Goal: Information Seeking & Learning: Learn about a topic

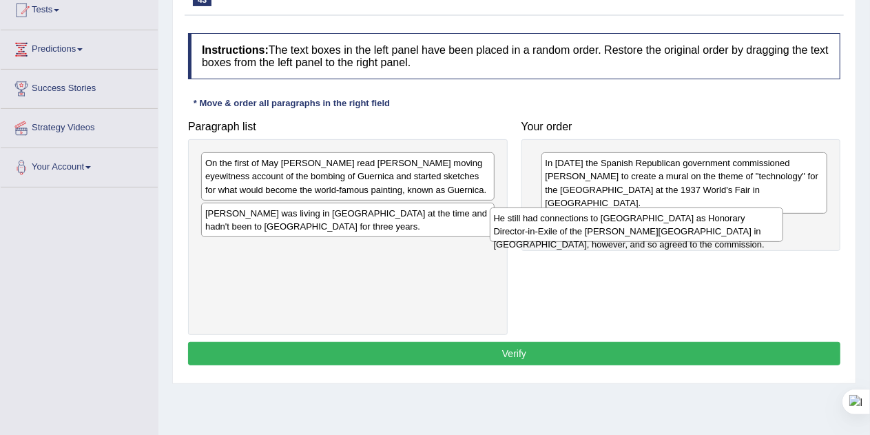
drag, startPoint x: 259, startPoint y: 160, endPoint x: 564, endPoint y: 213, distance: 309.5
click at [564, 213] on div "He still had connections to Spain as Honorary Director-in-Exile of the Prado Mu…" at bounding box center [637, 224] width 294 height 34
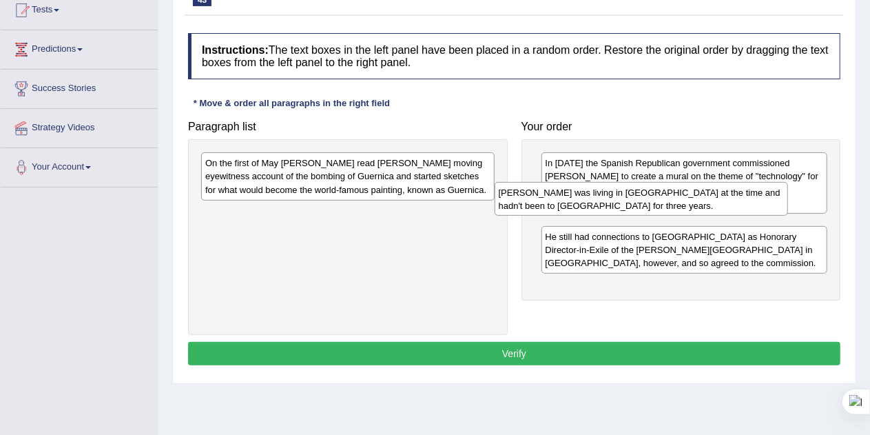
drag, startPoint x: 399, startPoint y: 217, endPoint x: 697, endPoint y: 198, distance: 298.8
click at [697, 198] on div "Picasso was living in Paris at the time and hadn't been to Spain for three year…" at bounding box center [641, 199] width 294 height 34
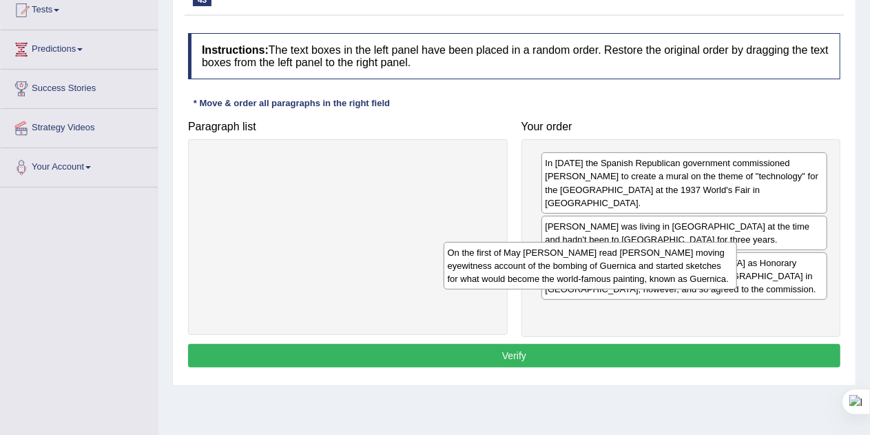
drag, startPoint x: 365, startPoint y: 184, endPoint x: 675, endPoint y: 300, distance: 330.8
click at [675, 289] on div "On the first of May Picasso read George Steer's moving eyewitness account of th…" at bounding box center [590, 266] width 294 height 48
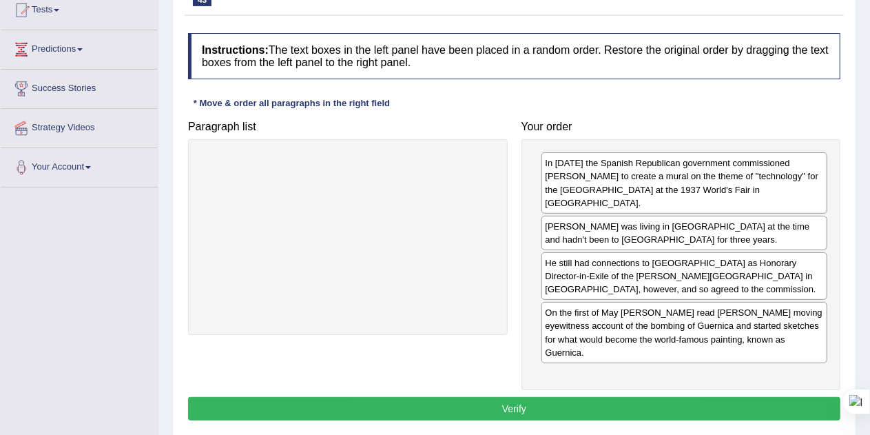
click at [554, 397] on button "Verify" at bounding box center [514, 408] width 652 height 23
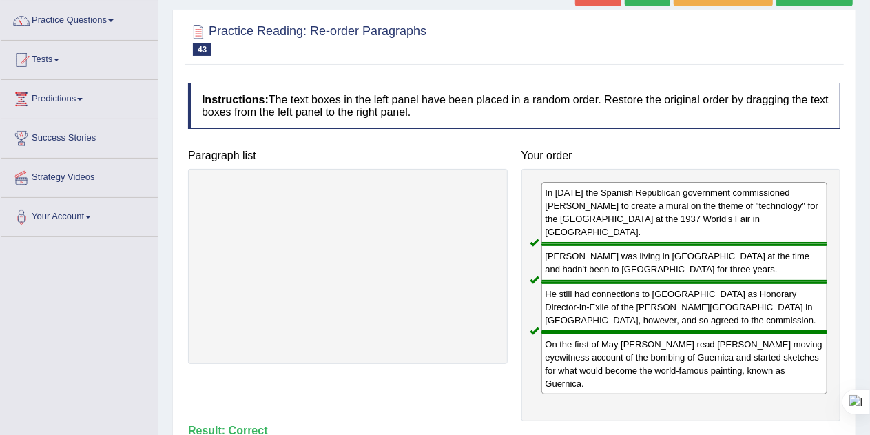
scroll to position [65, 0]
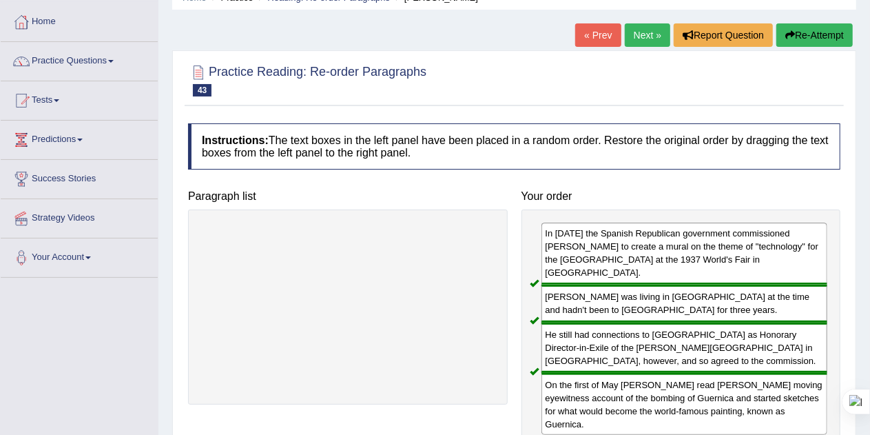
click at [636, 34] on link "Next »" at bounding box center [647, 34] width 45 height 23
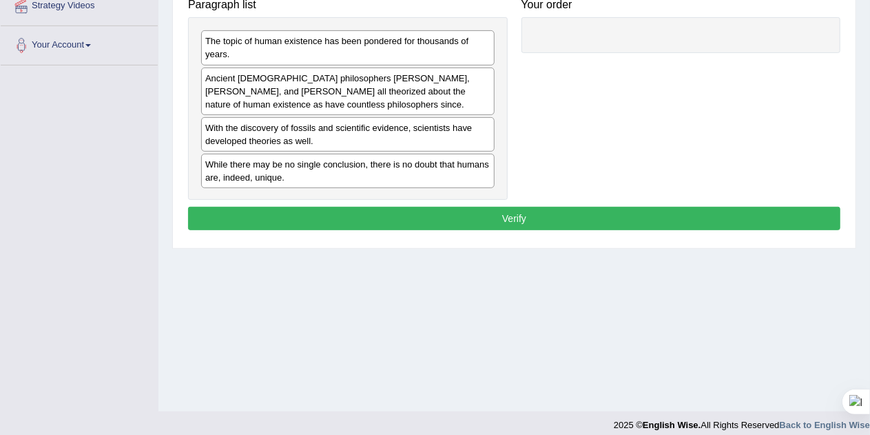
scroll to position [278, 0]
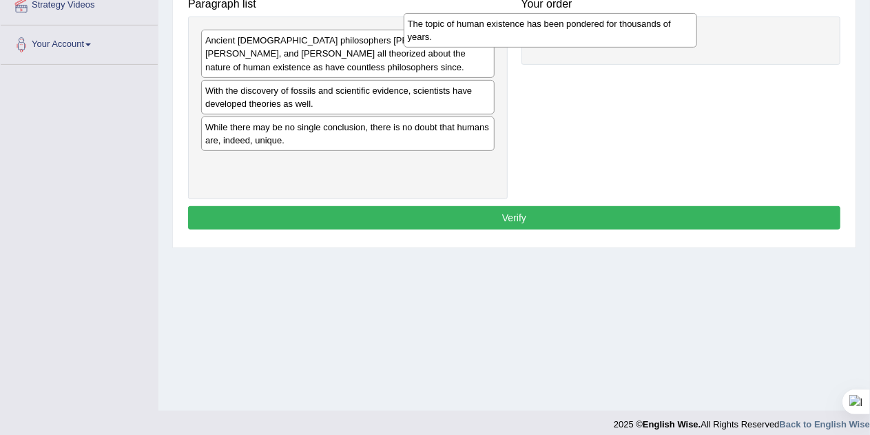
drag, startPoint x: 391, startPoint y: 52, endPoint x: 707, endPoint y: 23, distance: 316.7
click at [698, 23] on div "The topic of human existence has been pondered for thousands of years." at bounding box center [551, 30] width 294 height 34
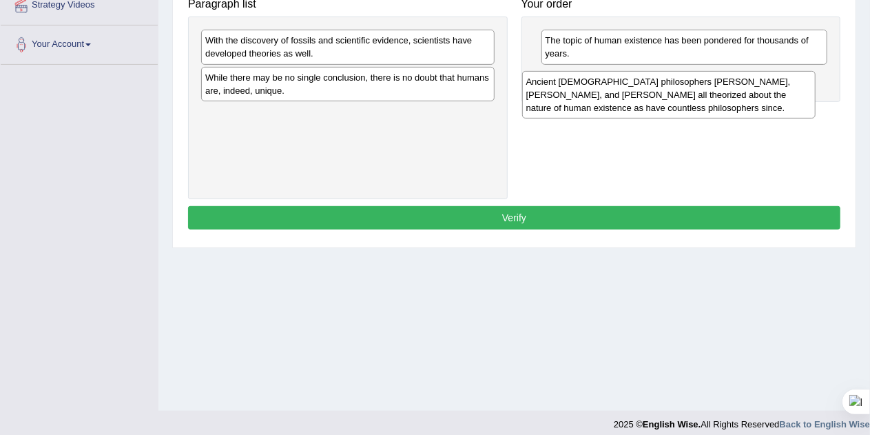
drag, startPoint x: 367, startPoint y: 61, endPoint x: 693, endPoint y: 100, distance: 328.0
click at [693, 100] on div "Ancient Greek philosophers Socrates, Plato, and Aristotle all theorized about t…" at bounding box center [669, 95] width 294 height 48
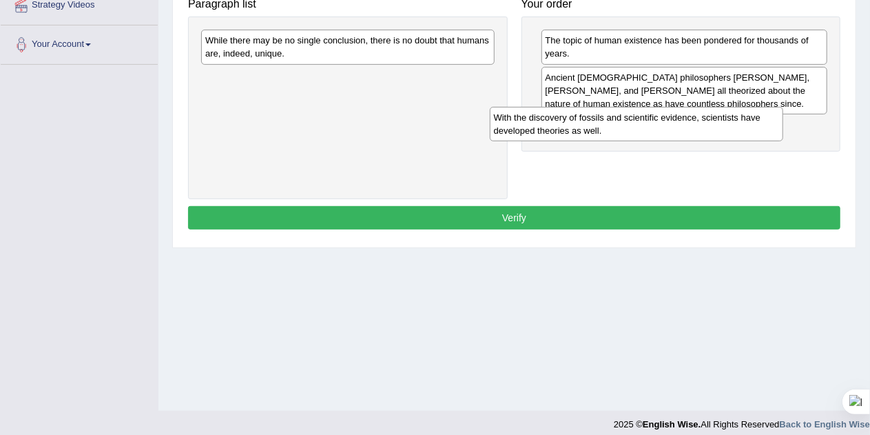
drag, startPoint x: 403, startPoint y: 54, endPoint x: 709, endPoint y: 140, distance: 317.6
click at [709, 140] on div "With the discovery of fossils and scientific evidence, scientists have develope…" at bounding box center [637, 124] width 294 height 34
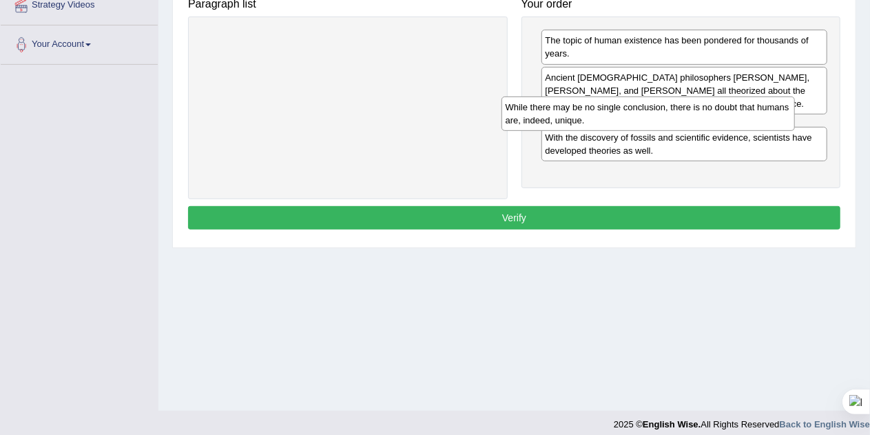
drag, startPoint x: 409, startPoint y: 48, endPoint x: 733, endPoint y: 116, distance: 330.8
click at [733, 116] on div "While there may be no single conclusion, there is no doubt that humans are, ind…" at bounding box center [648, 113] width 294 height 34
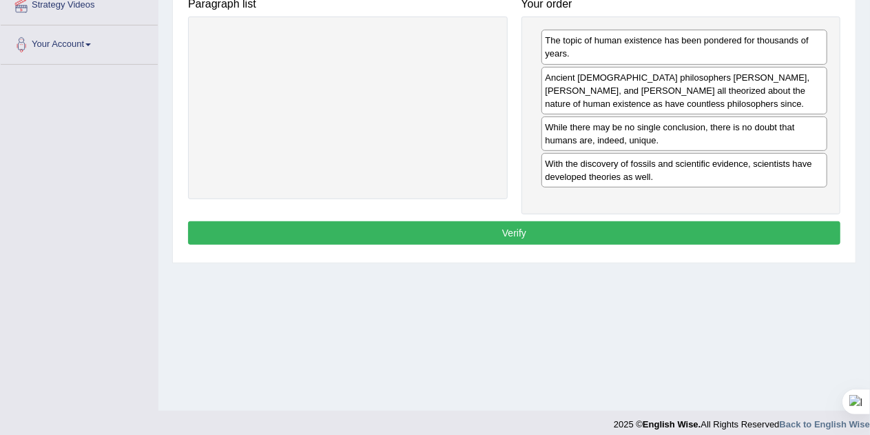
click at [567, 239] on button "Verify" at bounding box center [514, 232] width 652 height 23
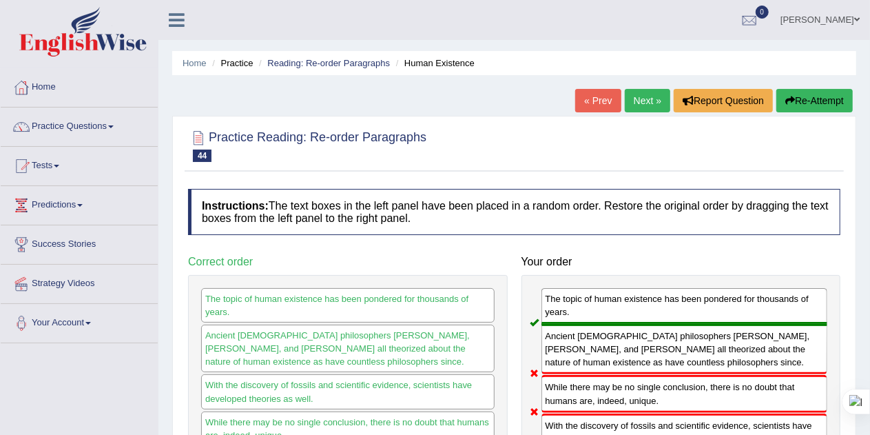
scroll to position [1, 0]
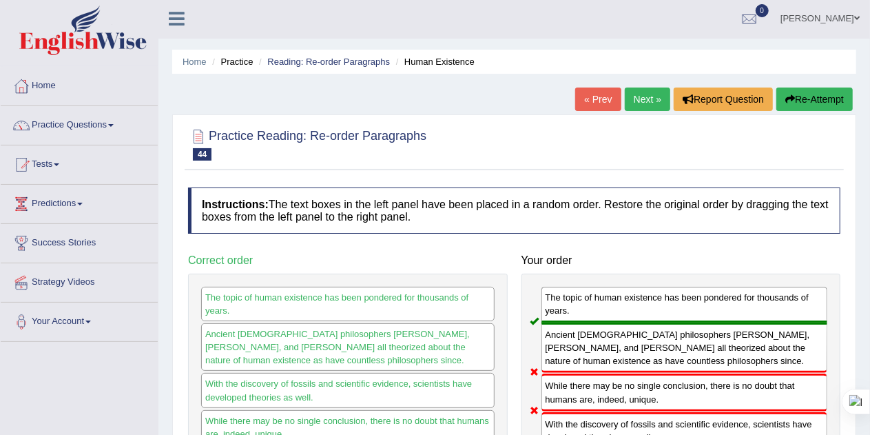
click at [805, 98] on button "Re-Attempt" at bounding box center [814, 98] width 76 height 23
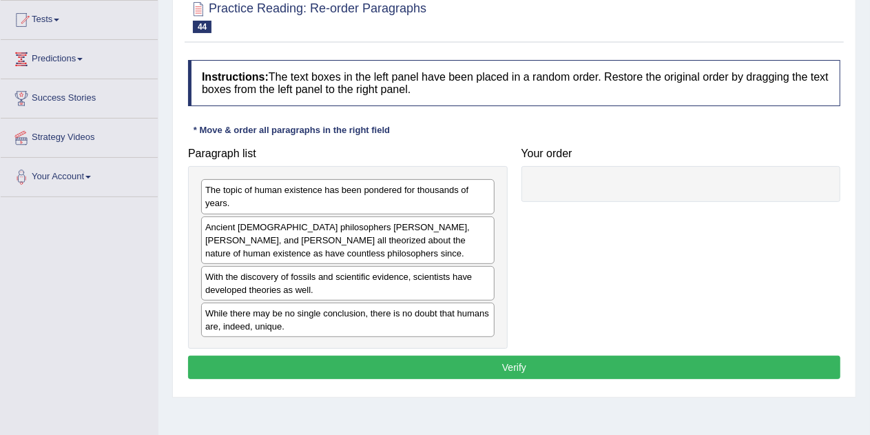
scroll to position [164, 0]
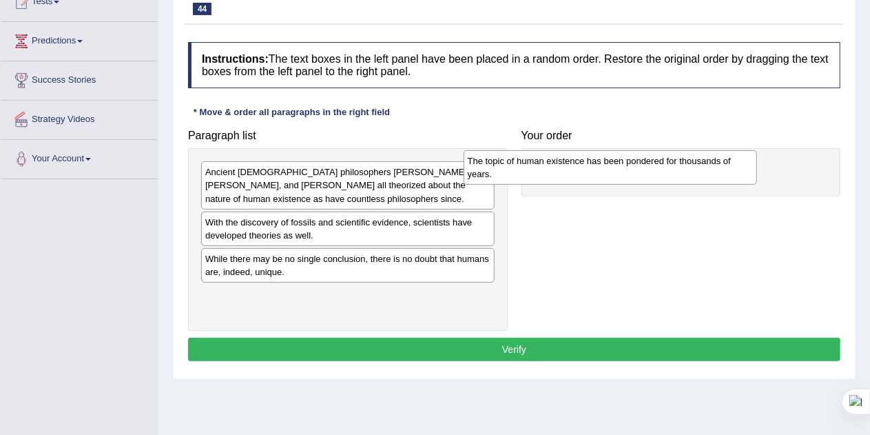
drag, startPoint x: 291, startPoint y: 189, endPoint x: 592, endPoint y: 174, distance: 302.0
click at [592, 174] on div "The topic of human existence has been pondered for thousands of years." at bounding box center [610, 167] width 294 height 34
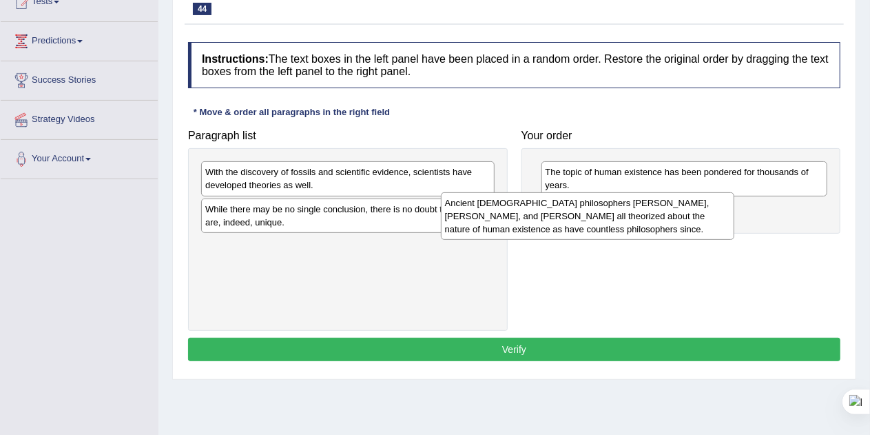
drag, startPoint x: 354, startPoint y: 187, endPoint x: 637, endPoint y: 213, distance: 284.2
click at [637, 213] on div "Ancient Greek philosophers Socrates, Plato, and Aristotle all theorized about t…" at bounding box center [588, 216] width 294 height 48
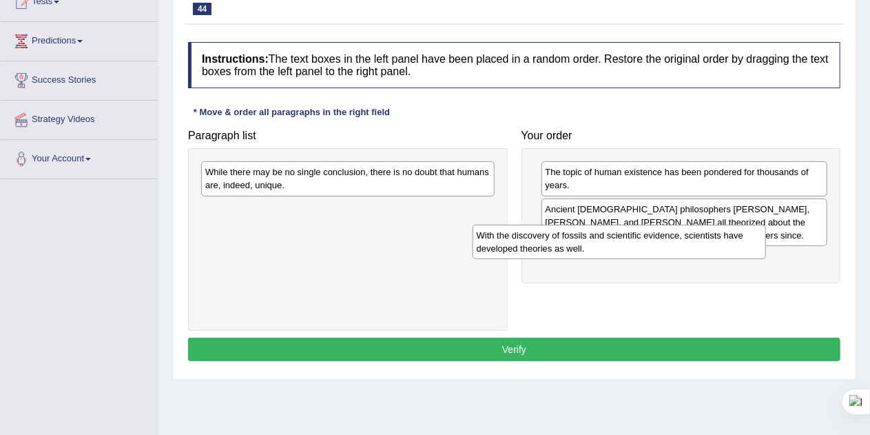
drag, startPoint x: 408, startPoint y: 184, endPoint x: 679, endPoint y: 247, distance: 278.6
click at [679, 247] on div "With the discovery of fossils and scientific evidence, scientists have develope…" at bounding box center [619, 241] width 294 height 34
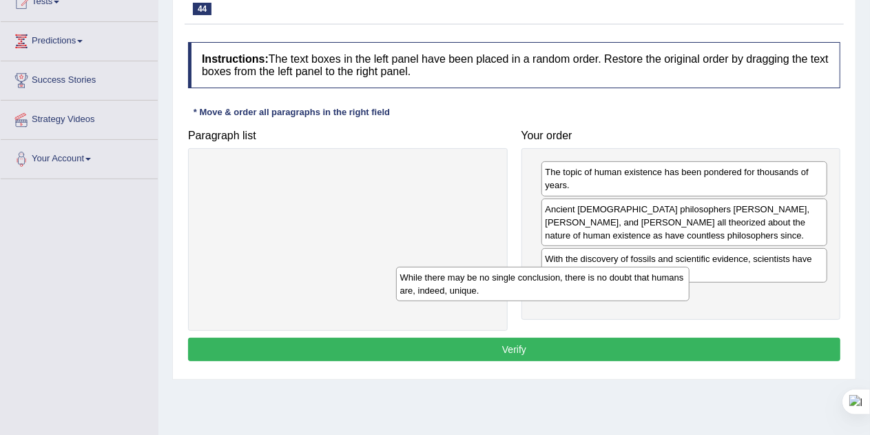
drag, startPoint x: 399, startPoint y: 180, endPoint x: 708, endPoint y: 275, distance: 323.5
click at [690, 275] on div "While there may be no single conclusion, there is no doubt that humans are, ind…" at bounding box center [543, 283] width 294 height 34
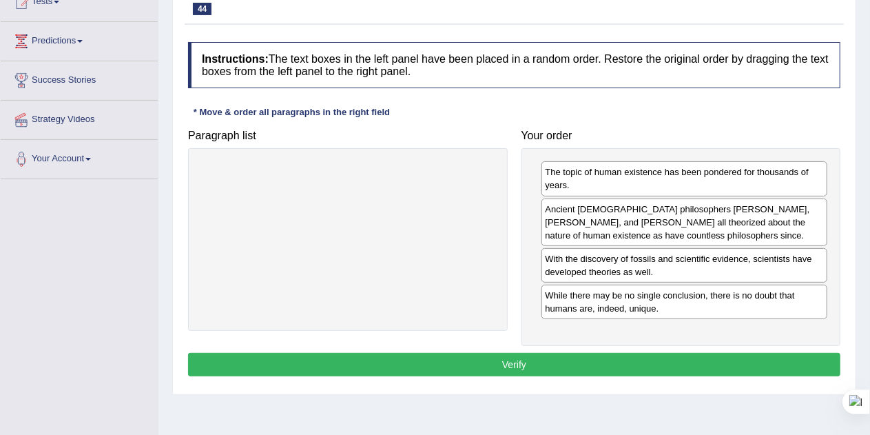
click at [533, 357] on button "Verify" at bounding box center [514, 364] width 652 height 23
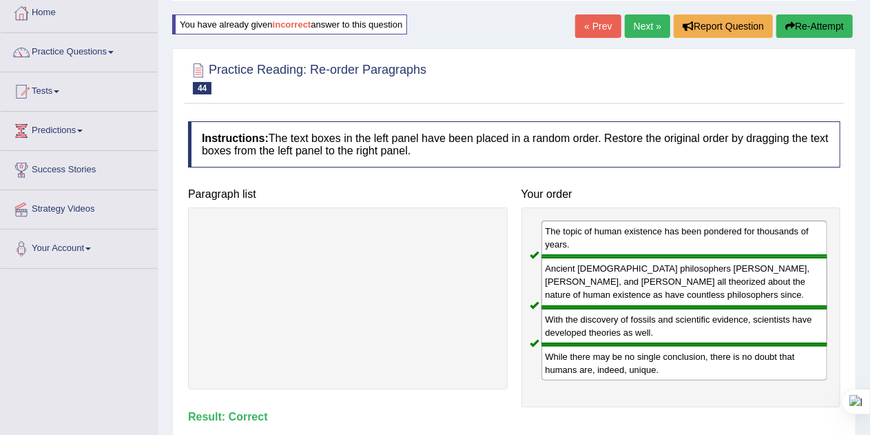
scroll to position [42, 0]
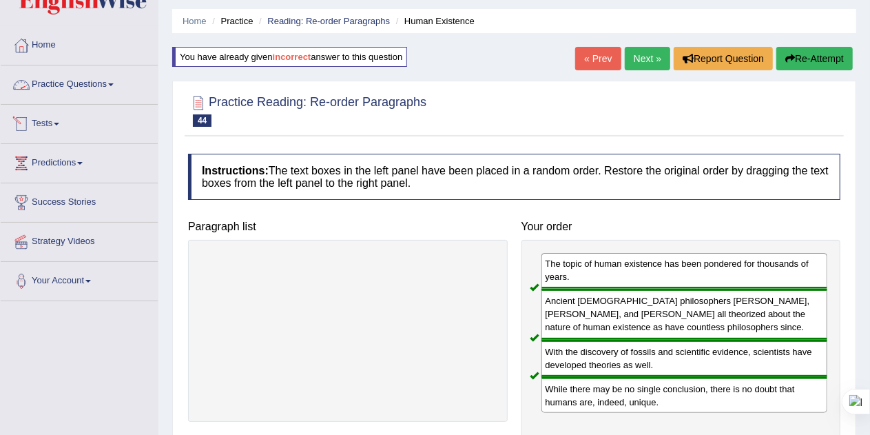
click at [98, 87] on link "Practice Questions" at bounding box center [79, 82] width 157 height 34
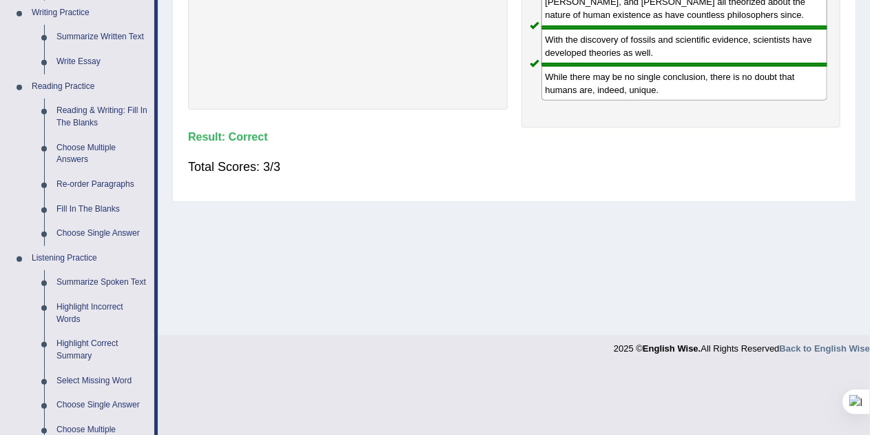
scroll to position [357, 0]
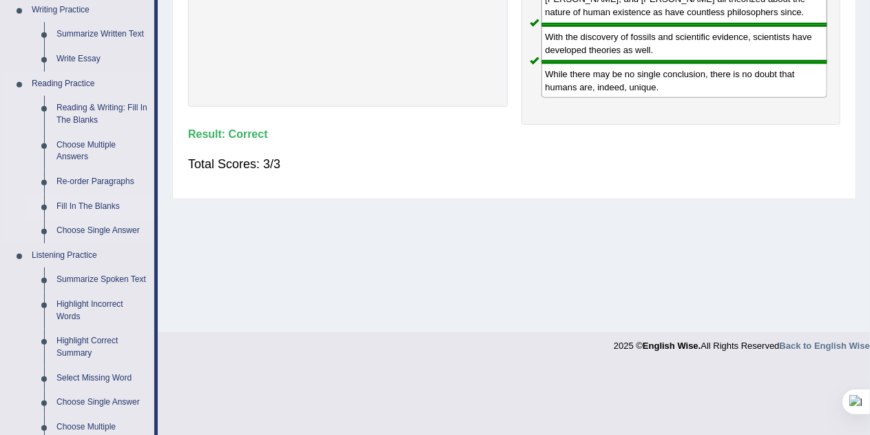
click at [102, 205] on link "Fill In The Blanks" at bounding box center [102, 206] width 104 height 25
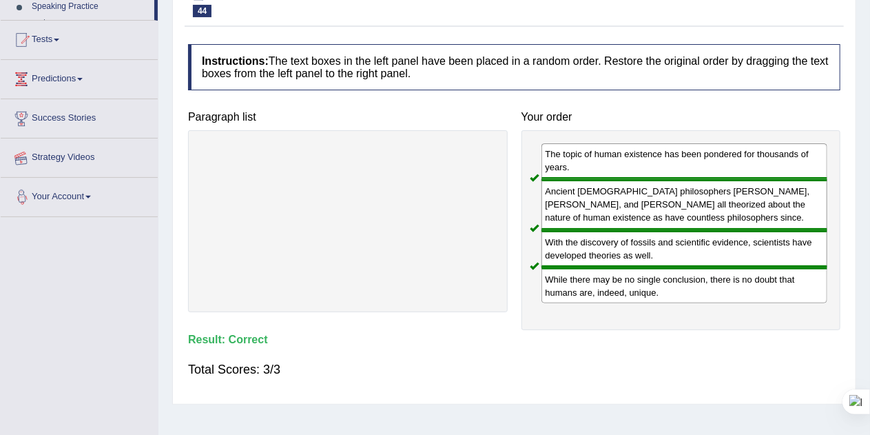
scroll to position [288, 0]
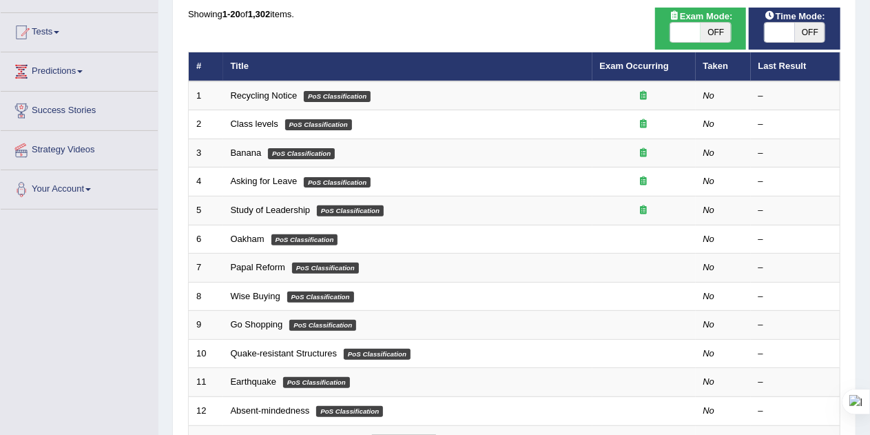
scroll to position [136, 0]
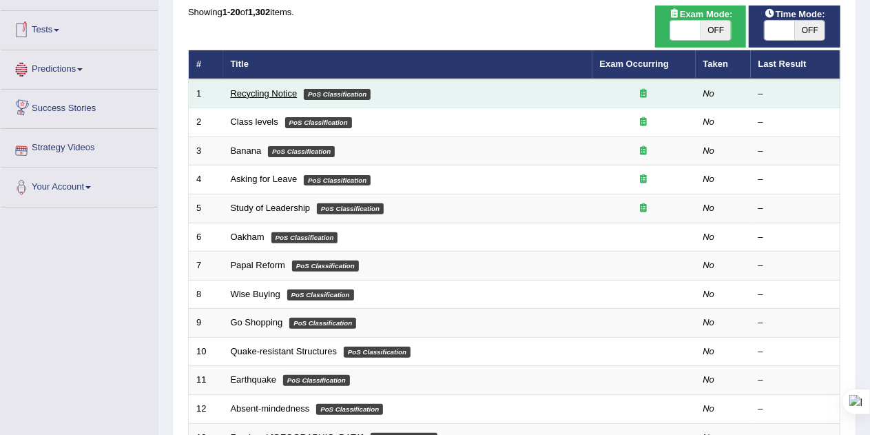
click at [242, 93] on link "Recycling Notice" at bounding box center [264, 93] width 67 height 10
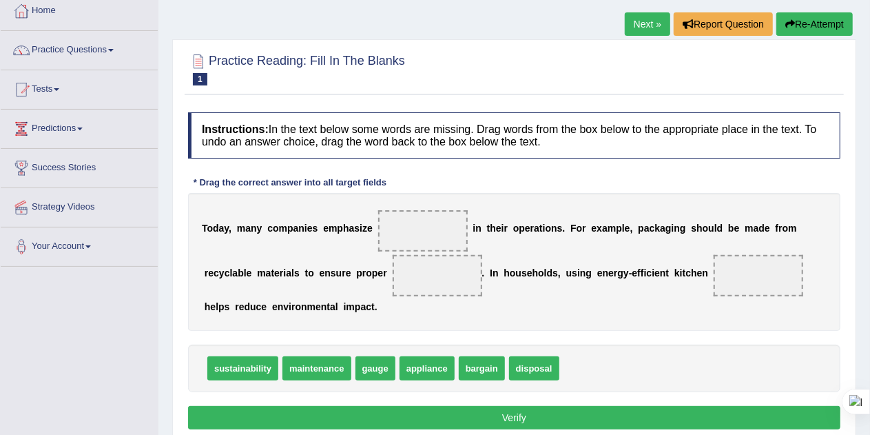
scroll to position [123, 0]
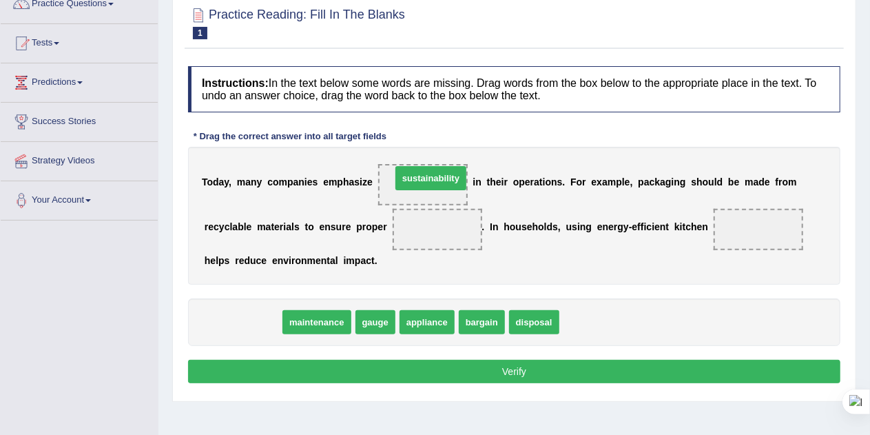
drag, startPoint x: 264, startPoint y: 315, endPoint x: 451, endPoint y: 171, distance: 236.2
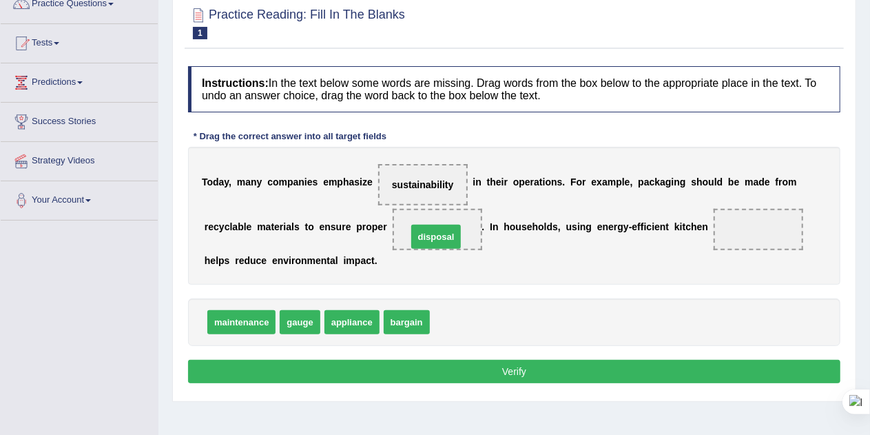
drag, startPoint x: 466, startPoint y: 320, endPoint x: 443, endPoint y: 235, distance: 88.4
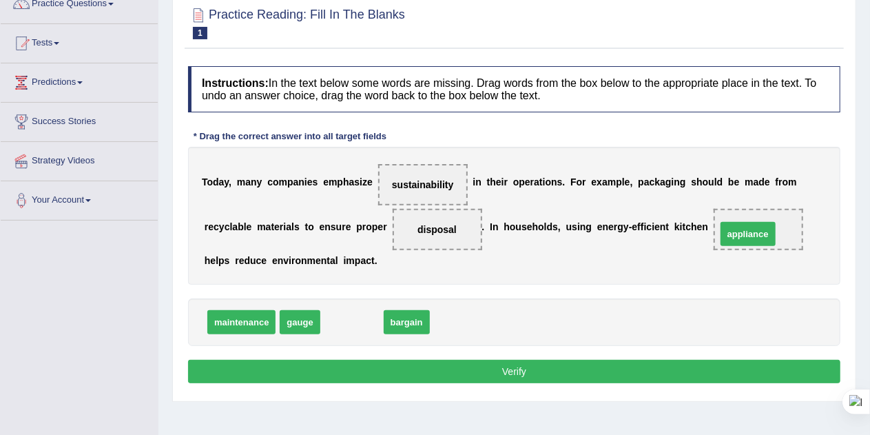
drag, startPoint x: 370, startPoint y: 318, endPoint x: 765, endPoint y: 230, distance: 405.0
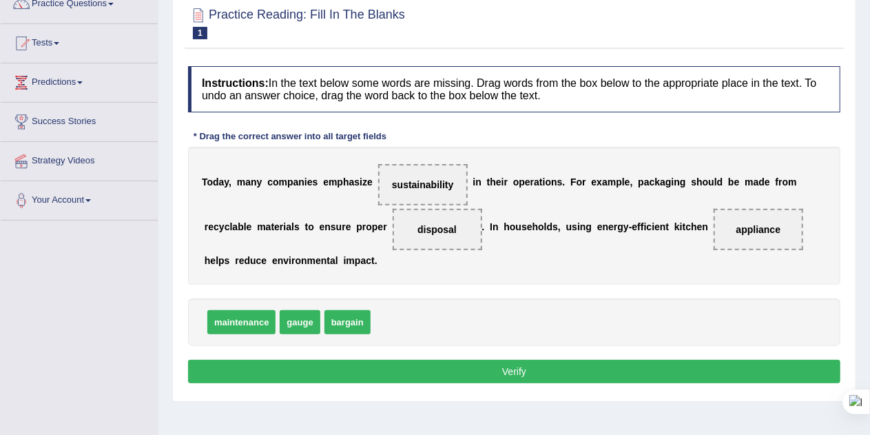
click at [588, 371] on button "Verify" at bounding box center [514, 370] width 652 height 23
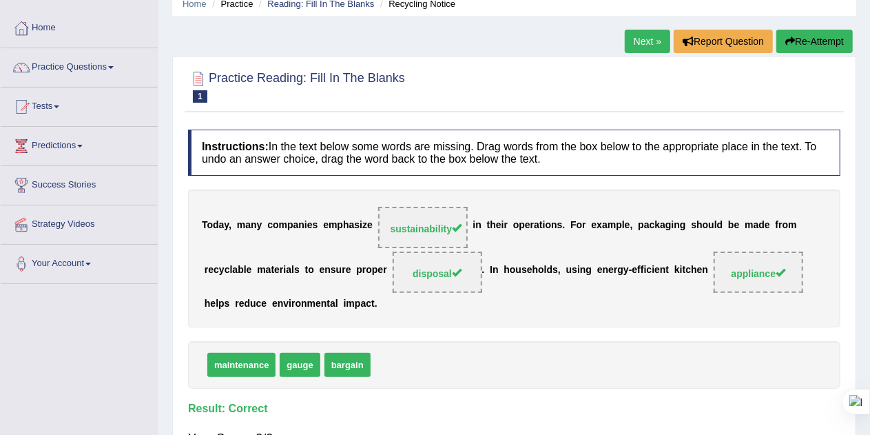
scroll to position [52, 0]
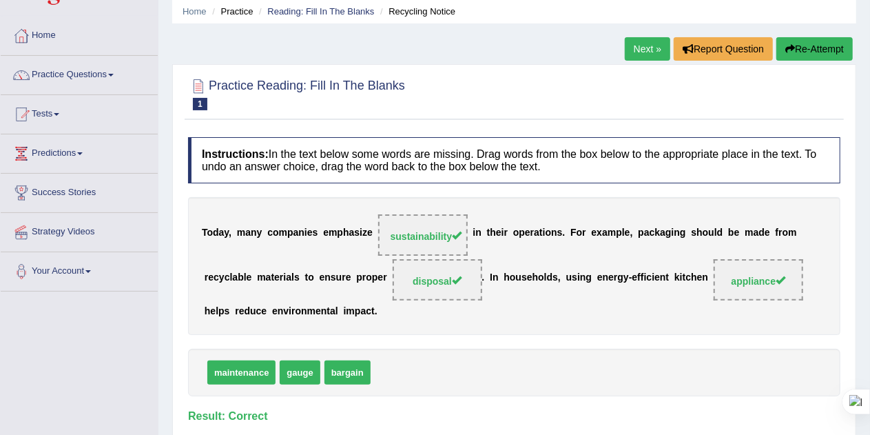
click at [642, 47] on link "Next »" at bounding box center [647, 48] width 45 height 23
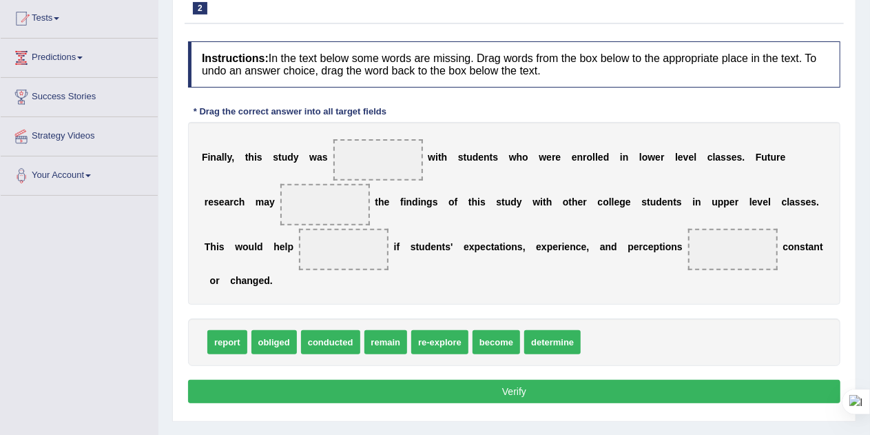
scroll to position [150, 0]
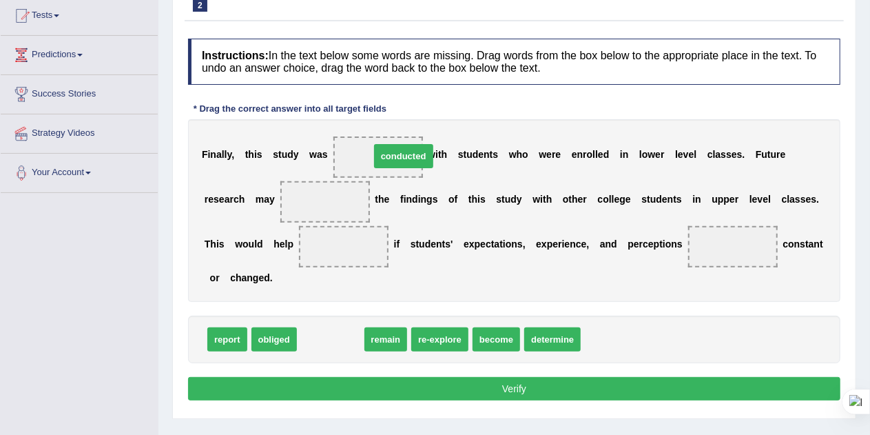
drag, startPoint x: 332, startPoint y: 339, endPoint x: 376, endPoint y: 155, distance: 189.7
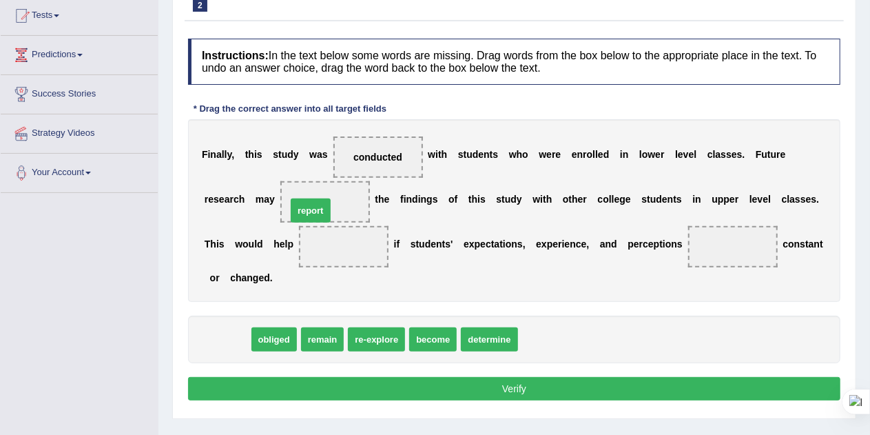
drag, startPoint x: 224, startPoint y: 335, endPoint x: 315, endPoint y: 202, distance: 160.6
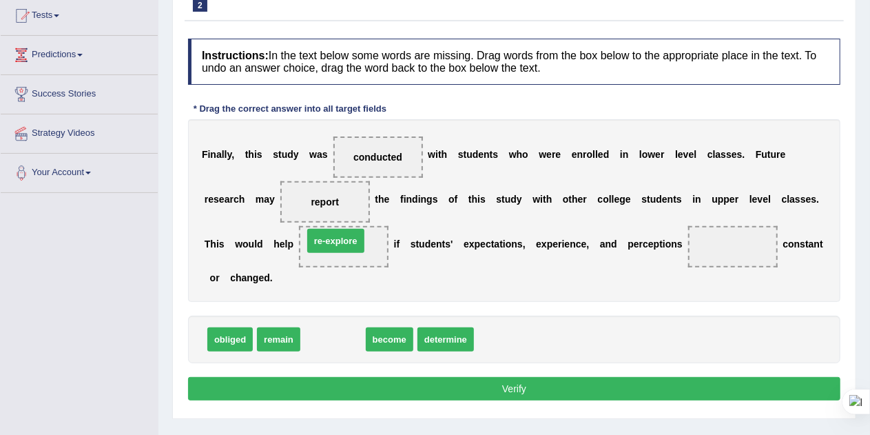
drag, startPoint x: 336, startPoint y: 335, endPoint x: 339, endPoint y: 240, distance: 94.4
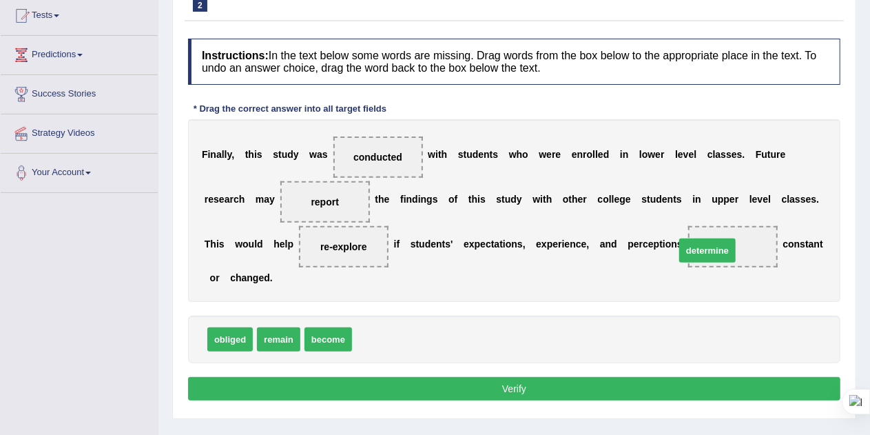
drag, startPoint x: 379, startPoint y: 337, endPoint x: 728, endPoint y: 239, distance: 361.9
click at [523, 384] on button "Verify" at bounding box center [514, 388] width 652 height 23
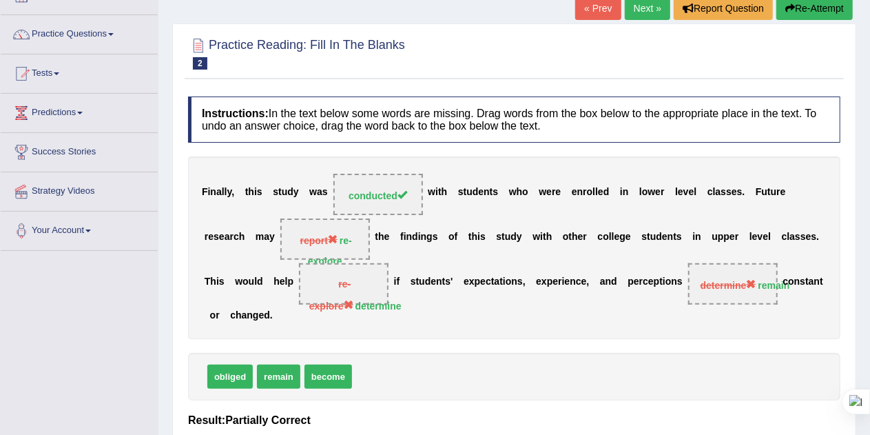
scroll to position [90, 0]
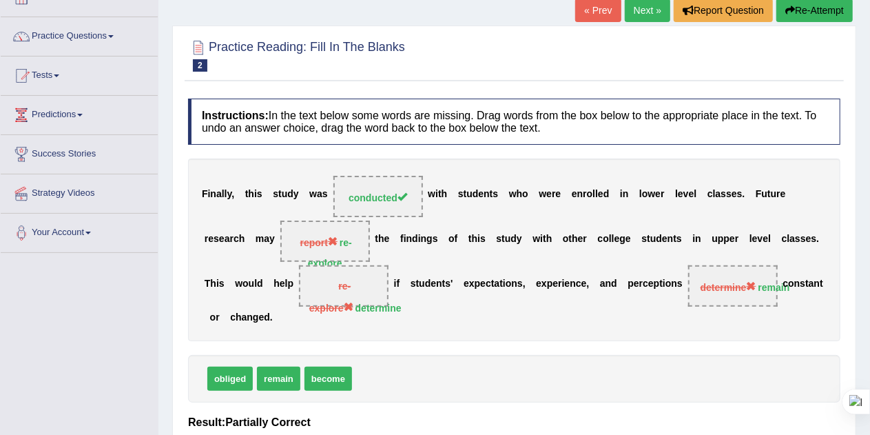
click at [804, 9] on button "Re-Attempt" at bounding box center [814, 10] width 76 height 23
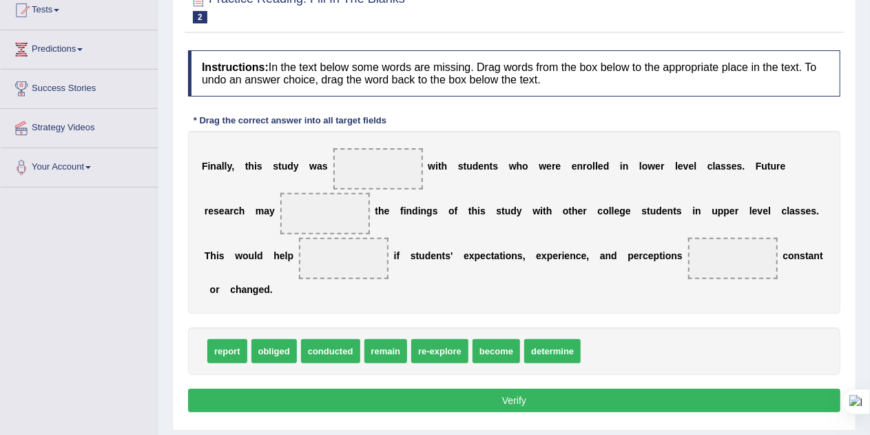
scroll to position [163, 0]
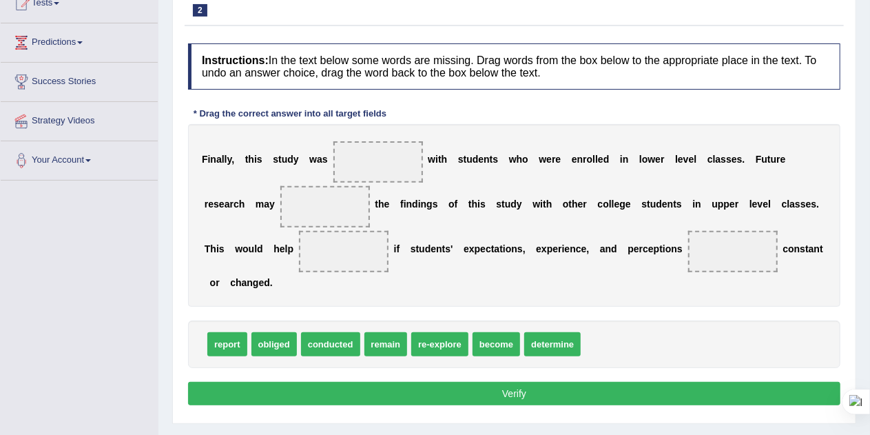
click at [327, 342] on span "conducted" at bounding box center [330, 344] width 59 height 24
drag, startPoint x: 326, startPoint y: 342, endPoint x: 362, endPoint y: 162, distance: 183.4
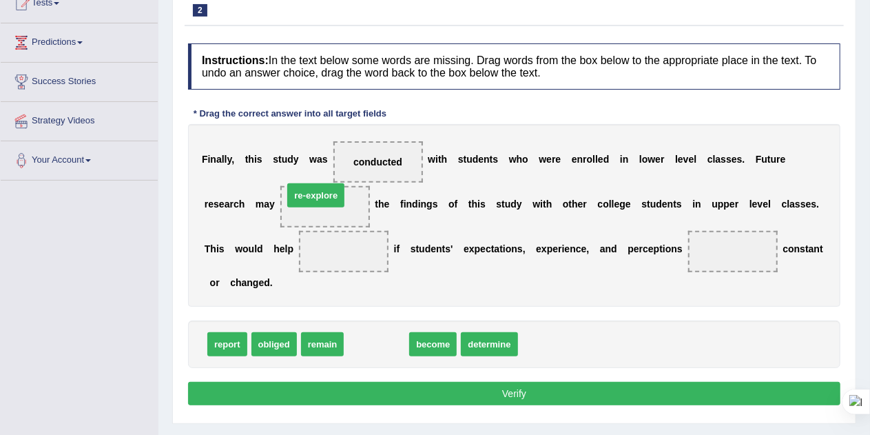
drag, startPoint x: 390, startPoint y: 337, endPoint x: 326, endPoint y: 183, distance: 167.0
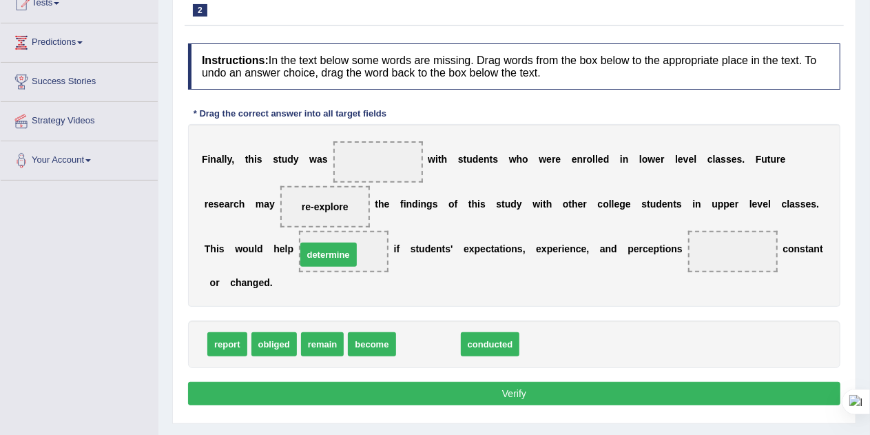
drag, startPoint x: 435, startPoint y: 339, endPoint x: 335, endPoint y: 250, distance: 134.1
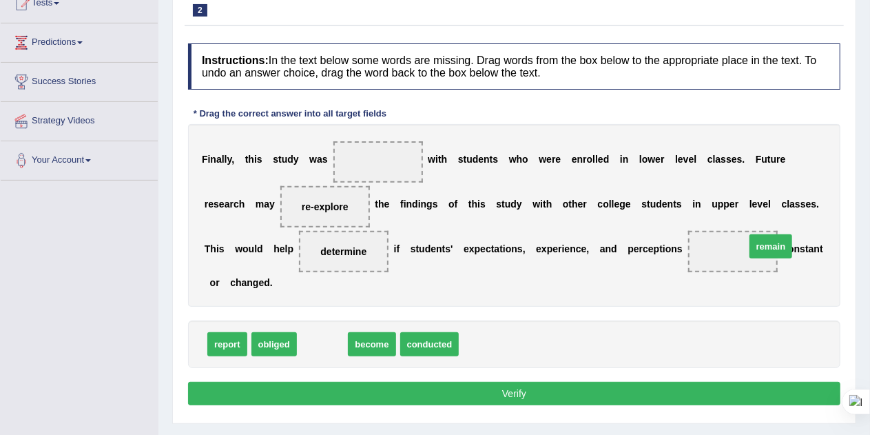
drag, startPoint x: 321, startPoint y: 343, endPoint x: 726, endPoint y: 246, distance: 416.4
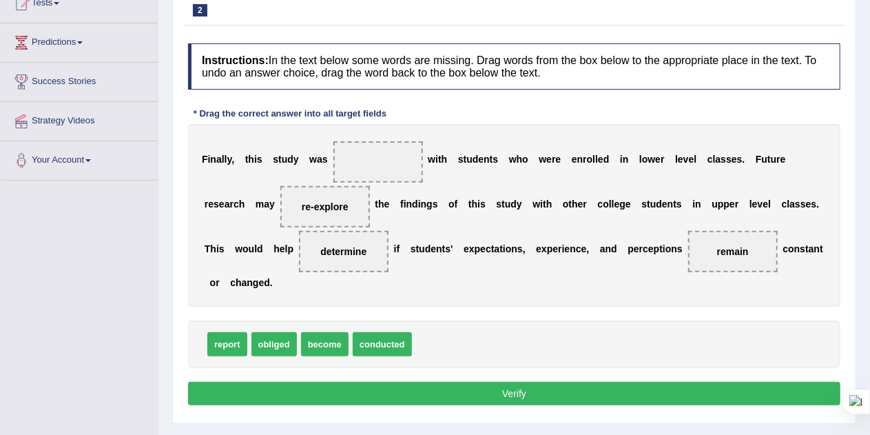
click at [510, 384] on button "Verify" at bounding box center [514, 392] width 652 height 23
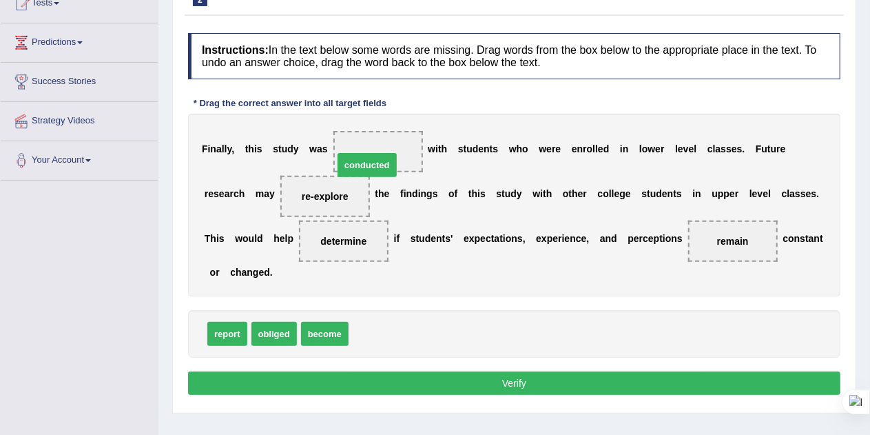
drag, startPoint x: 384, startPoint y: 328, endPoint x: 375, endPoint y: 156, distance: 171.7
click at [446, 378] on button "Verify" at bounding box center [514, 382] width 652 height 23
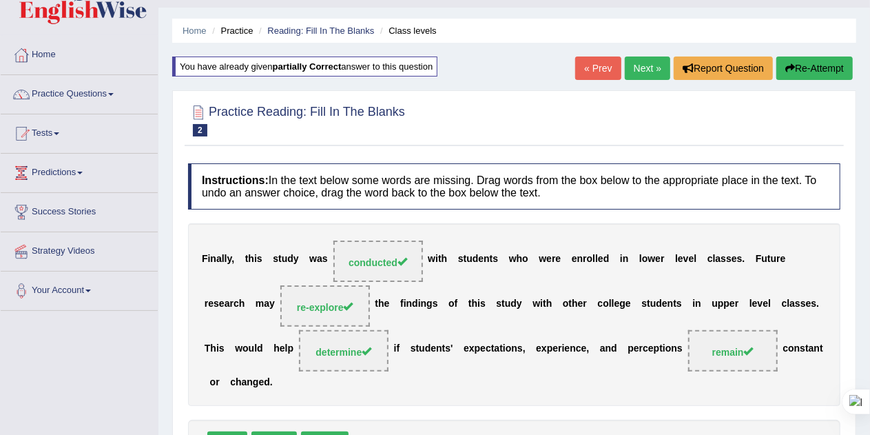
scroll to position [25, 0]
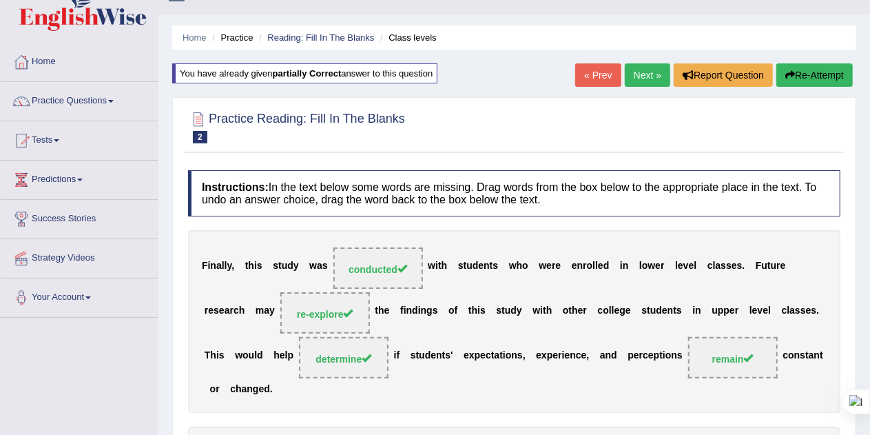
click at [636, 76] on link "Next »" at bounding box center [647, 74] width 45 height 23
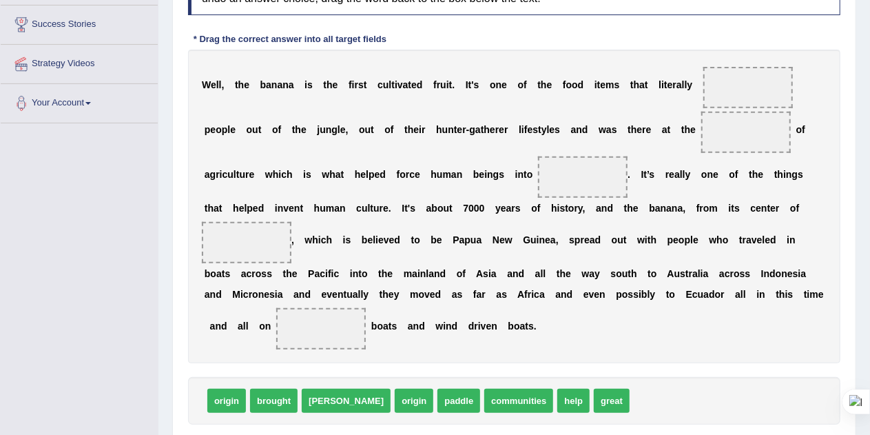
scroll to position [219, 0]
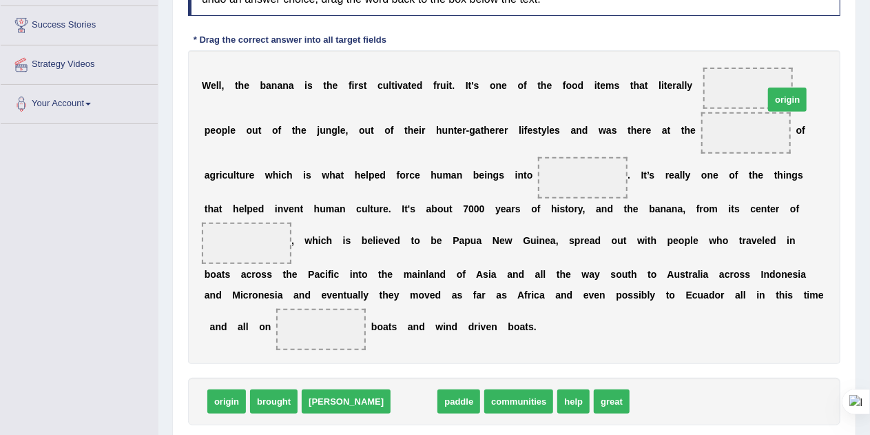
drag, startPoint x: 354, startPoint y: 403, endPoint x: 727, endPoint y: 101, distance: 480.3
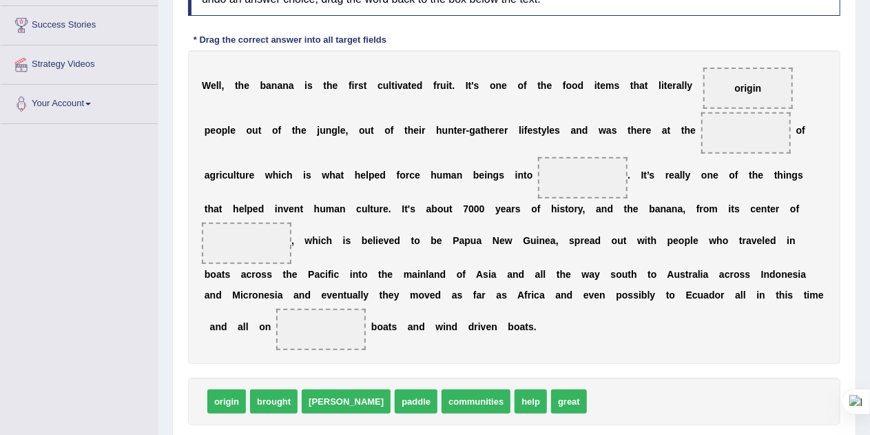
click at [558, 178] on span at bounding box center [583, 177] width 90 height 41
drag, startPoint x: 228, startPoint y: 395, endPoint x: 242, endPoint y: 230, distance: 165.2
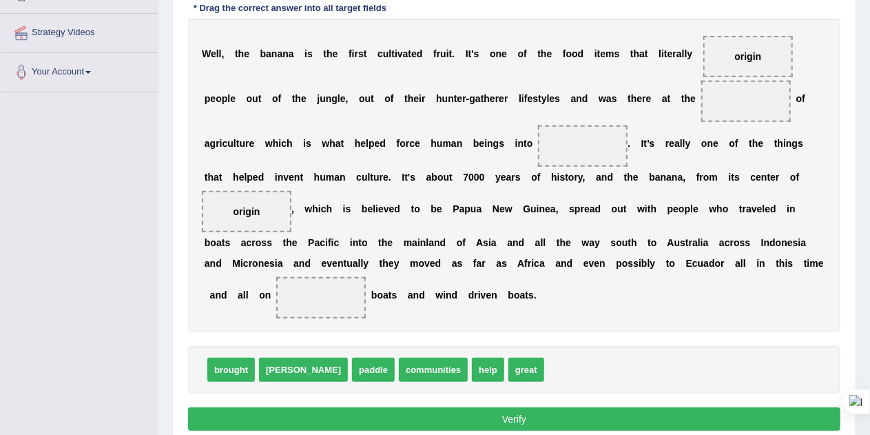
scroll to position [299, 0]
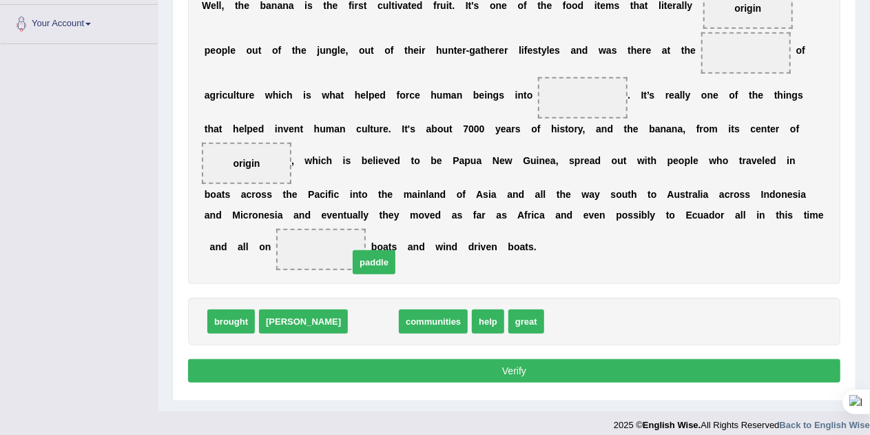
drag, startPoint x: 324, startPoint y: 322, endPoint x: 325, endPoint y: 252, distance: 69.6
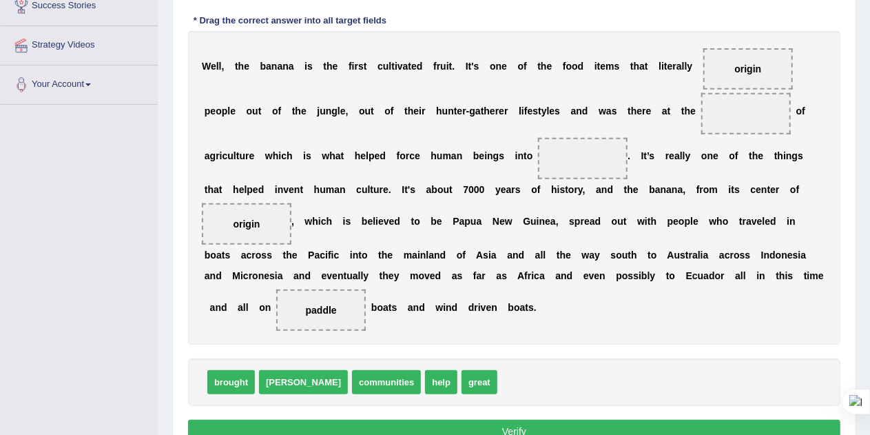
scroll to position [240, 0]
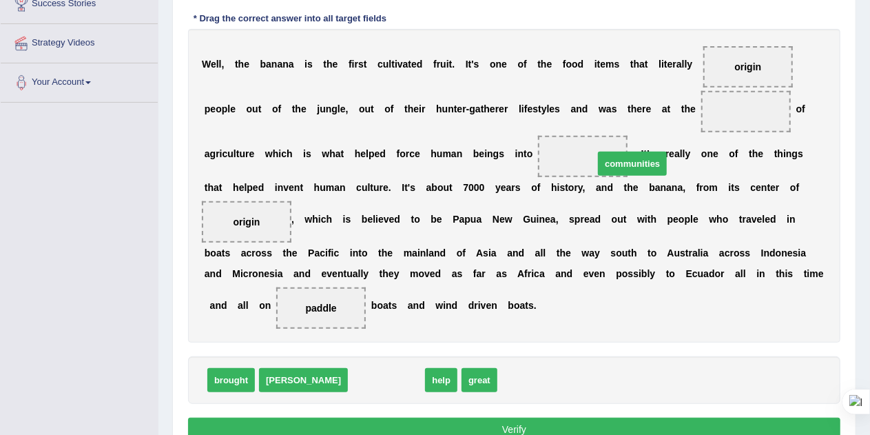
drag, startPoint x: 322, startPoint y: 378, endPoint x: 567, endPoint y: 152, distance: 333.8
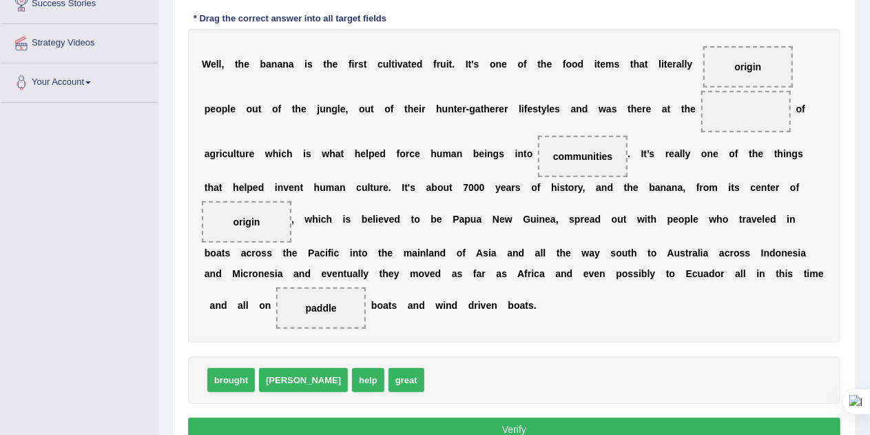
click at [733, 114] on span at bounding box center [746, 111] width 90 height 41
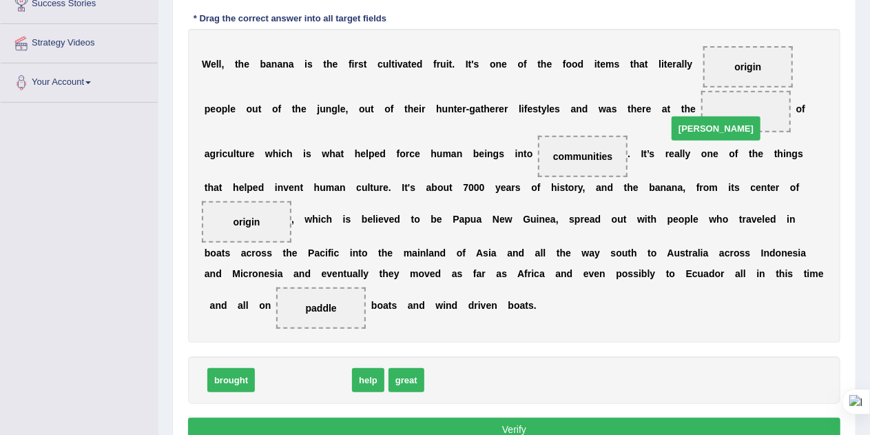
drag, startPoint x: 278, startPoint y: 376, endPoint x: 737, endPoint y: 116, distance: 527.6
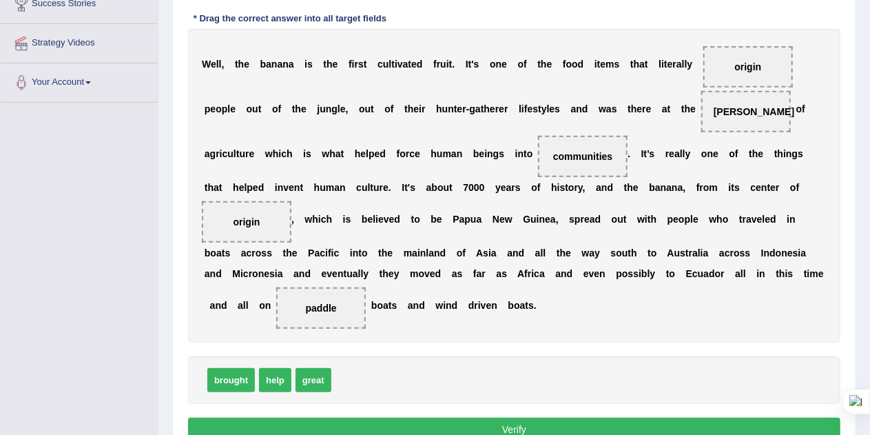
click at [486, 423] on button "Verify" at bounding box center [514, 428] width 652 height 23
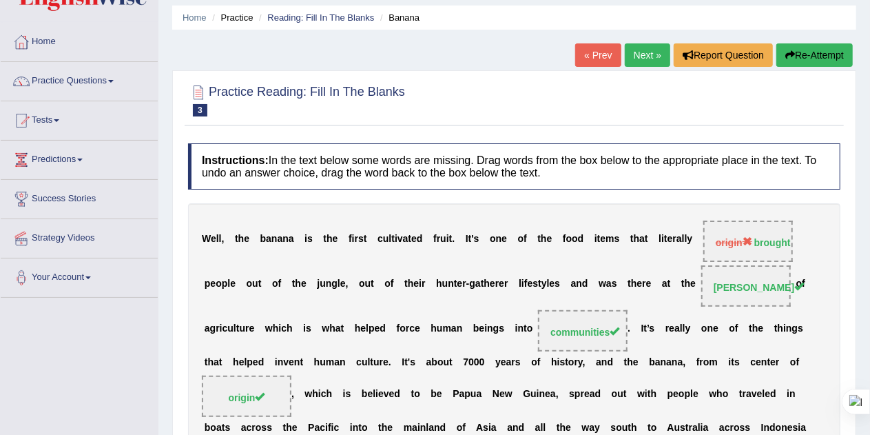
scroll to position [39, 0]
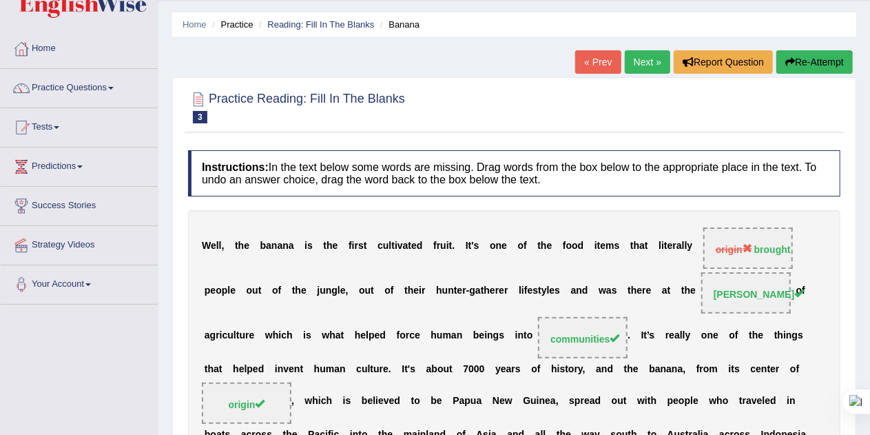
click at [645, 65] on link "Next »" at bounding box center [647, 61] width 45 height 23
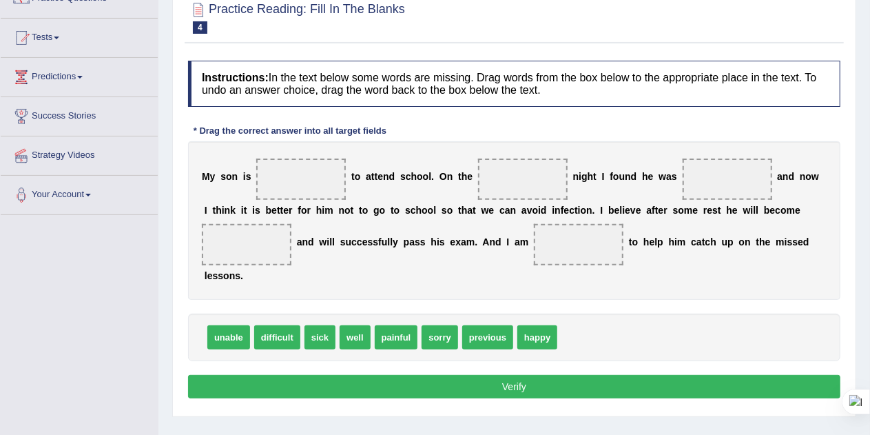
scroll to position [132, 0]
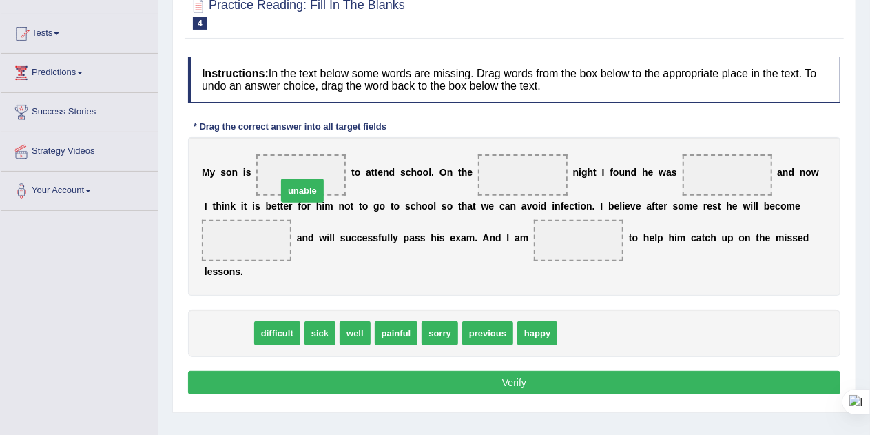
drag, startPoint x: 209, startPoint y: 328, endPoint x: 279, endPoint y: 177, distance: 166.1
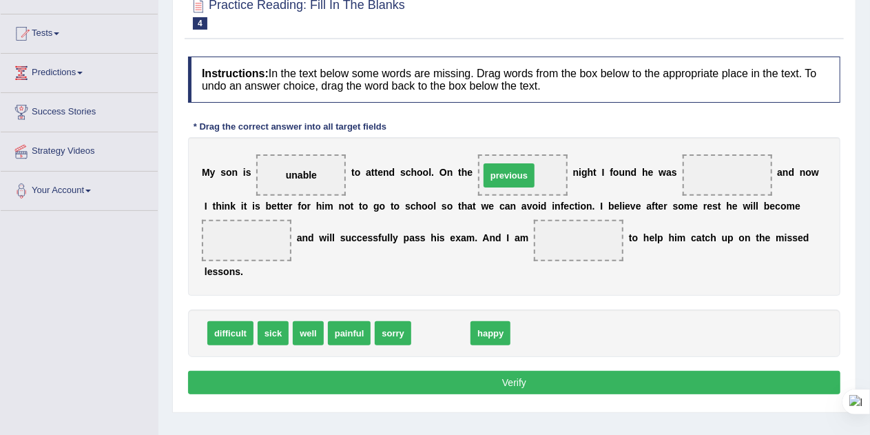
drag, startPoint x: 457, startPoint y: 328, endPoint x: 526, endPoint y: 174, distance: 169.8
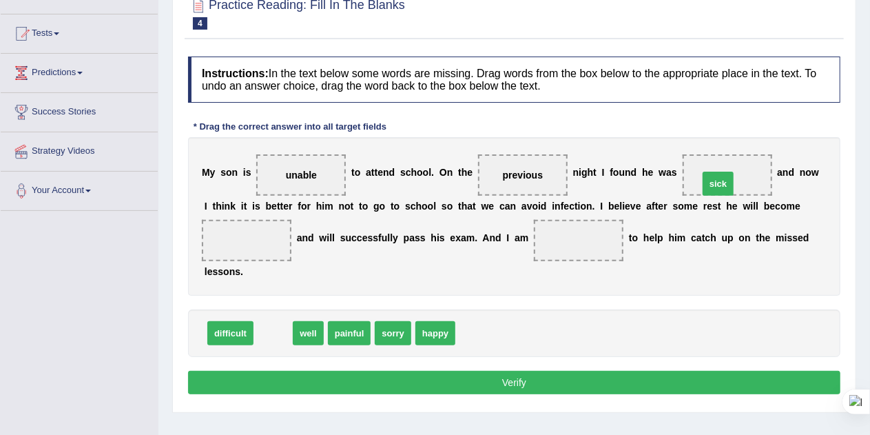
drag, startPoint x: 271, startPoint y: 328, endPoint x: 716, endPoint y: 180, distance: 469.1
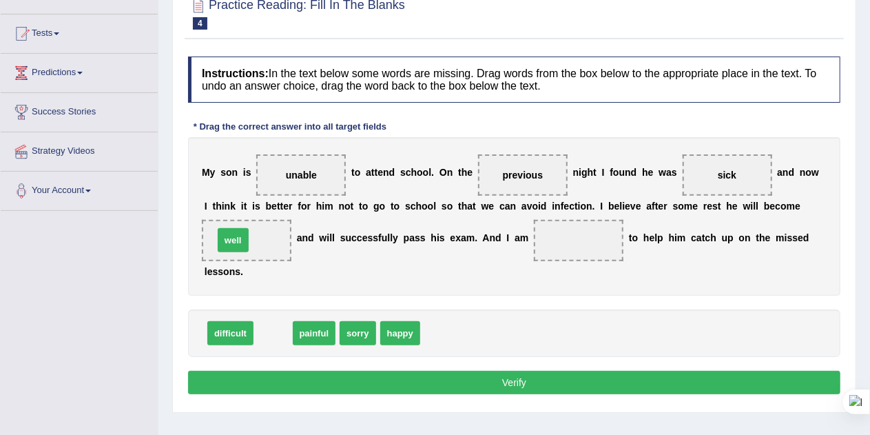
drag, startPoint x: 269, startPoint y: 328, endPoint x: 229, endPoint y: 238, distance: 99.3
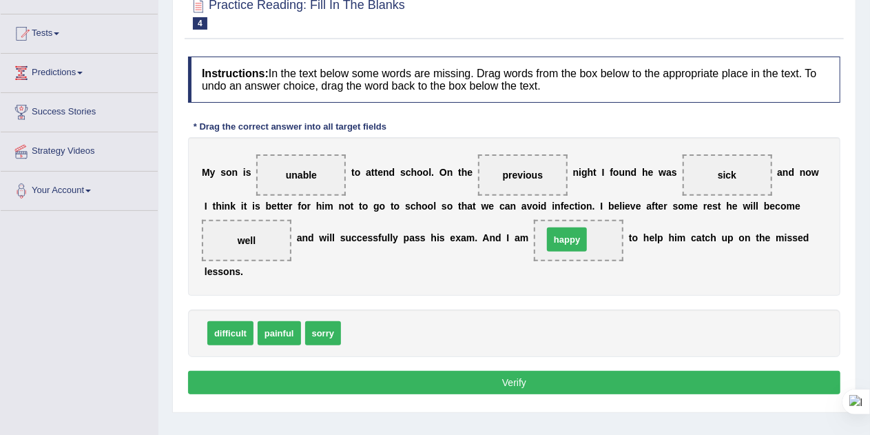
drag, startPoint x: 363, startPoint y: 330, endPoint x: 564, endPoint y: 236, distance: 221.8
click at [510, 379] on button "Verify" at bounding box center [514, 381] width 652 height 23
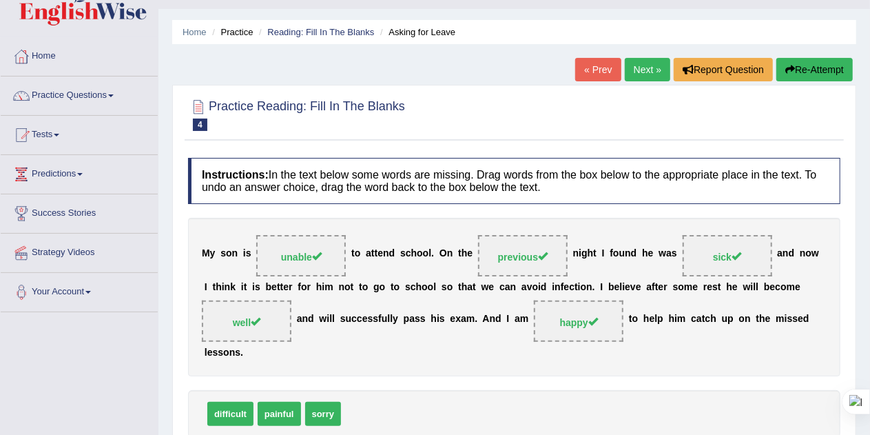
scroll to position [1, 0]
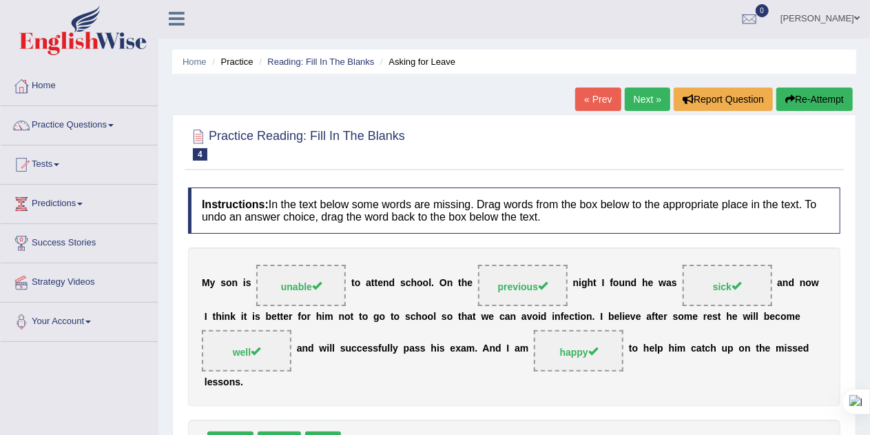
click at [636, 95] on link "Next »" at bounding box center [647, 98] width 45 height 23
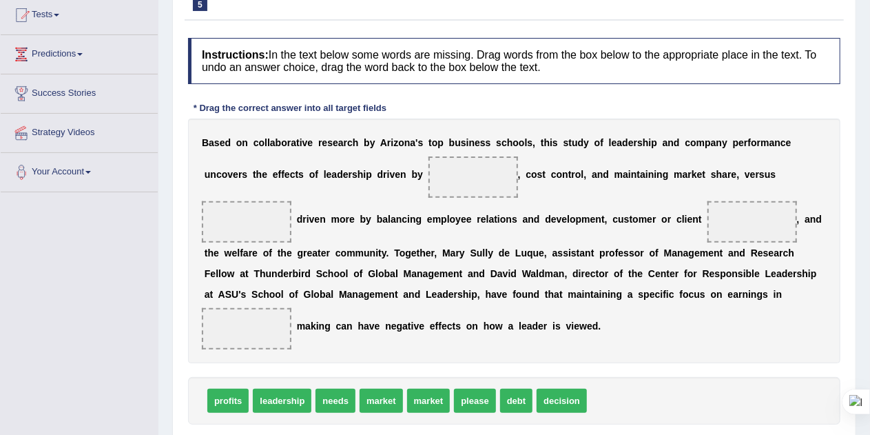
scroll to position [163, 0]
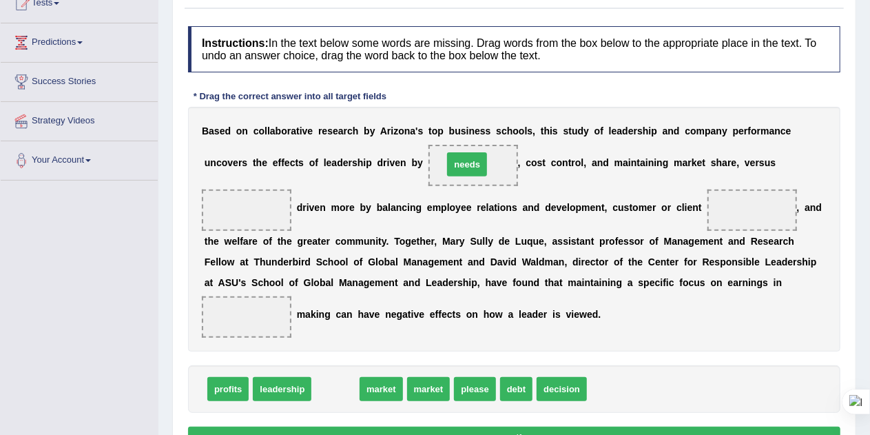
drag, startPoint x: 335, startPoint y: 381, endPoint x: 466, endPoint y: 160, distance: 257.5
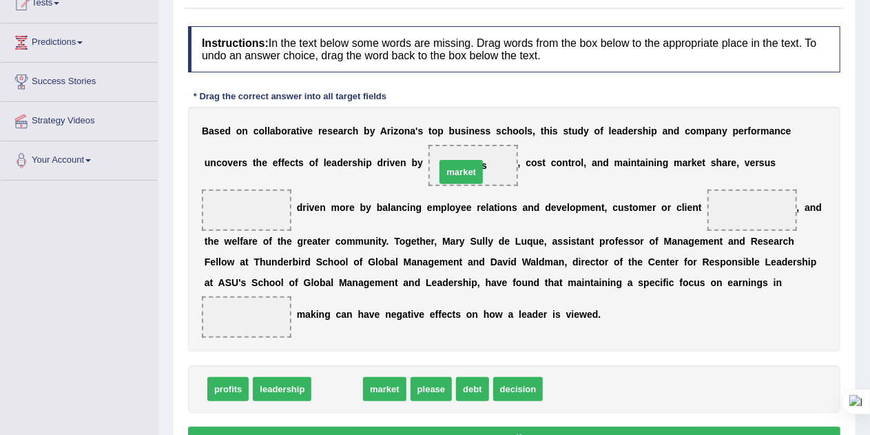
drag, startPoint x: 346, startPoint y: 387, endPoint x: 475, endPoint y: 166, distance: 255.8
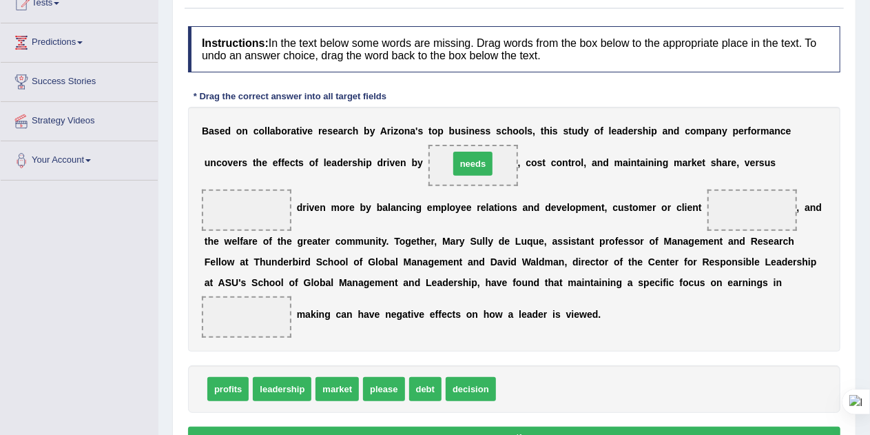
drag, startPoint x: 511, startPoint y: 390, endPoint x: 463, endPoint y: 165, distance: 230.3
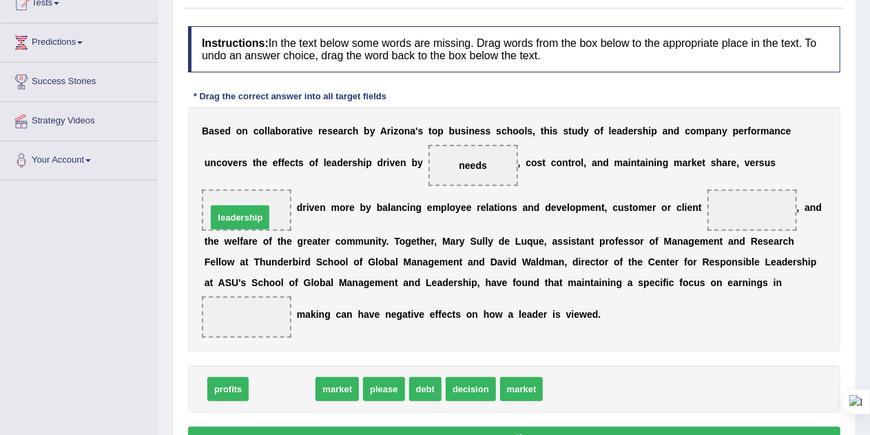
drag, startPoint x: 289, startPoint y: 388, endPoint x: 249, endPoint y: 218, distance: 175.4
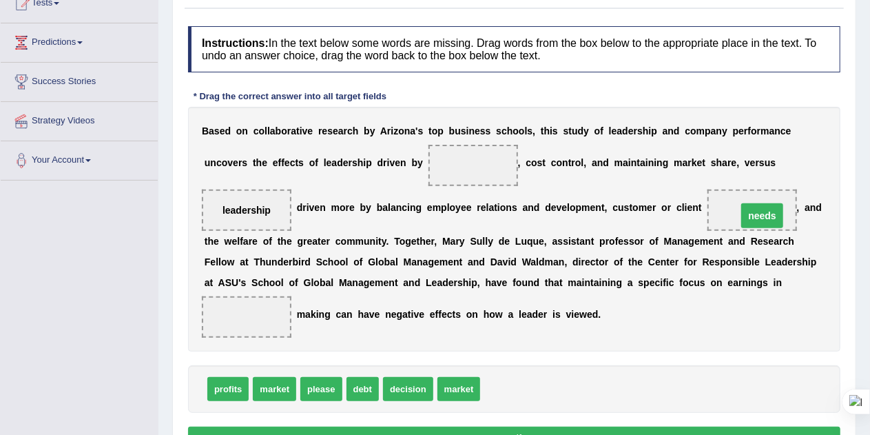
drag, startPoint x: 477, startPoint y: 162, endPoint x: 793, endPoint y: 211, distance: 320.6
drag, startPoint x: 219, startPoint y: 389, endPoint x: 456, endPoint y: 178, distance: 317.0
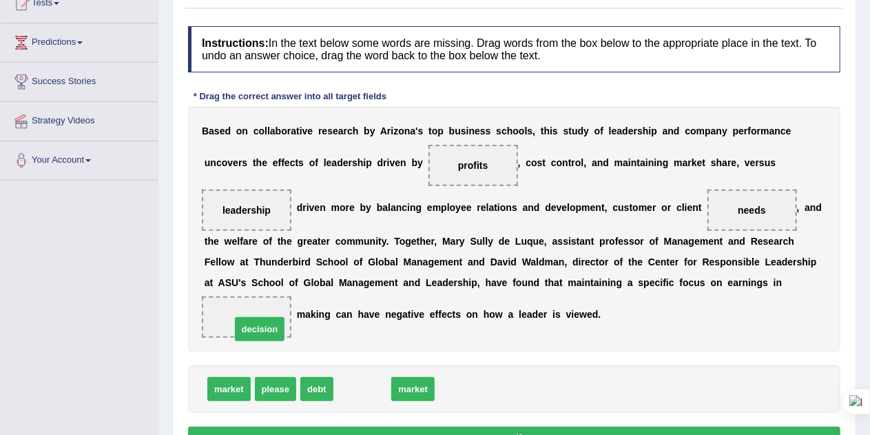
drag, startPoint x: 361, startPoint y: 388, endPoint x: 245, endPoint y: 320, distance: 134.6
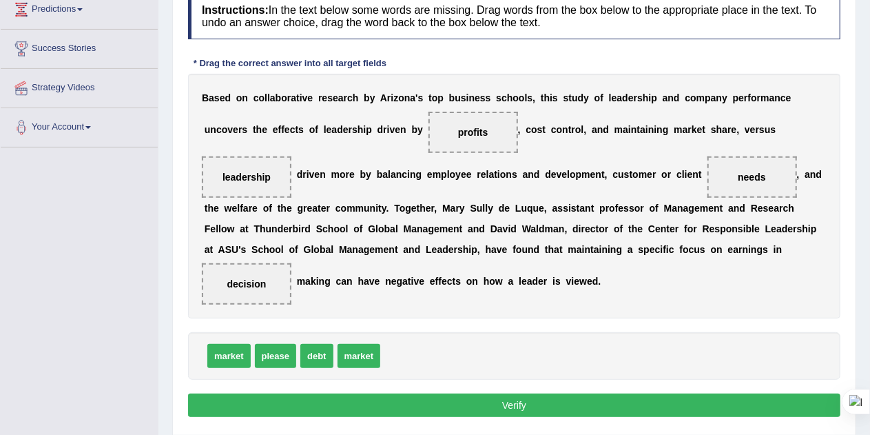
scroll to position [213, 0]
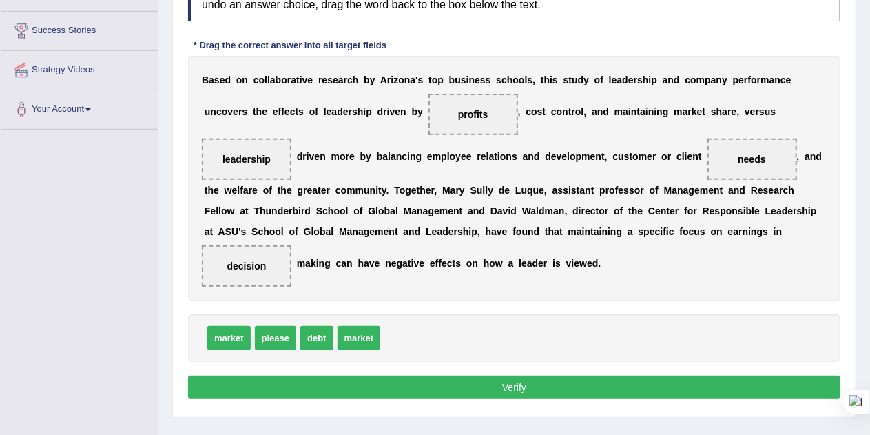
click at [508, 379] on button "Verify" at bounding box center [514, 386] width 652 height 23
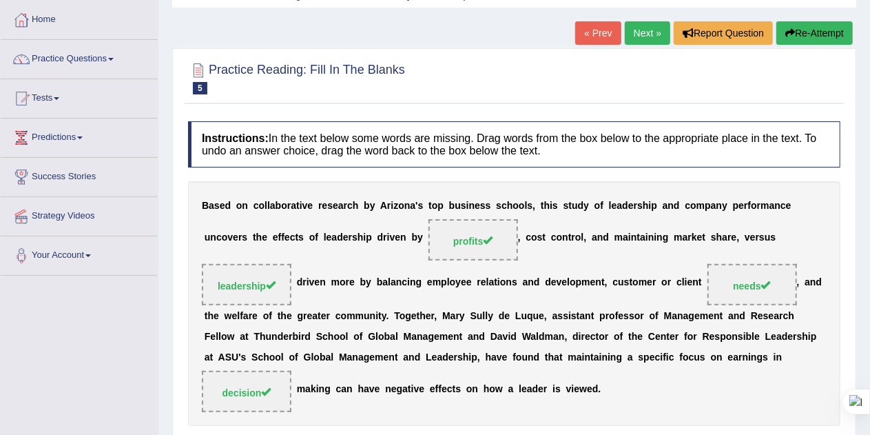
scroll to position [42, 0]
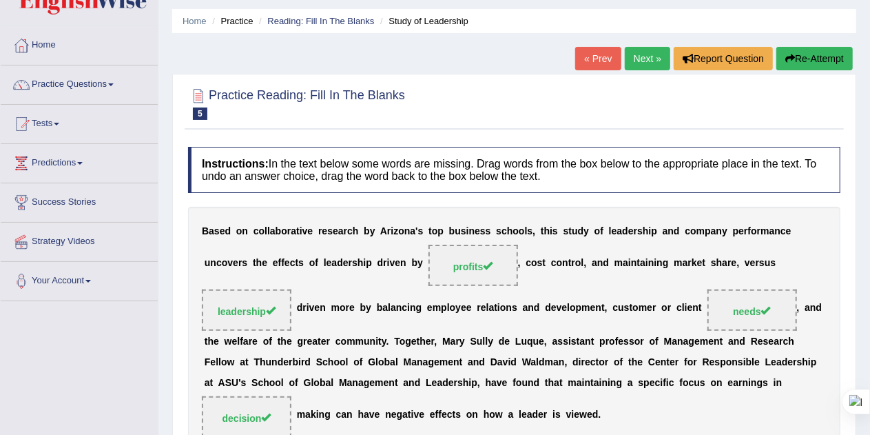
click at [649, 59] on link "Next »" at bounding box center [647, 58] width 45 height 23
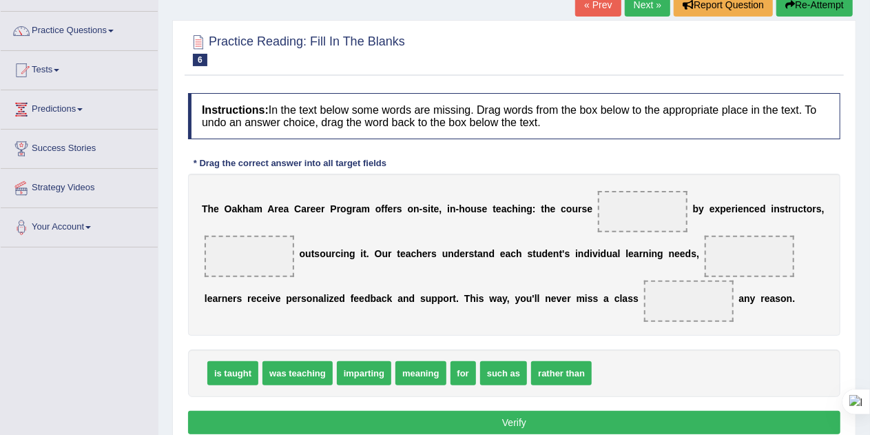
scroll to position [101, 0]
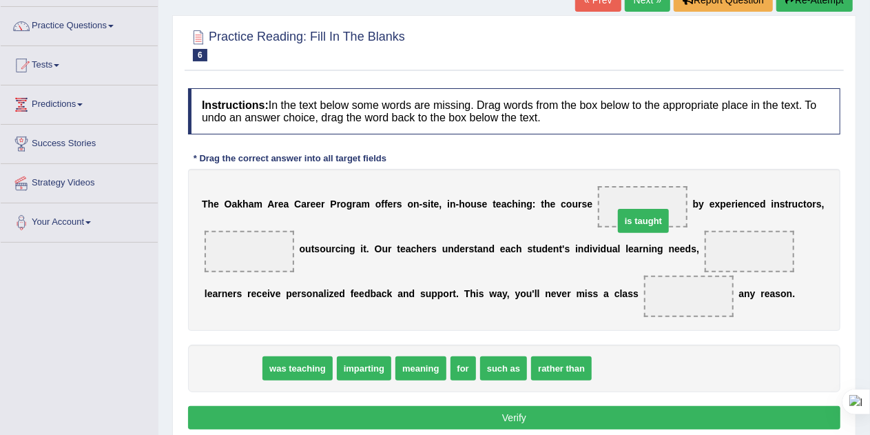
drag, startPoint x: 233, startPoint y: 365, endPoint x: 642, endPoint y: 213, distance: 436.2
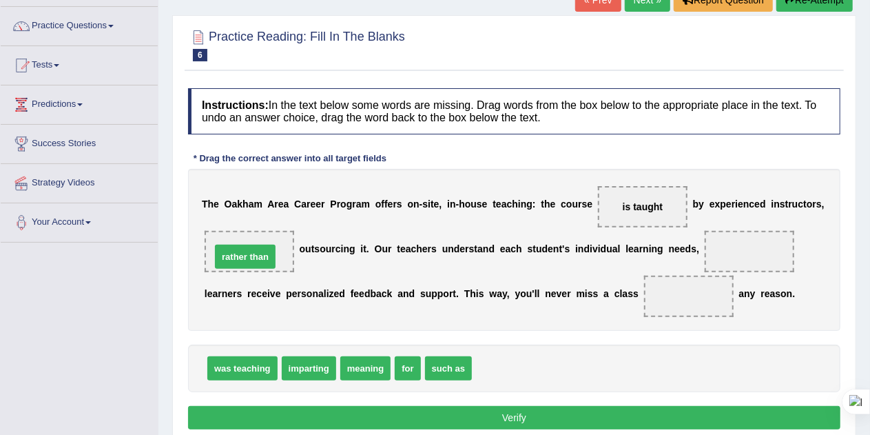
drag, startPoint x: 502, startPoint y: 364, endPoint x: 242, endPoint y: 253, distance: 283.2
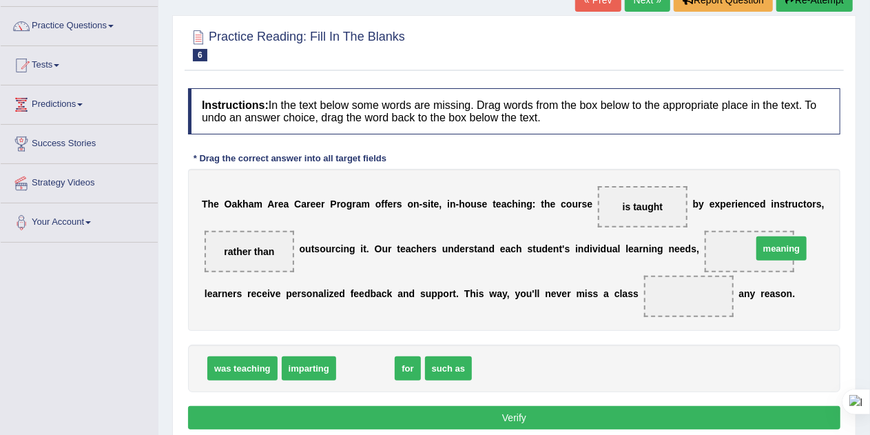
drag, startPoint x: 373, startPoint y: 359, endPoint x: 798, endPoint y: 239, distance: 441.4
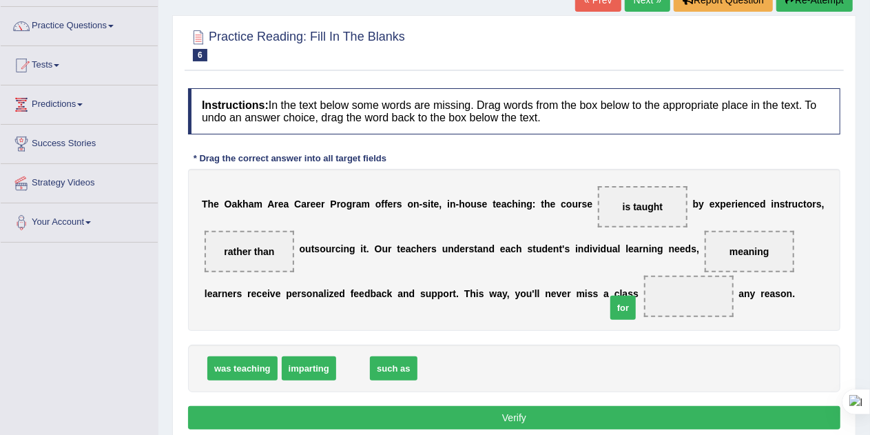
drag, startPoint x: 353, startPoint y: 366, endPoint x: 710, endPoint y: 284, distance: 365.8
click at [511, 417] on button "Verify" at bounding box center [514, 417] width 652 height 23
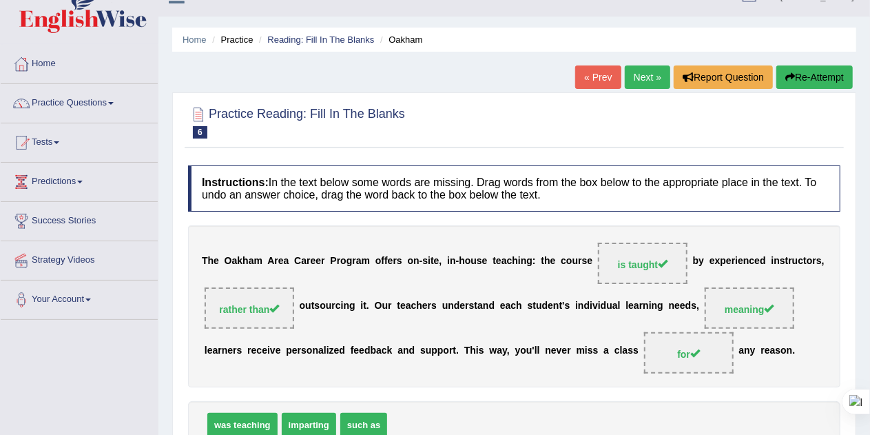
scroll to position [18, 0]
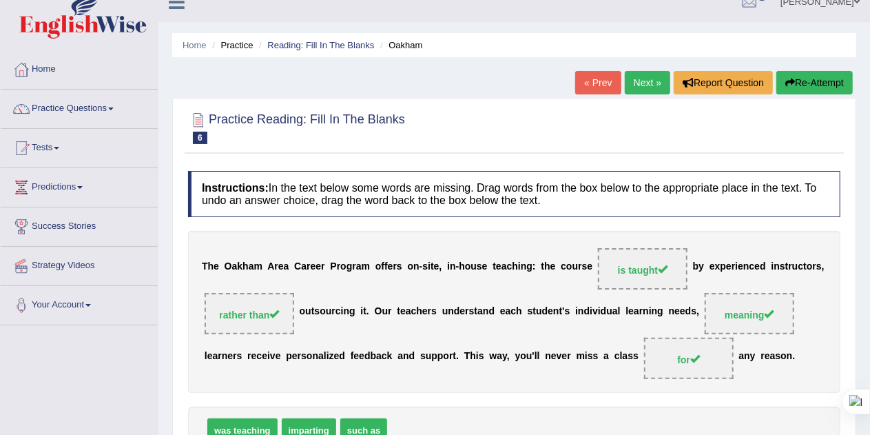
click at [643, 85] on link "Next »" at bounding box center [647, 82] width 45 height 23
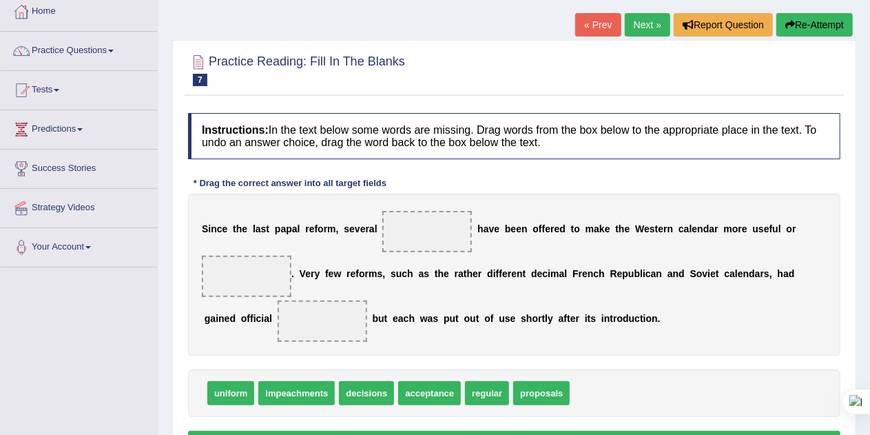
scroll to position [84, 0]
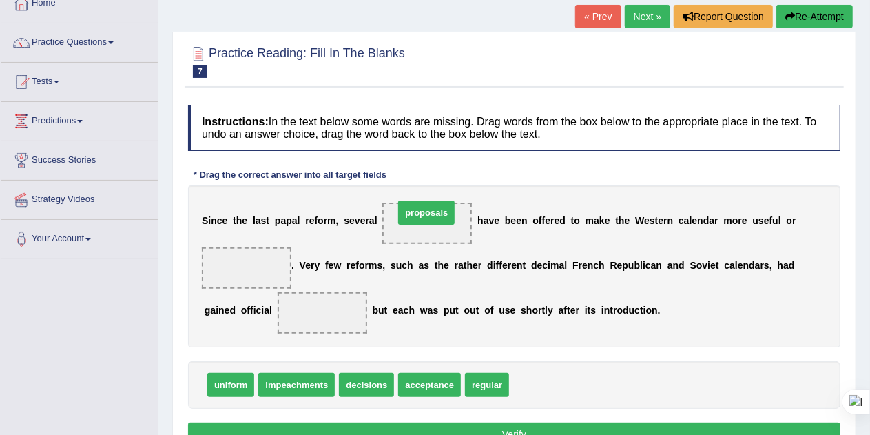
drag, startPoint x: 537, startPoint y: 379, endPoint x: 423, endPoint y: 209, distance: 205.5
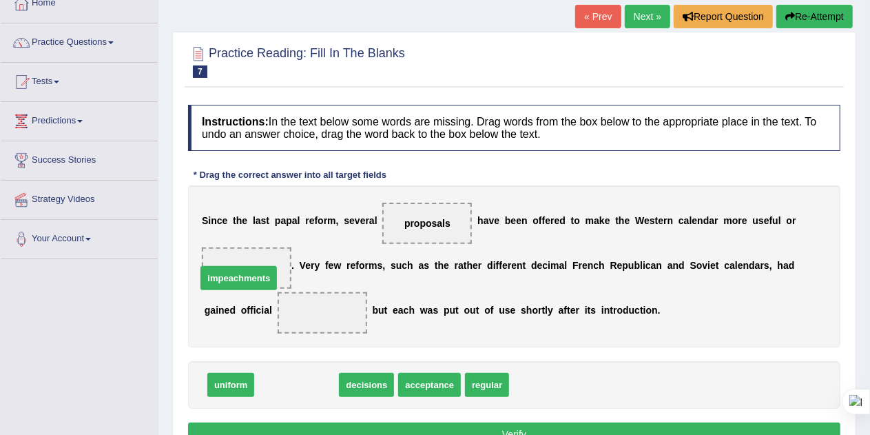
drag, startPoint x: 310, startPoint y: 379, endPoint x: 251, endPoint y: 269, distance: 124.2
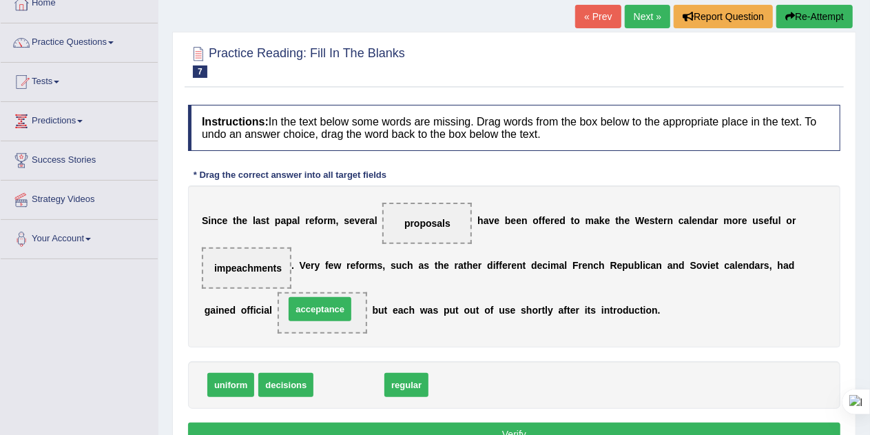
drag, startPoint x: 346, startPoint y: 384, endPoint x: 317, endPoint y: 309, distance: 80.4
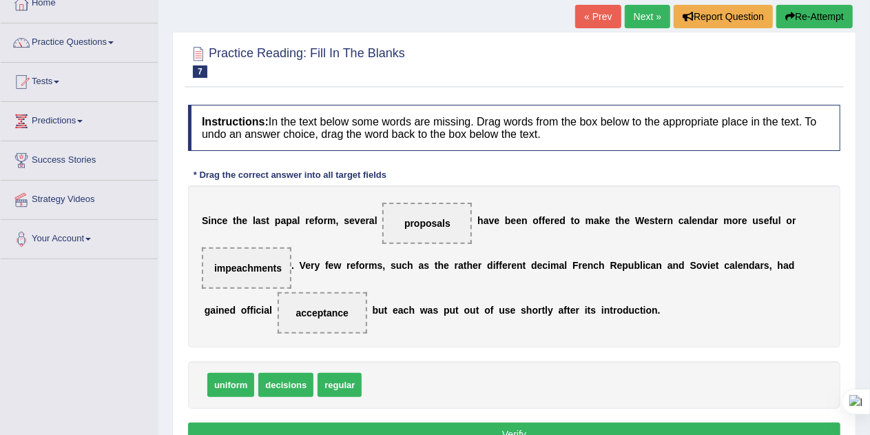
click at [350, 425] on button "Verify" at bounding box center [514, 433] width 652 height 23
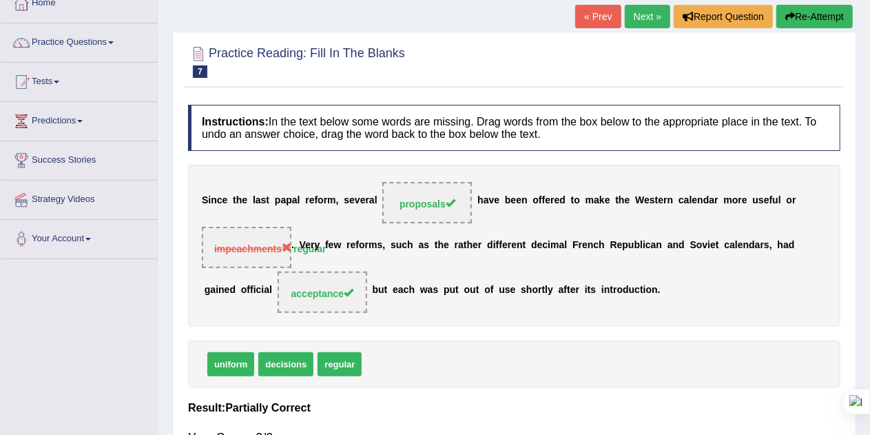
click at [640, 16] on link "Next »" at bounding box center [647, 16] width 45 height 23
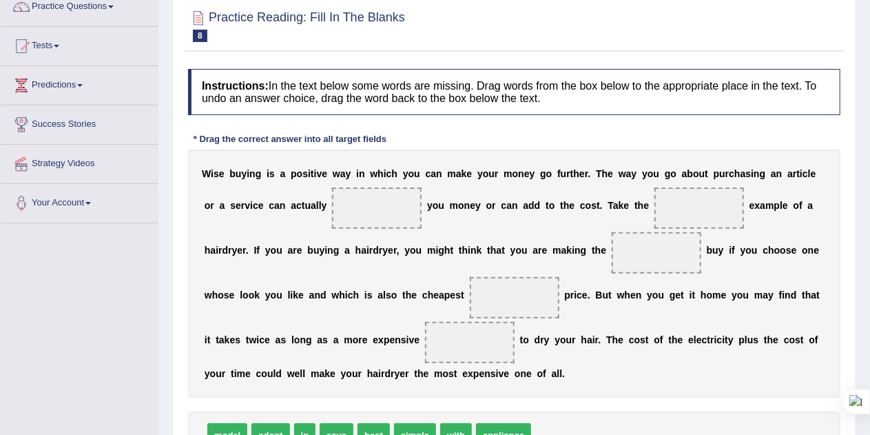
scroll to position [142, 0]
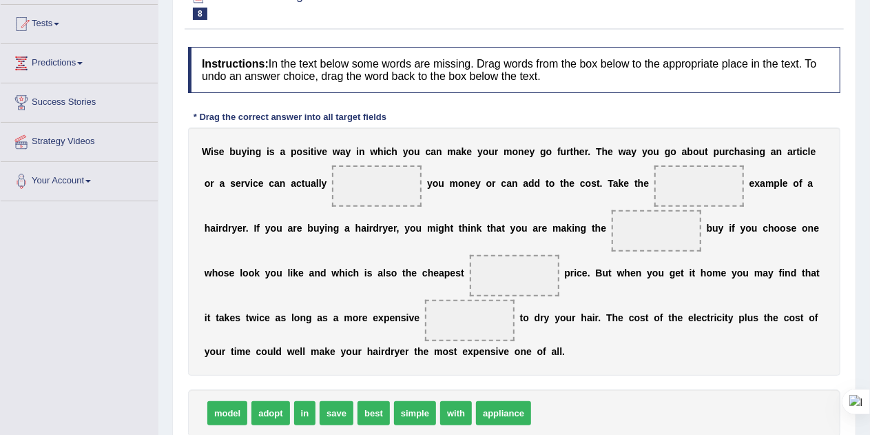
click at [363, 184] on span at bounding box center [377, 185] width 90 height 41
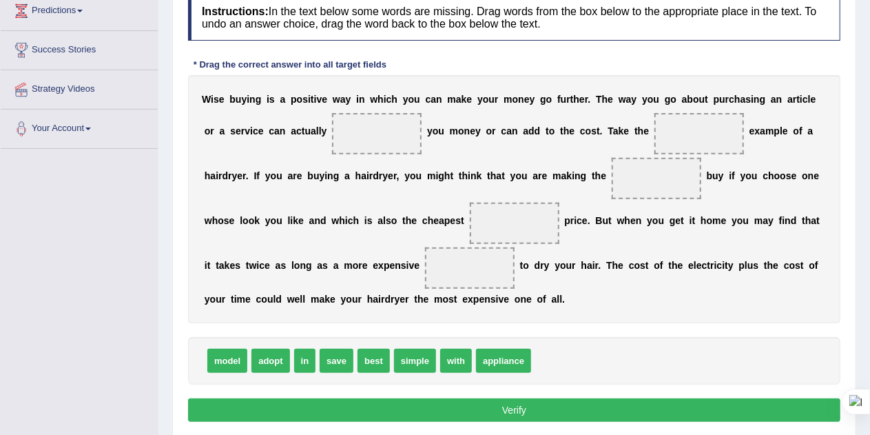
scroll to position [195, 0]
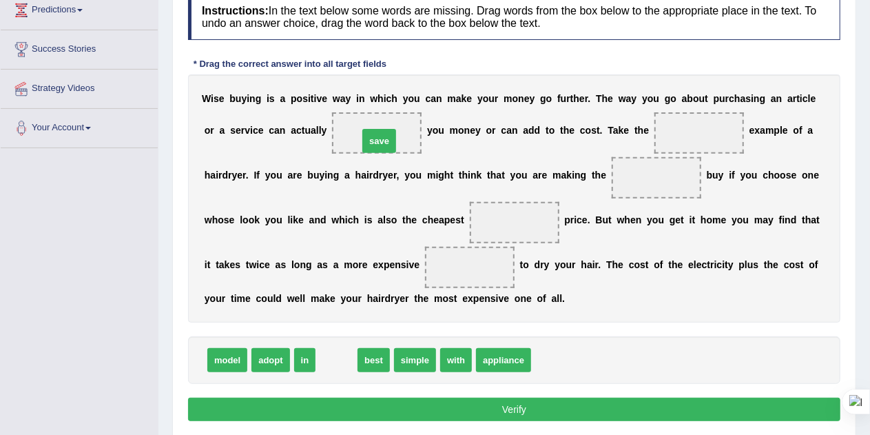
drag, startPoint x: 335, startPoint y: 358, endPoint x: 376, endPoint y: 133, distance: 228.9
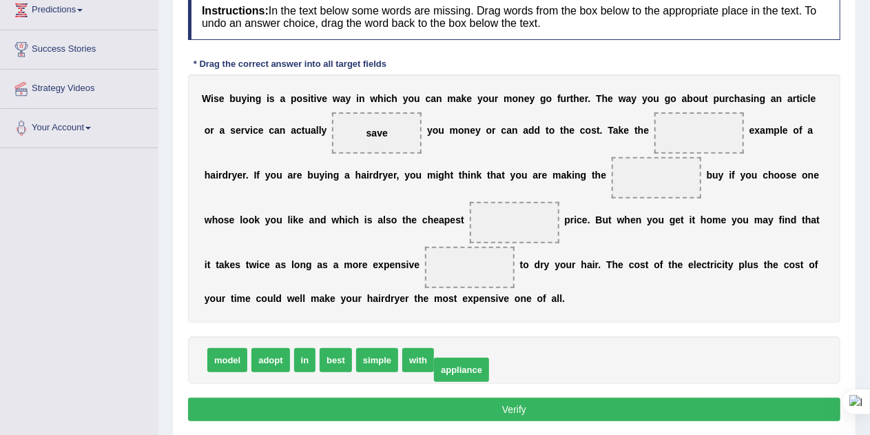
drag, startPoint x: 470, startPoint y: 359, endPoint x: 465, endPoint y: 368, distance: 10.2
drag, startPoint x: 256, startPoint y: 173, endPoint x: 454, endPoint y: 175, distance: 198.3
click at [454, 175] on div "W i s e b u y i n g i s a p o s i t i v e w a y i n w h i c h y o u c a n m a k…" at bounding box center [514, 198] width 652 height 248
drag, startPoint x: 337, startPoint y: 356, endPoint x: 654, endPoint y: 180, distance: 362.8
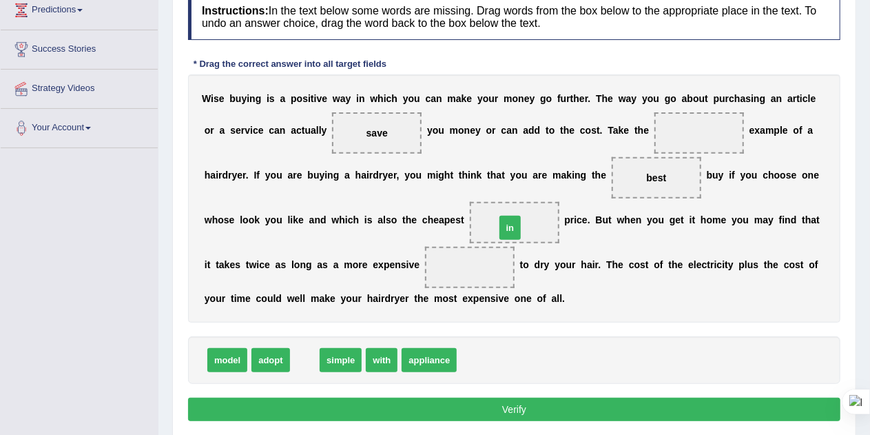
drag, startPoint x: 303, startPoint y: 355, endPoint x: 508, endPoint y: 222, distance: 244.5
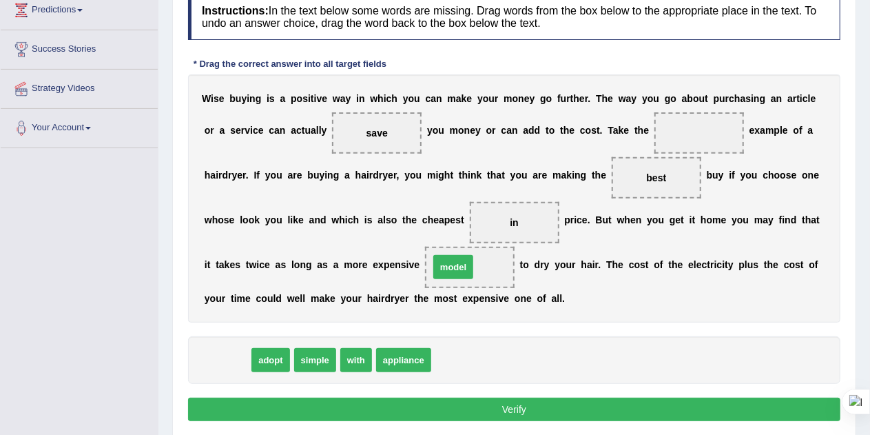
drag, startPoint x: 237, startPoint y: 357, endPoint x: 463, endPoint y: 264, distance: 244.9
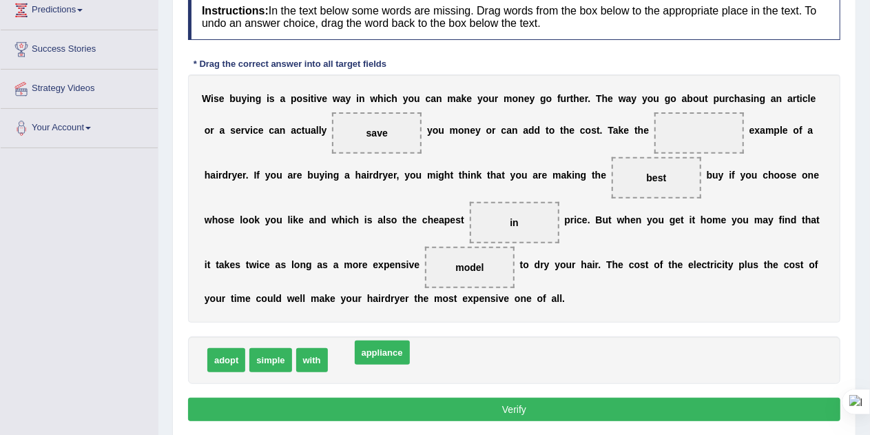
drag, startPoint x: 364, startPoint y: 360, endPoint x: 361, endPoint y: 368, distance: 8.7
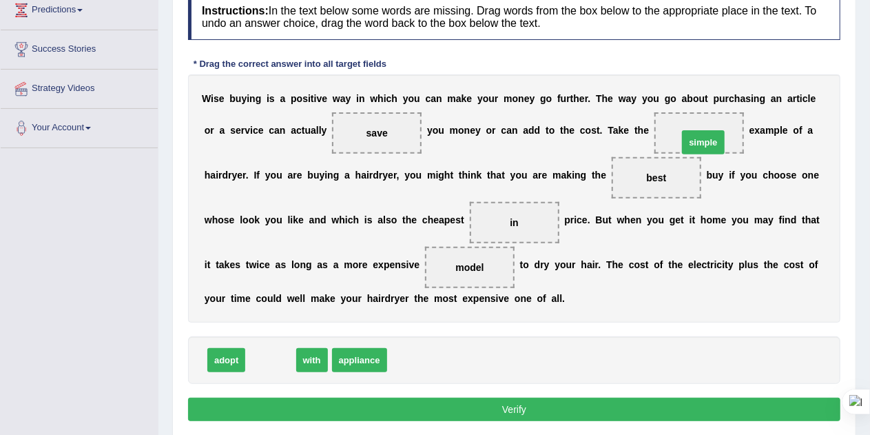
drag, startPoint x: 273, startPoint y: 355, endPoint x: 722, endPoint y: 127, distance: 503.5
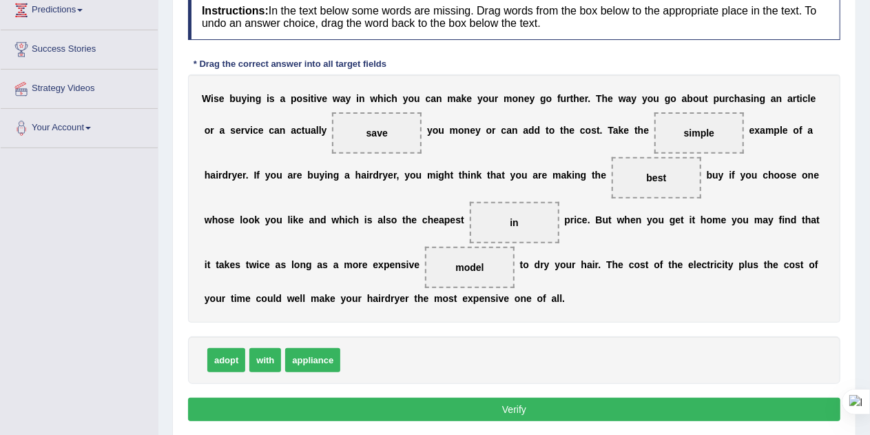
click at [511, 405] on button "Verify" at bounding box center [514, 408] width 652 height 23
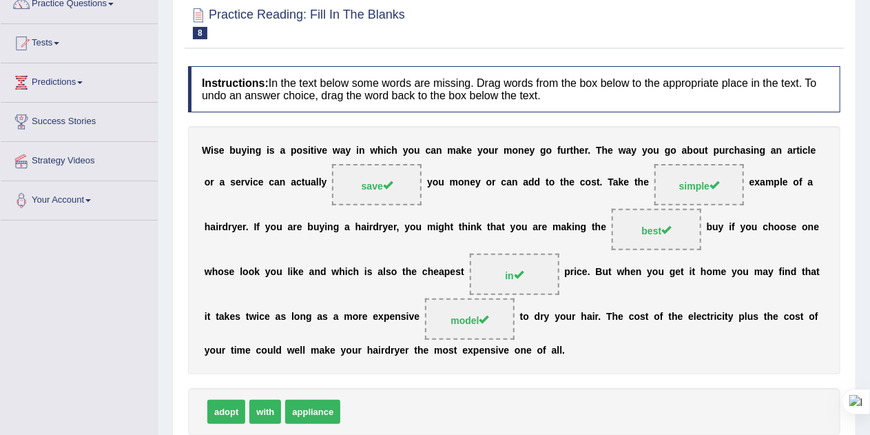
scroll to position [85, 0]
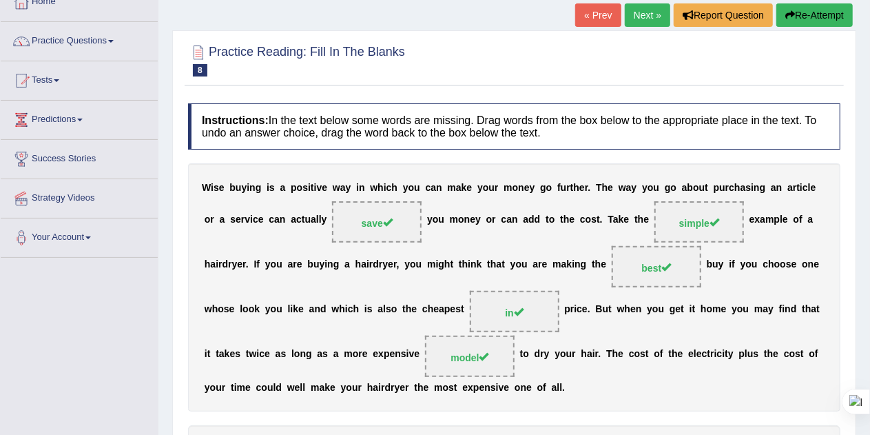
click at [649, 18] on link "Next »" at bounding box center [647, 14] width 45 height 23
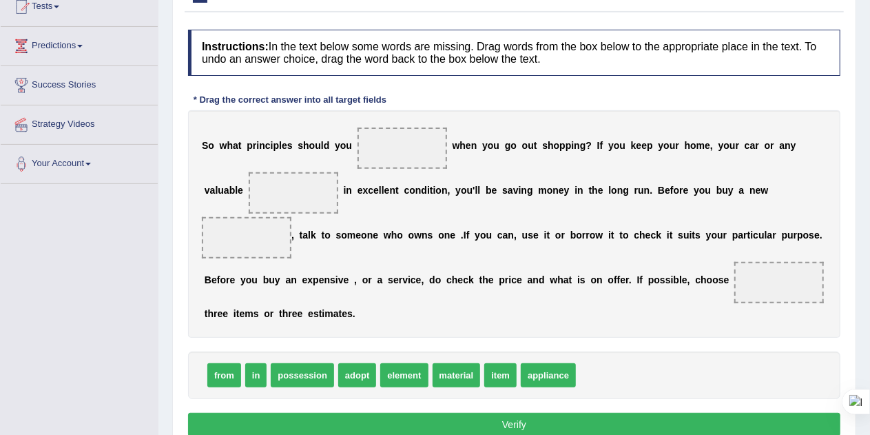
scroll to position [160, 0]
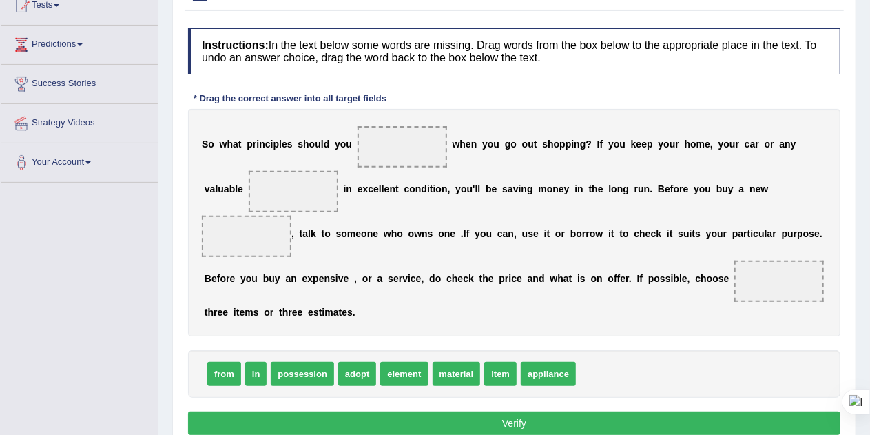
click at [364, 373] on span "adopt" at bounding box center [357, 374] width 38 height 24
drag, startPoint x: 364, startPoint y: 373, endPoint x: 401, endPoint y: 145, distance: 231.6
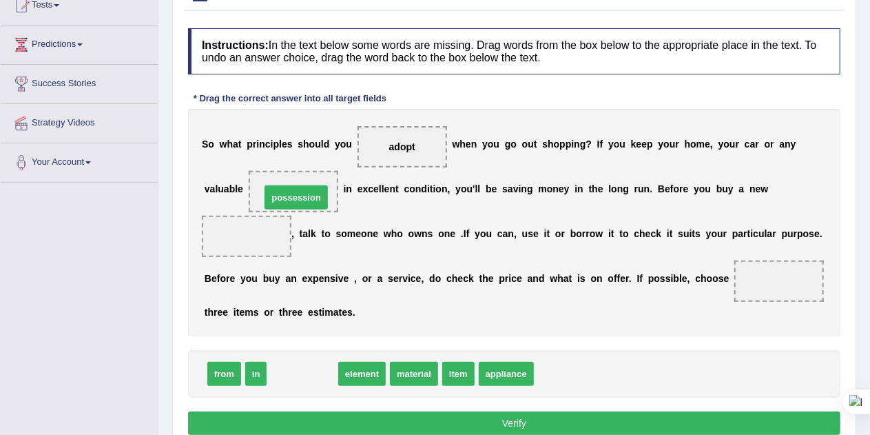
drag, startPoint x: 302, startPoint y: 370, endPoint x: 295, endPoint y: 195, distance: 175.7
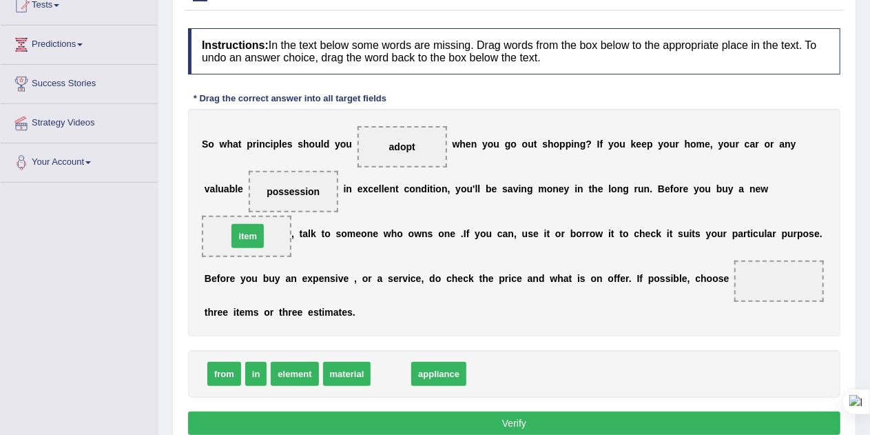
drag, startPoint x: 395, startPoint y: 373, endPoint x: 249, endPoint y: 232, distance: 203.1
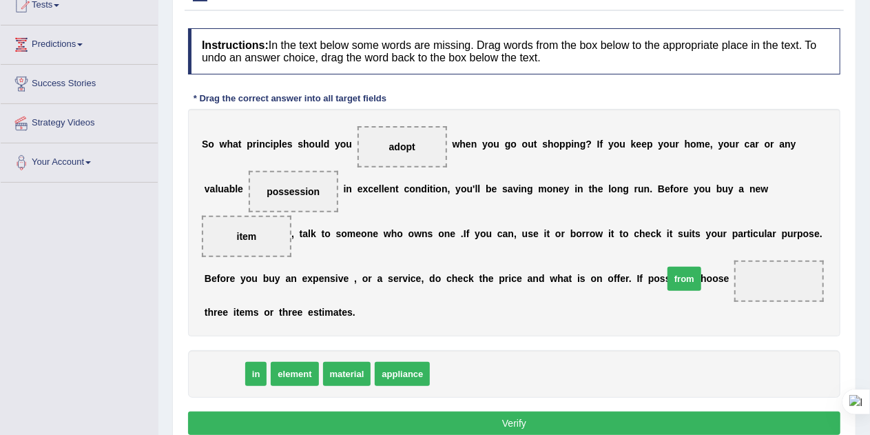
drag, startPoint x: 211, startPoint y: 366, endPoint x: 737, endPoint y: 251, distance: 537.9
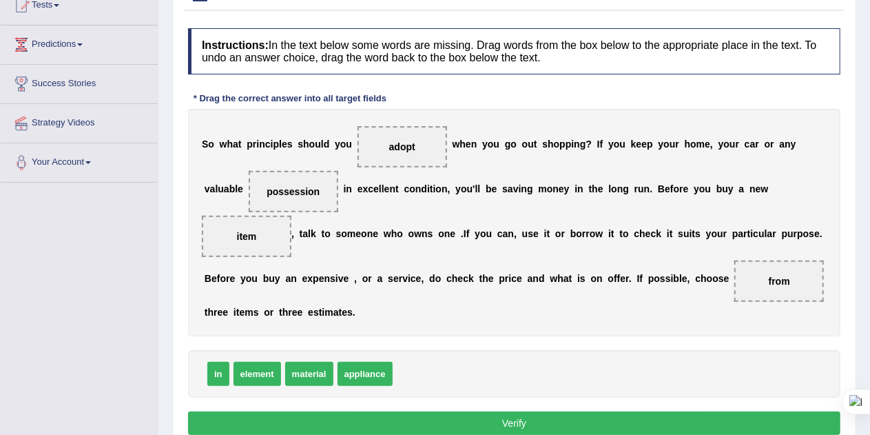
click at [430, 417] on button "Verify" at bounding box center [514, 422] width 652 height 23
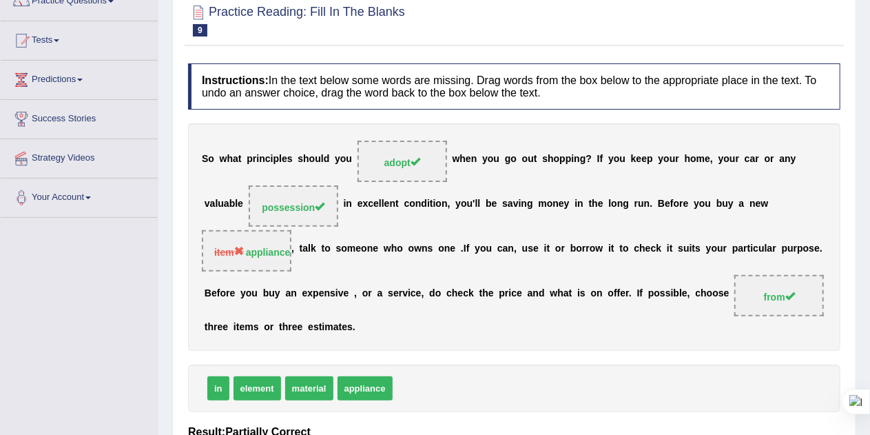
scroll to position [80, 0]
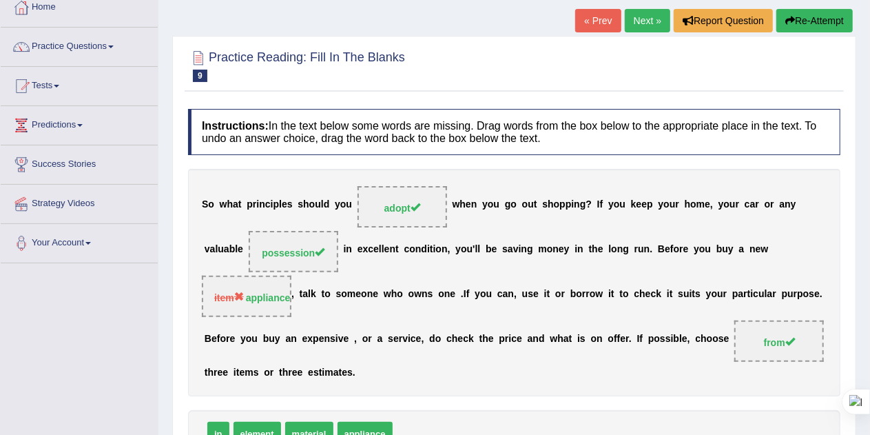
click at [640, 16] on link "Next »" at bounding box center [647, 20] width 45 height 23
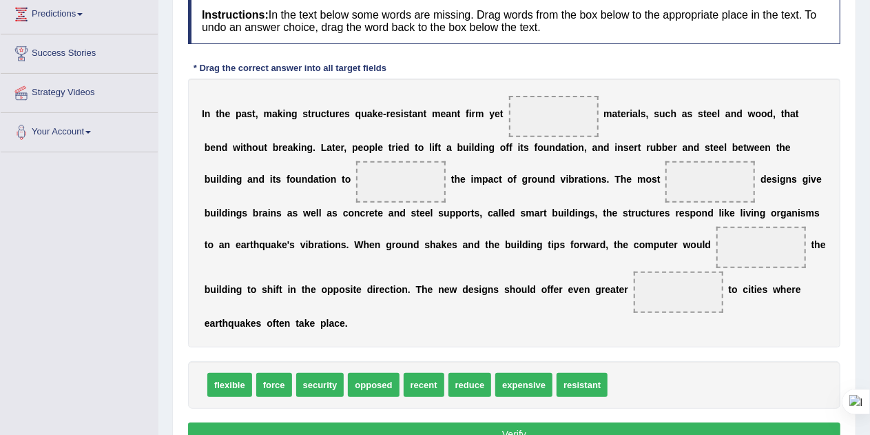
scroll to position [204, 0]
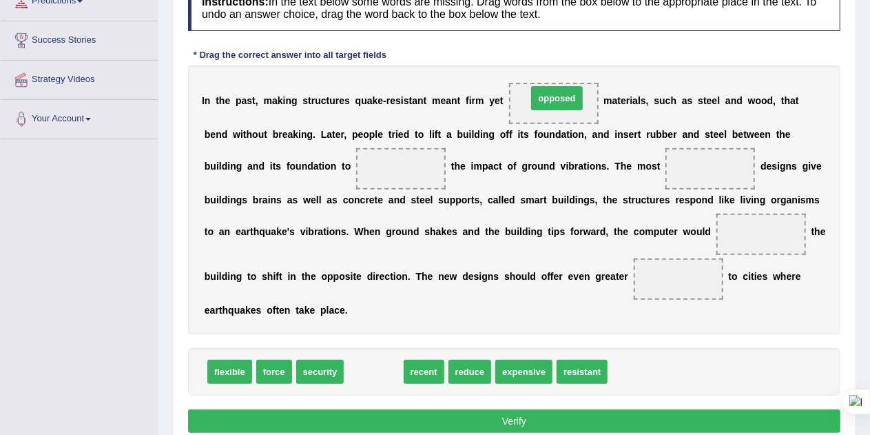
drag, startPoint x: 377, startPoint y: 373, endPoint x: 561, endPoint y: 97, distance: 330.8
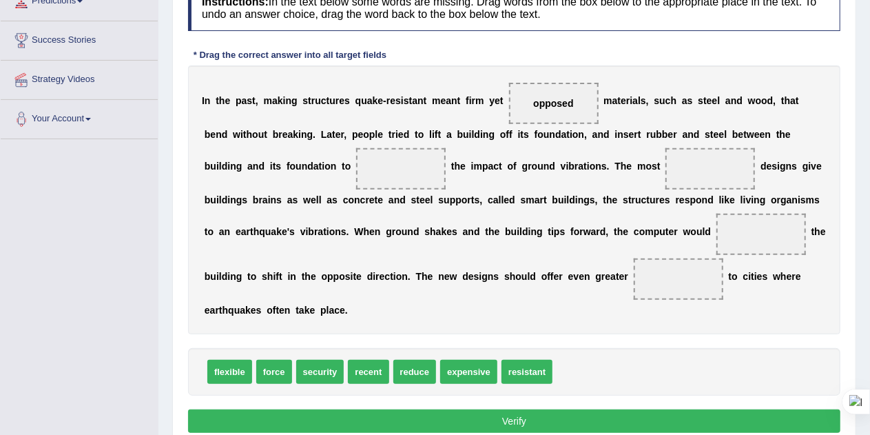
click at [356, 166] on span at bounding box center [401, 168] width 90 height 41
drag, startPoint x: 412, startPoint y: 369, endPoint x: 320, endPoint y: 169, distance: 220.0
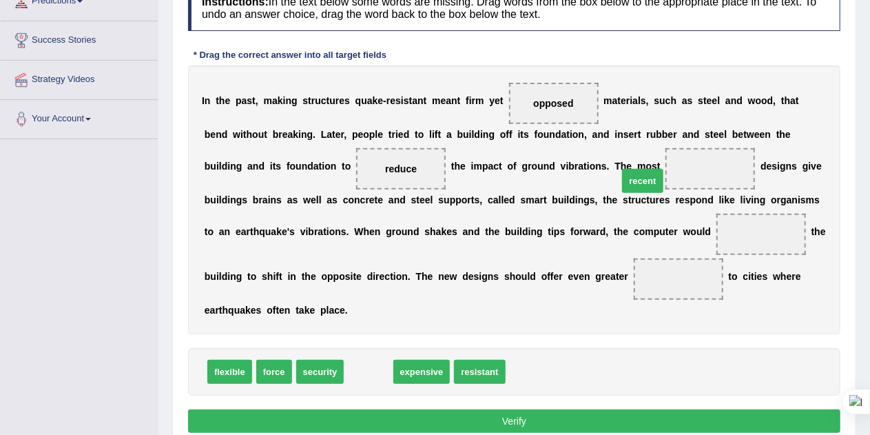
drag, startPoint x: 371, startPoint y: 373, endPoint x: 647, endPoint y: 179, distance: 337.2
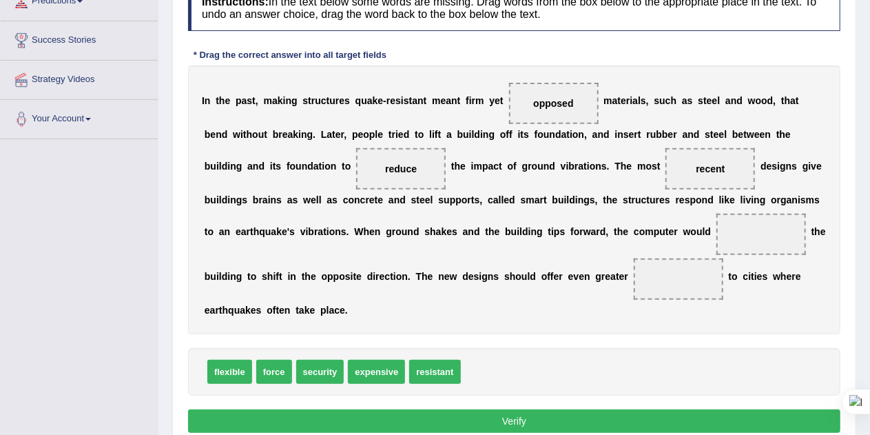
click at [716, 234] on span at bounding box center [761, 233] width 90 height 41
drag, startPoint x: 271, startPoint y: 370, endPoint x: 722, endPoint y: 227, distance: 472.6
click at [653, 276] on span at bounding box center [679, 278] width 90 height 41
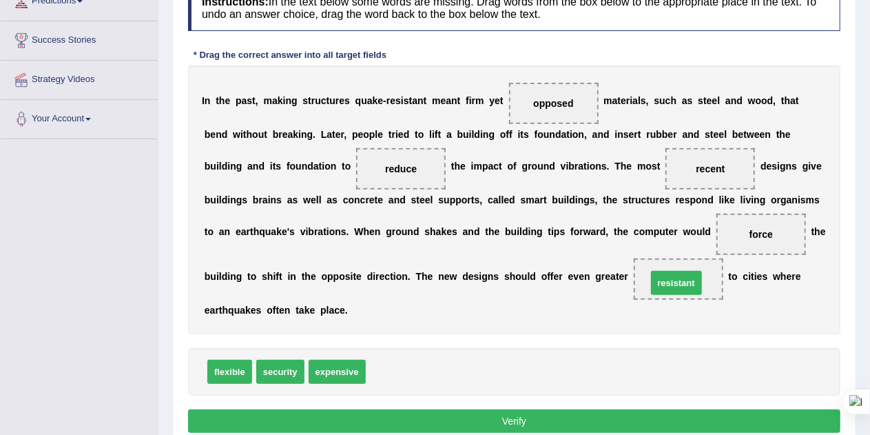
drag, startPoint x: 404, startPoint y: 373, endPoint x: 684, endPoint y: 284, distance: 294.7
click at [539, 411] on button "Verify" at bounding box center [514, 420] width 652 height 23
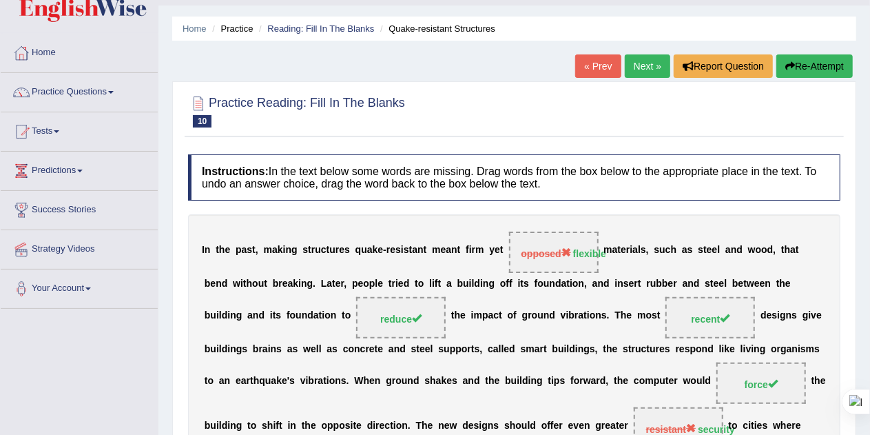
scroll to position [33, 0]
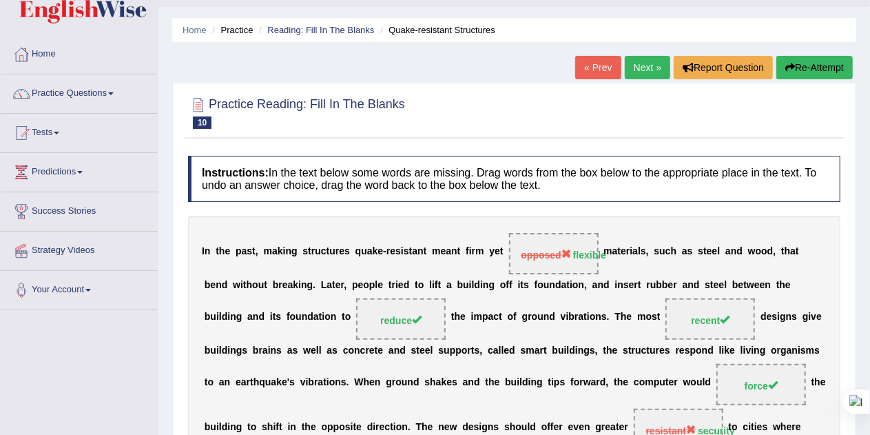
click at [812, 63] on button "Re-Attempt" at bounding box center [814, 67] width 76 height 23
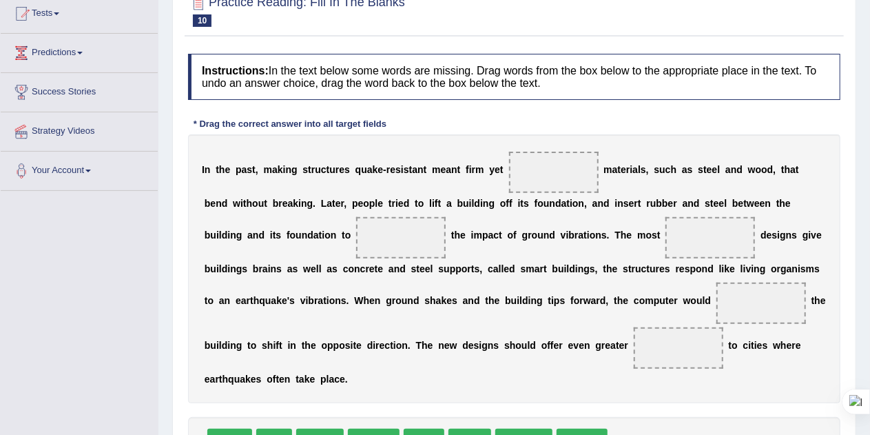
scroll to position [155, 0]
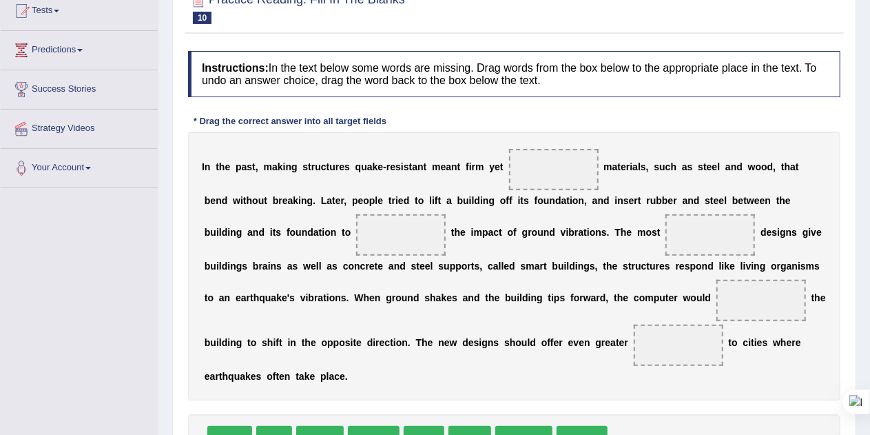
click at [550, 169] on span at bounding box center [554, 169] width 90 height 41
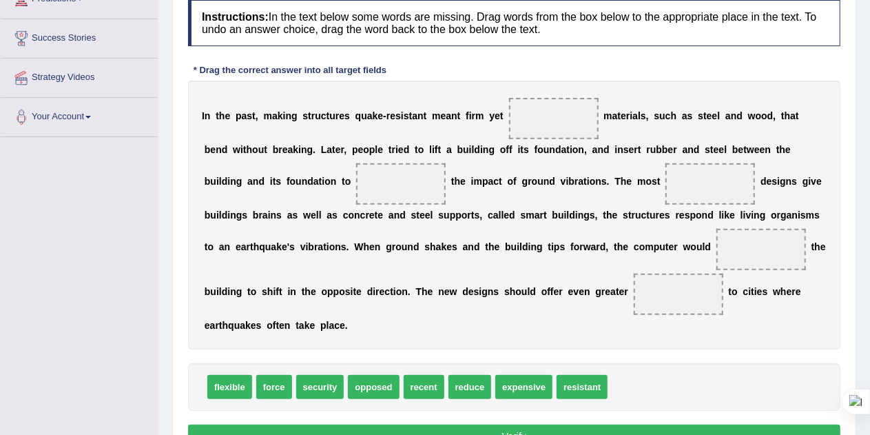
scroll to position [209, 0]
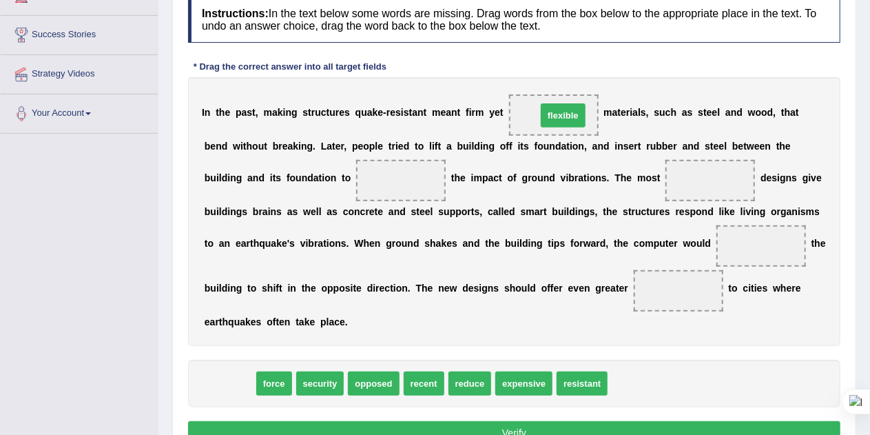
drag, startPoint x: 217, startPoint y: 384, endPoint x: 550, endPoint y: 116, distance: 427.6
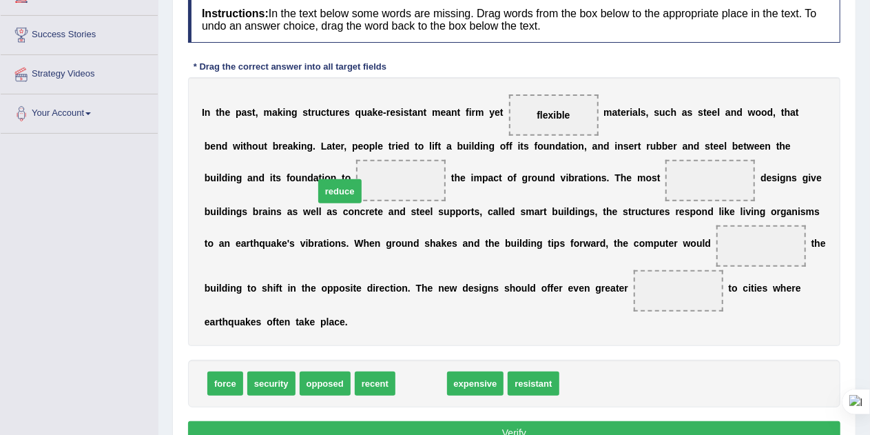
drag, startPoint x: 424, startPoint y: 378, endPoint x: 343, endPoint y: 186, distance: 208.6
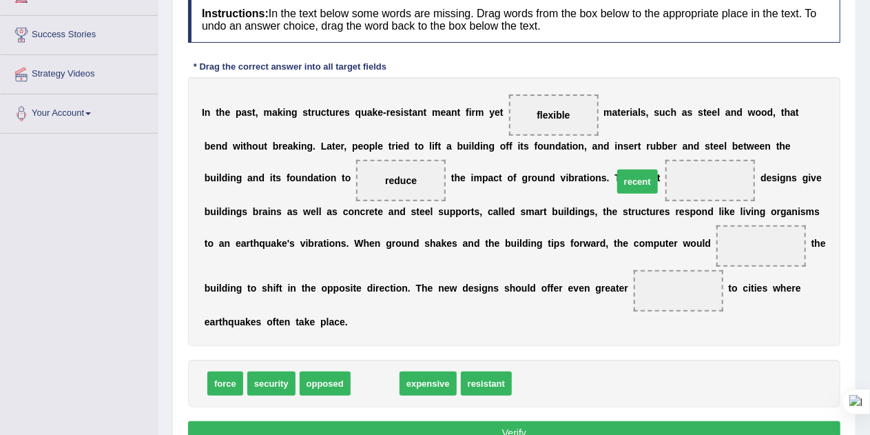
drag, startPoint x: 377, startPoint y: 386, endPoint x: 640, endPoint y: 182, distance: 332.9
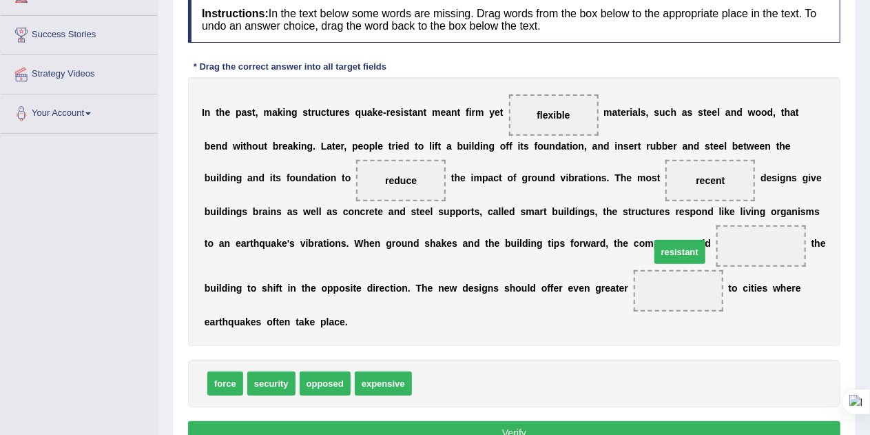
drag, startPoint x: 430, startPoint y: 375, endPoint x: 693, endPoint y: 243, distance: 293.8
drag, startPoint x: 227, startPoint y: 389, endPoint x: 729, endPoint y: 253, distance: 519.5
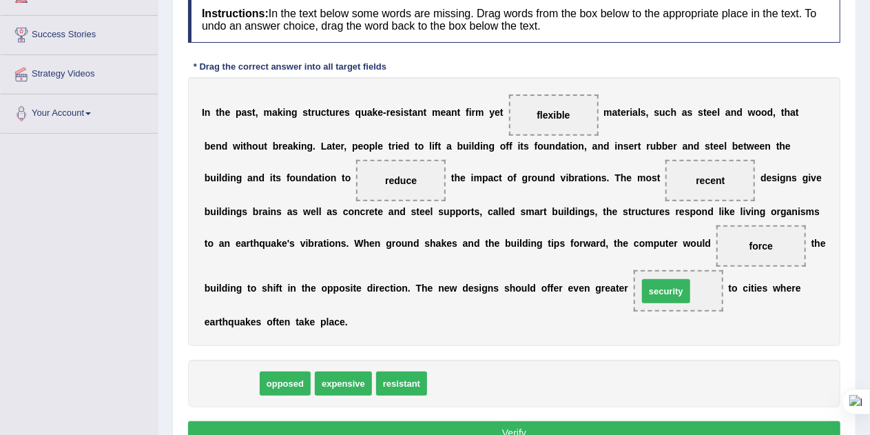
drag, startPoint x: 237, startPoint y: 383, endPoint x: 675, endPoint y: 290, distance: 447.7
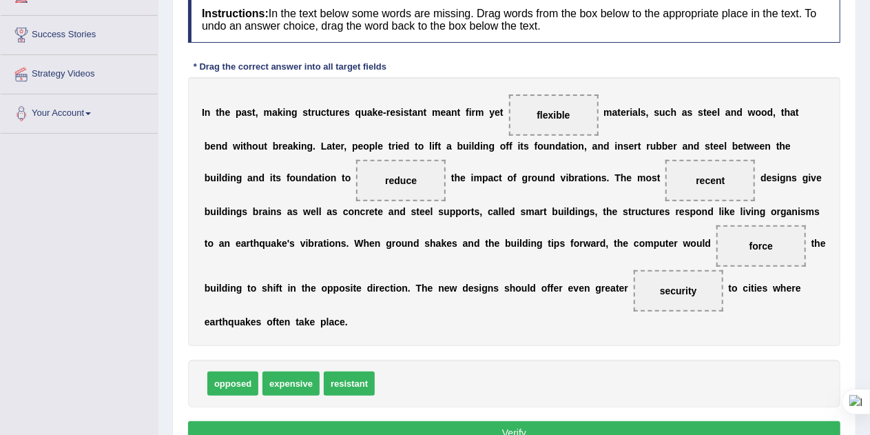
click at [556, 426] on button "Verify" at bounding box center [514, 432] width 652 height 23
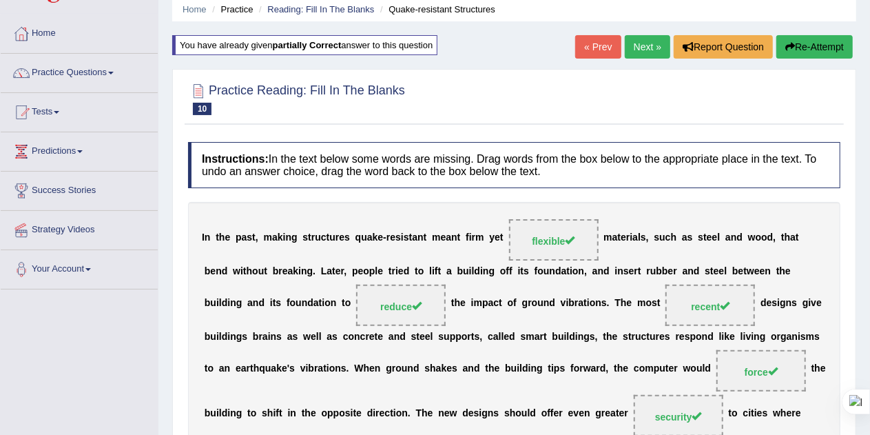
scroll to position [21, 0]
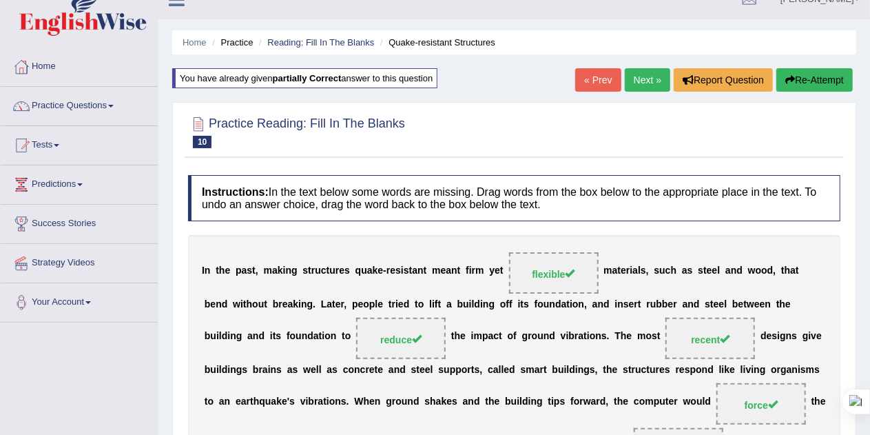
click at [645, 81] on link "Next »" at bounding box center [647, 79] width 45 height 23
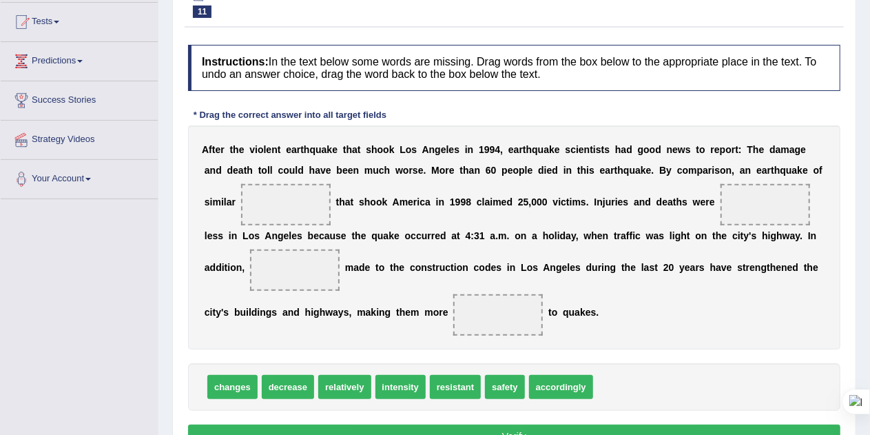
scroll to position [147, 0]
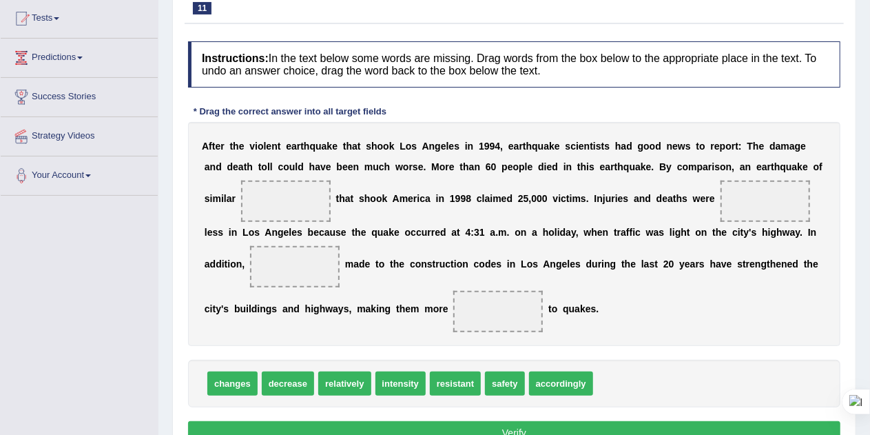
click at [282, 200] on span at bounding box center [286, 200] width 90 height 41
drag, startPoint x: 399, startPoint y: 382, endPoint x: 292, endPoint y: 167, distance: 240.8
click at [292, 169] on span "intensity" at bounding box center [293, 181] width 50 height 24
drag, startPoint x: 404, startPoint y: 378, endPoint x: 284, endPoint y: 199, distance: 215.1
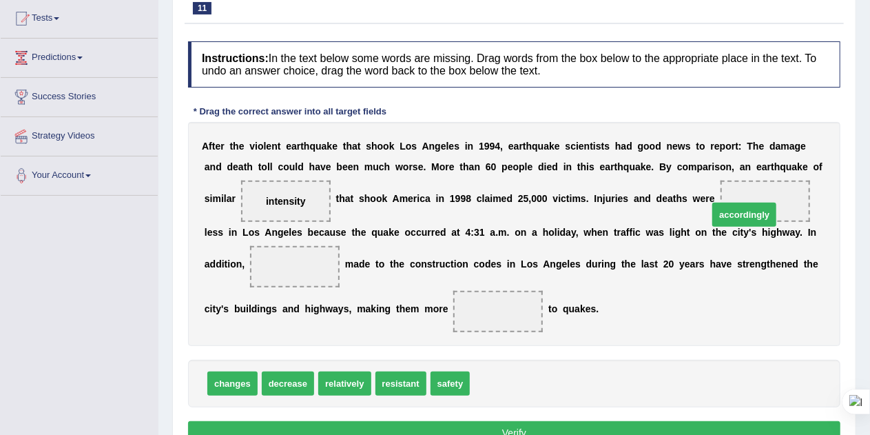
drag, startPoint x: 503, startPoint y: 381, endPoint x: 753, endPoint y: 205, distance: 306.4
click at [293, 262] on span at bounding box center [295, 266] width 90 height 41
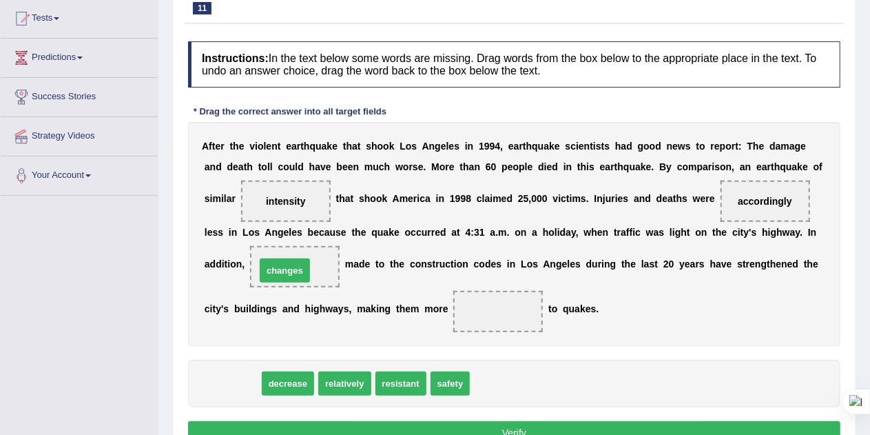
drag, startPoint x: 238, startPoint y: 378, endPoint x: 291, endPoint y: 265, distance: 124.8
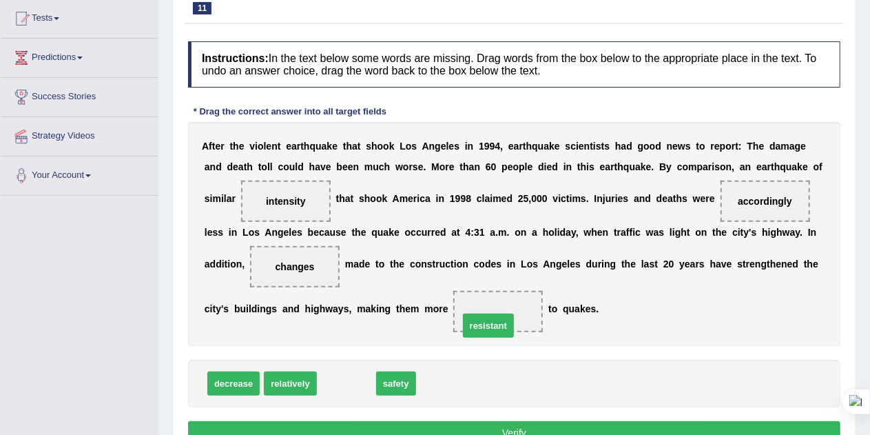
drag, startPoint x: 355, startPoint y: 384, endPoint x: 515, endPoint y: 317, distance: 173.5
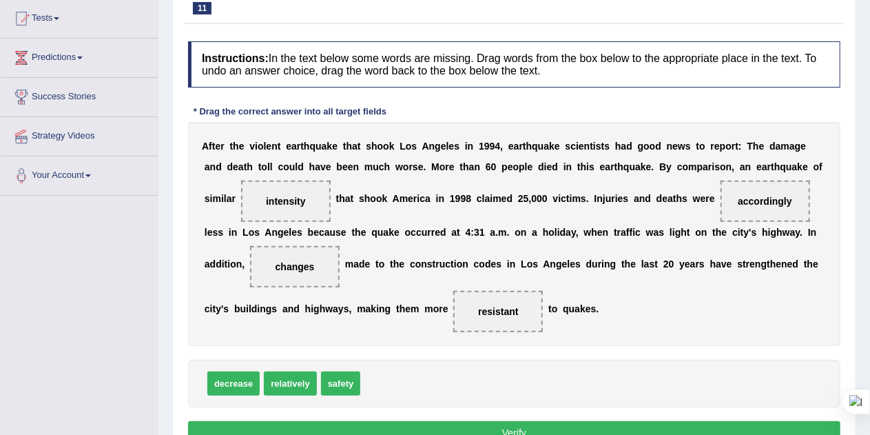
click at [483, 425] on button "Verify" at bounding box center [514, 432] width 652 height 23
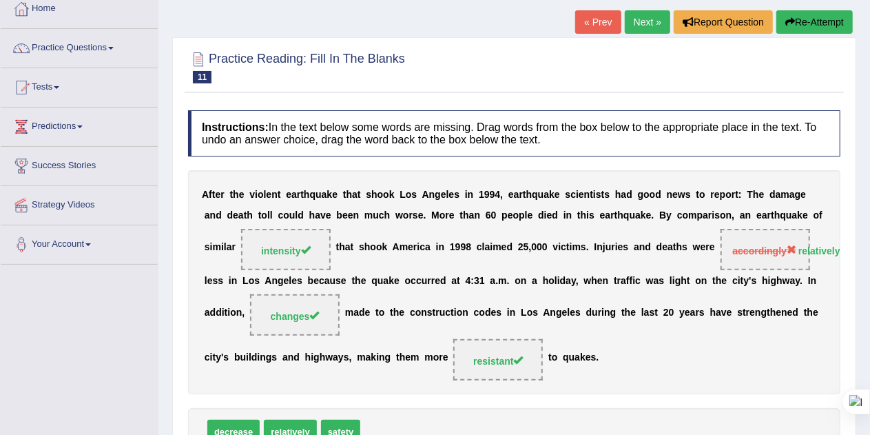
scroll to position [52, 0]
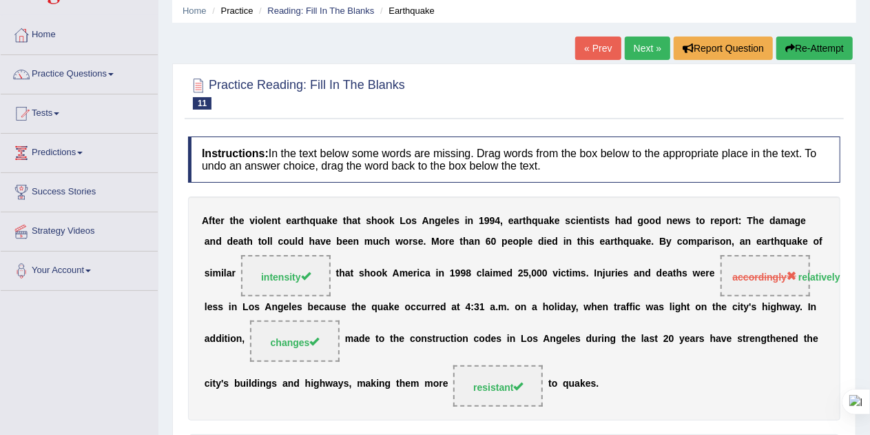
click at [643, 50] on link "Next »" at bounding box center [647, 47] width 45 height 23
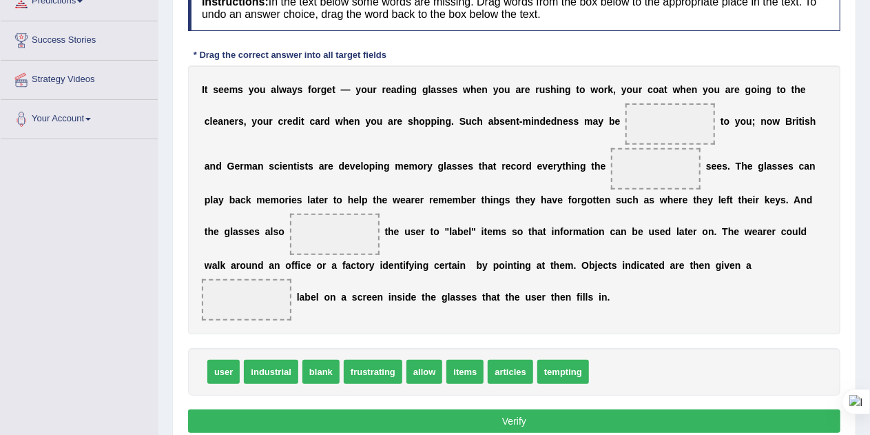
scroll to position [203, 0]
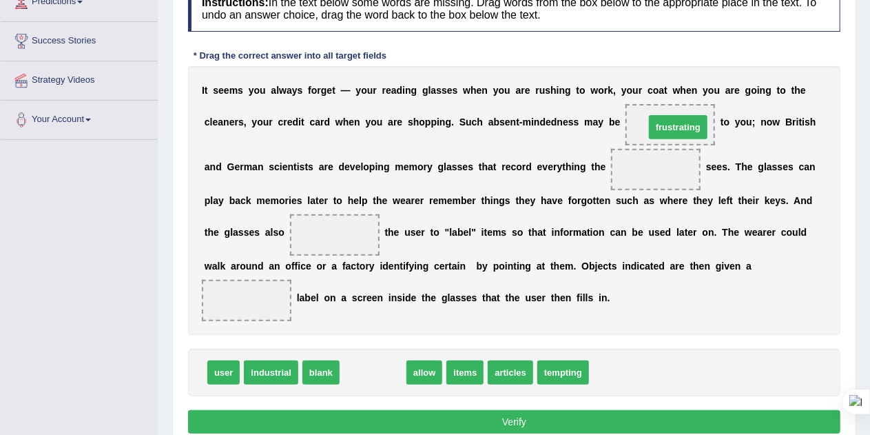
drag, startPoint x: 384, startPoint y: 376, endPoint x: 691, endPoint y: 130, distance: 392.9
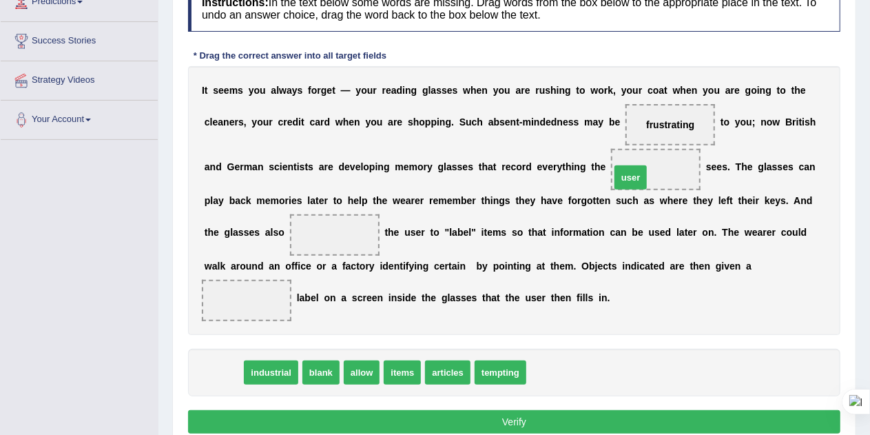
drag, startPoint x: 225, startPoint y: 371, endPoint x: 639, endPoint y: 173, distance: 458.9
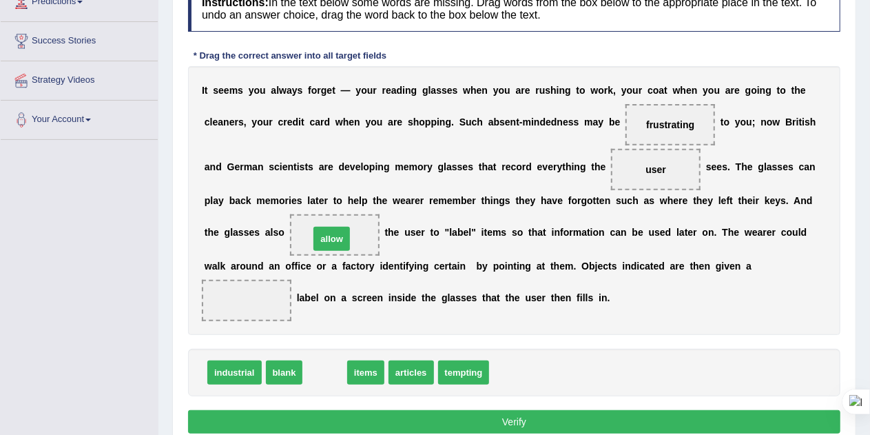
drag, startPoint x: 331, startPoint y: 370, endPoint x: 338, endPoint y: 237, distance: 133.8
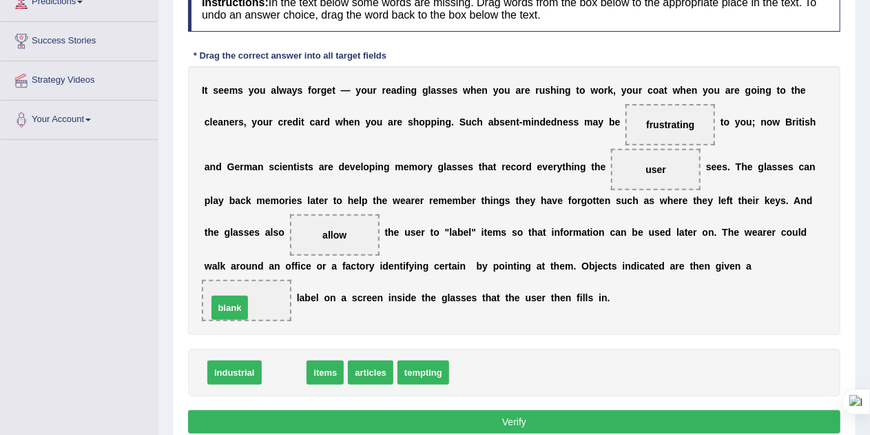
drag, startPoint x: 284, startPoint y: 370, endPoint x: 229, endPoint y: 305, distance: 85.1
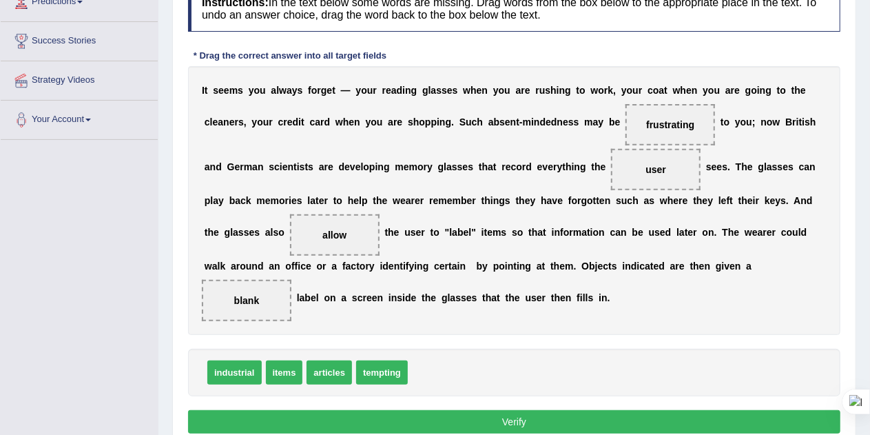
click at [463, 421] on button "Verify" at bounding box center [514, 421] width 652 height 23
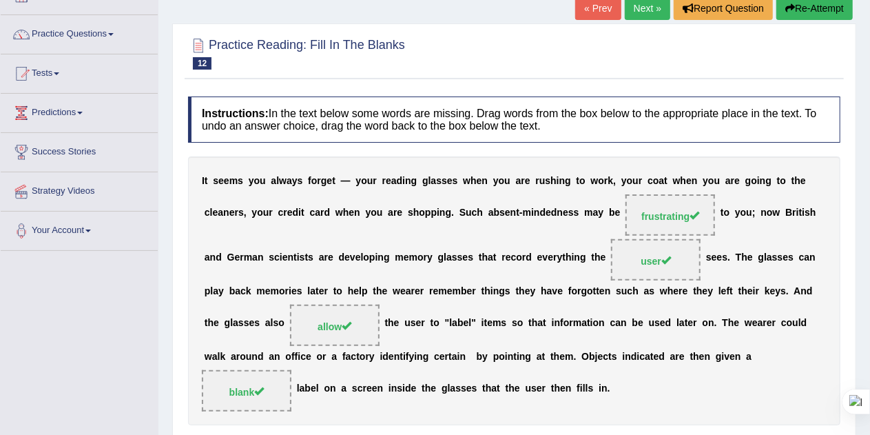
scroll to position [92, 0]
click at [644, 10] on link "Next »" at bounding box center [647, 8] width 45 height 23
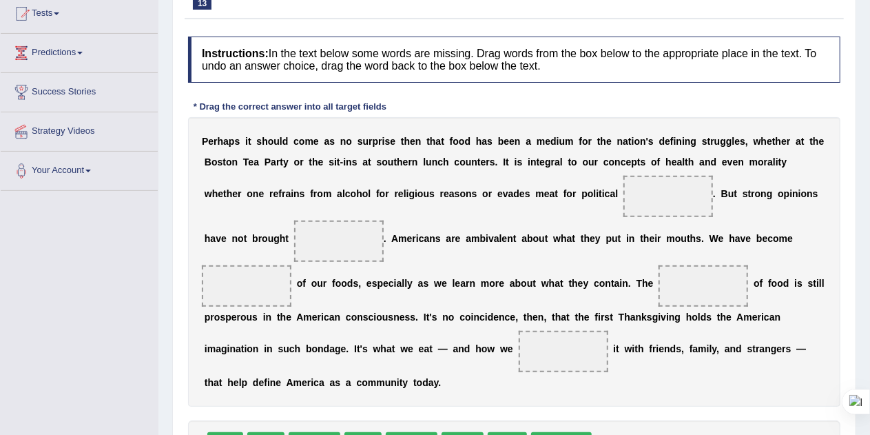
scroll to position [153, 0]
click at [663, 189] on span at bounding box center [668, 195] width 90 height 41
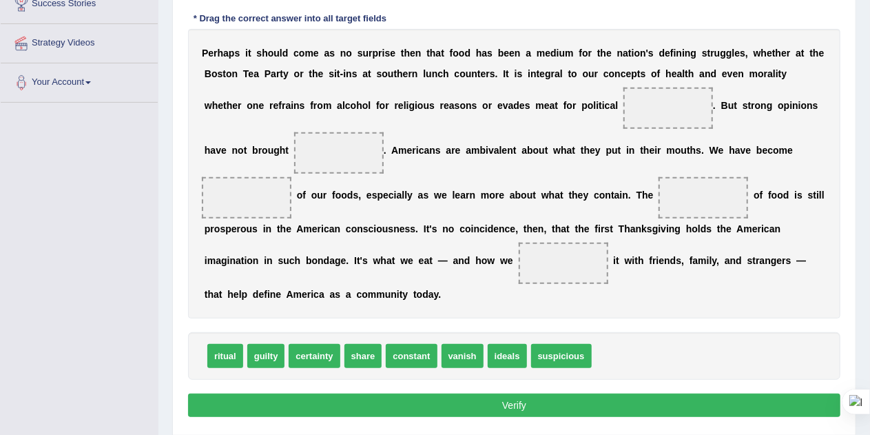
scroll to position [241, 0]
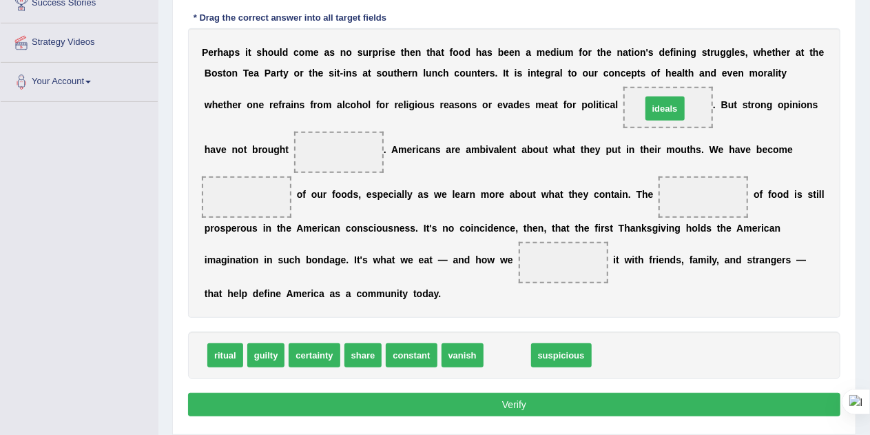
drag, startPoint x: 517, startPoint y: 352, endPoint x: 675, endPoint y: 105, distance: 293.2
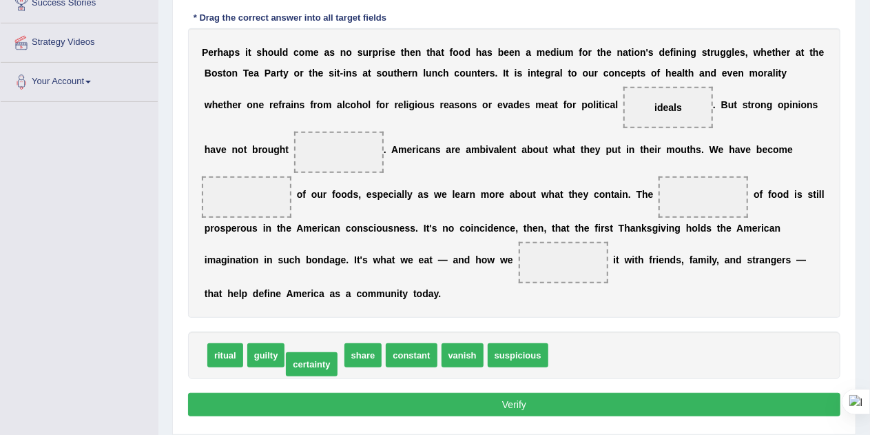
drag, startPoint x: 321, startPoint y: 346, endPoint x: 318, endPoint y: 356, distance: 10.0
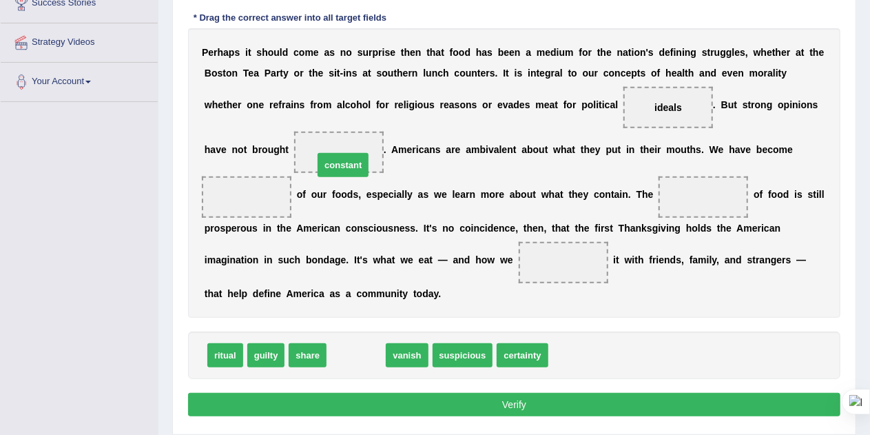
drag, startPoint x: 355, startPoint y: 353, endPoint x: 340, endPoint y: 152, distance: 201.6
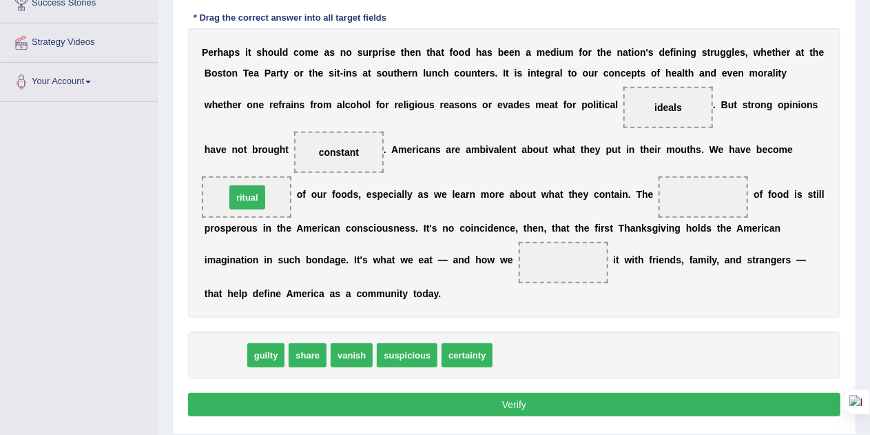
drag, startPoint x: 224, startPoint y: 349, endPoint x: 245, endPoint y: 198, distance: 153.0
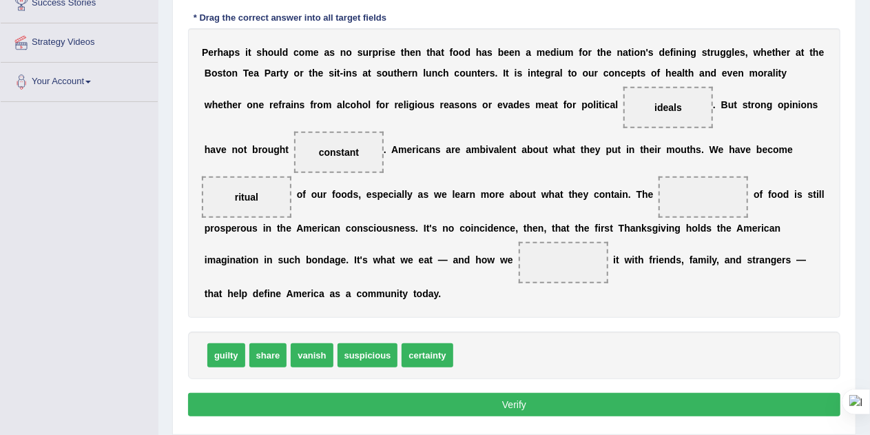
drag, startPoint x: 260, startPoint y: 191, endPoint x: 700, endPoint y: 194, distance: 440.7
click at [700, 194] on div "P e r h a p s i t s h o u l d c o m e a s n o s u r p r i s e t h e n t h a t f…" at bounding box center [514, 172] width 652 height 289
drag, startPoint x: 365, startPoint y: 352, endPoint x: 237, endPoint y: 197, distance: 201.0
drag, startPoint x: 413, startPoint y: 356, endPoint x: 715, endPoint y: 200, distance: 339.7
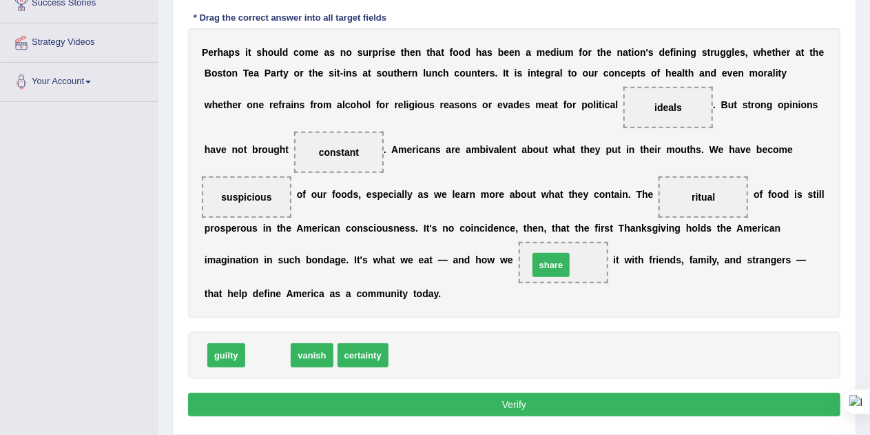
drag, startPoint x: 266, startPoint y: 348, endPoint x: 559, endPoint y: 255, distance: 306.9
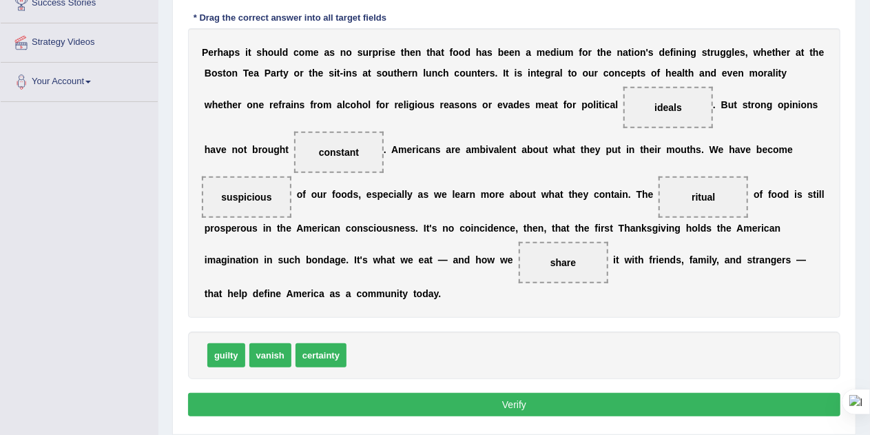
click at [543, 399] on button "Verify" at bounding box center [514, 404] width 652 height 23
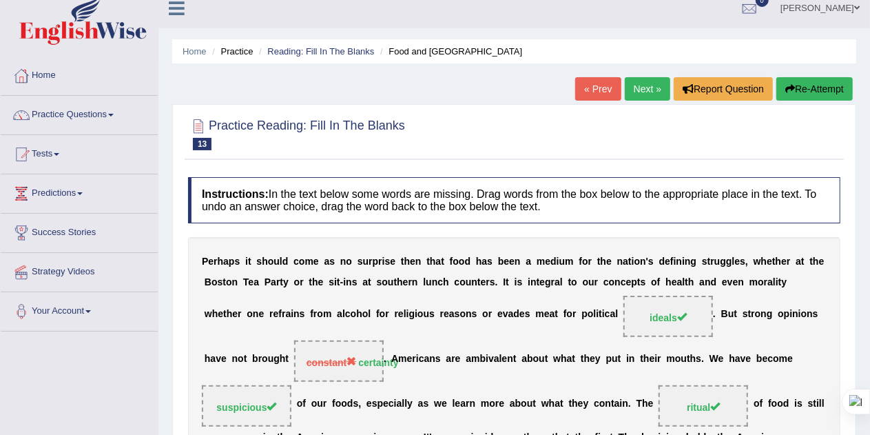
scroll to position [14, 0]
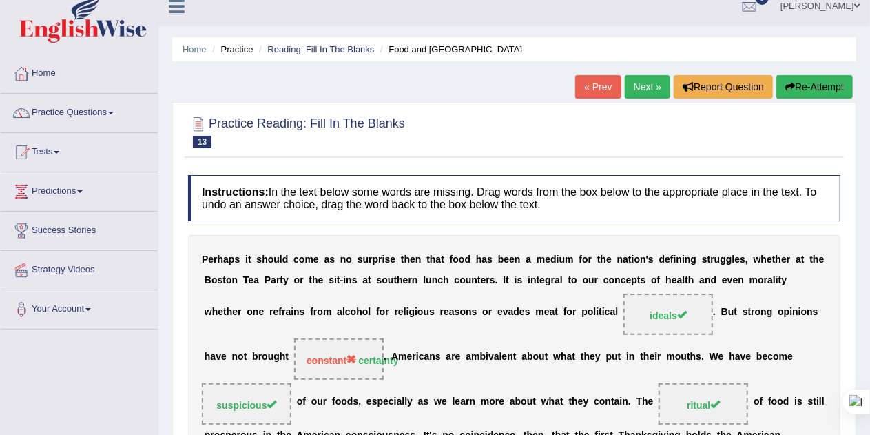
click at [640, 91] on link "Next »" at bounding box center [647, 86] width 45 height 23
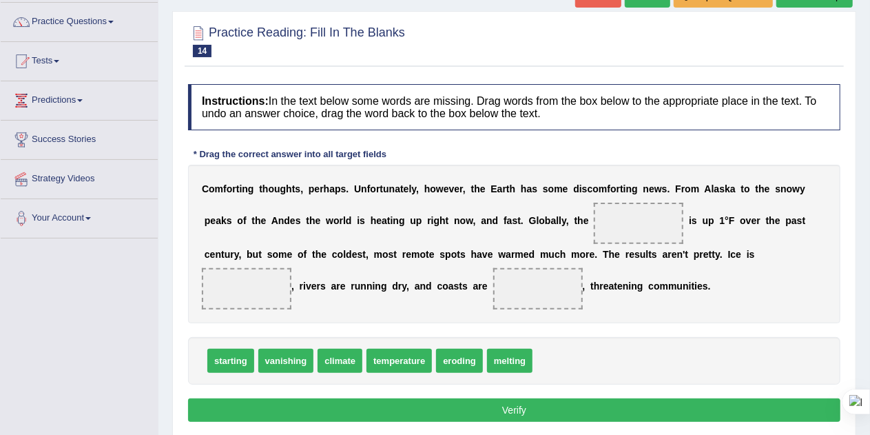
scroll to position [106, 0]
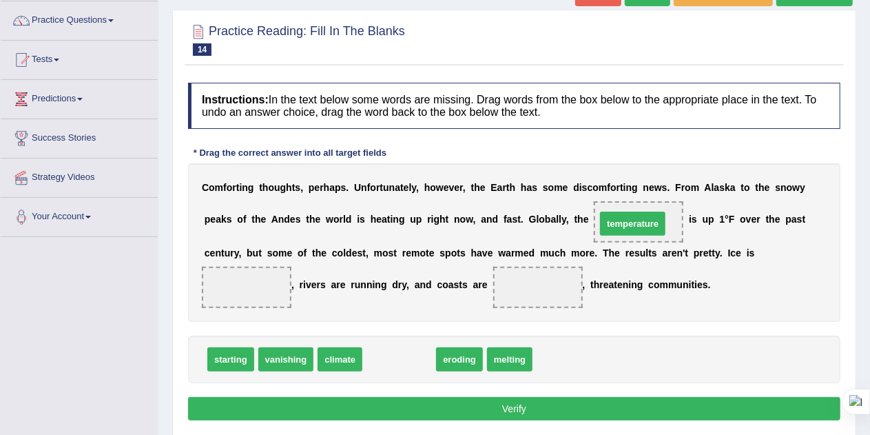
drag, startPoint x: 405, startPoint y: 355, endPoint x: 638, endPoint y: 220, distance: 270.0
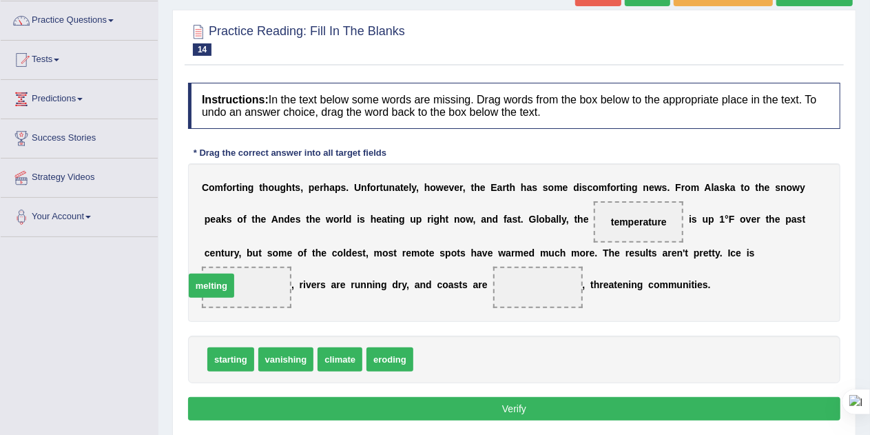
drag, startPoint x: 446, startPoint y: 357, endPoint x: 218, endPoint y: 284, distance: 240.0
click at [521, 284] on span at bounding box center [538, 286] width 90 height 41
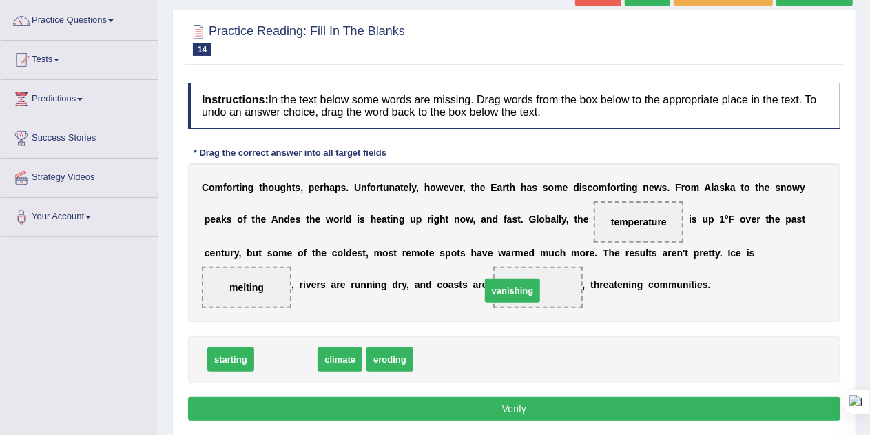
drag, startPoint x: 286, startPoint y: 362, endPoint x: 548, endPoint y: 290, distance: 272.0
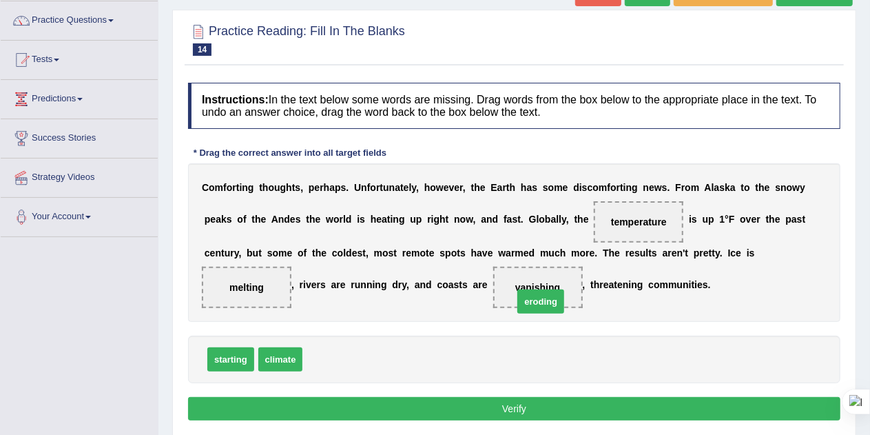
drag, startPoint x: 330, startPoint y: 363, endPoint x: 548, endPoint y: 297, distance: 227.9
click at [513, 402] on button "Verify" at bounding box center [514, 408] width 652 height 23
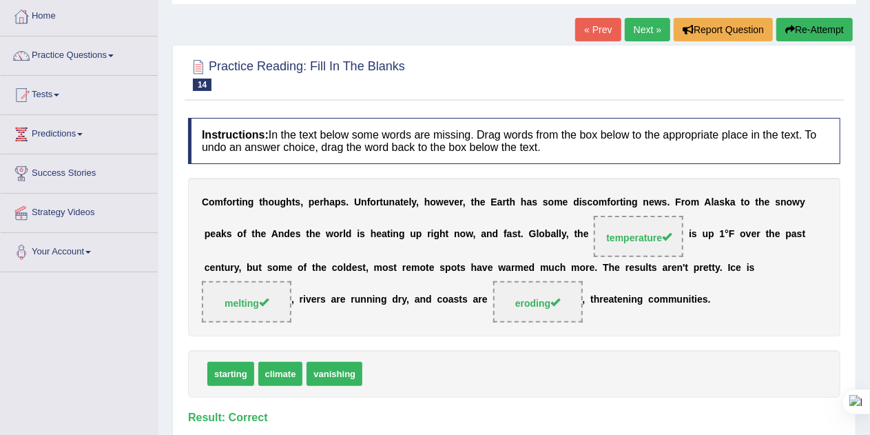
scroll to position [48, 0]
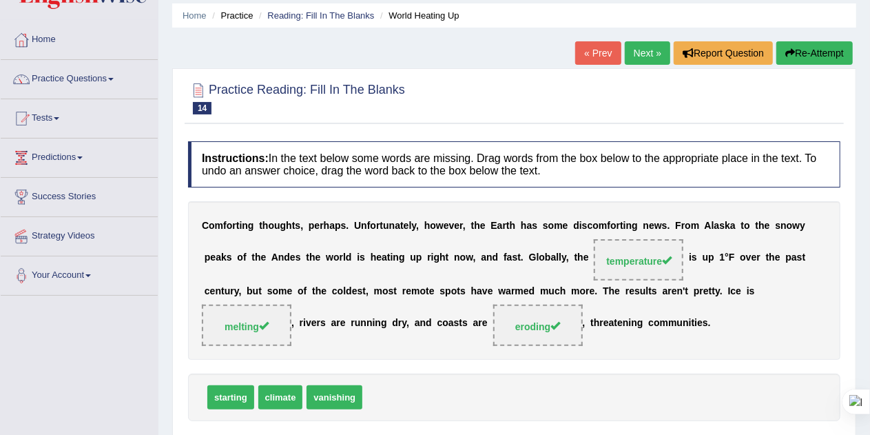
click at [645, 50] on link "Next »" at bounding box center [647, 52] width 45 height 23
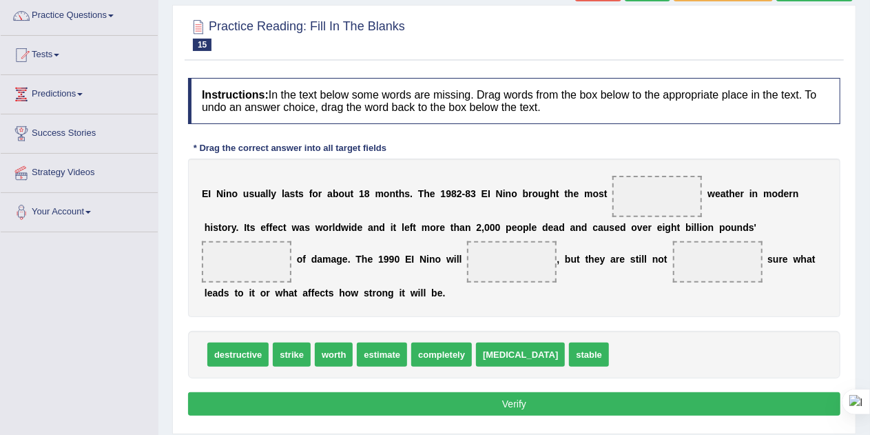
scroll to position [125, 0]
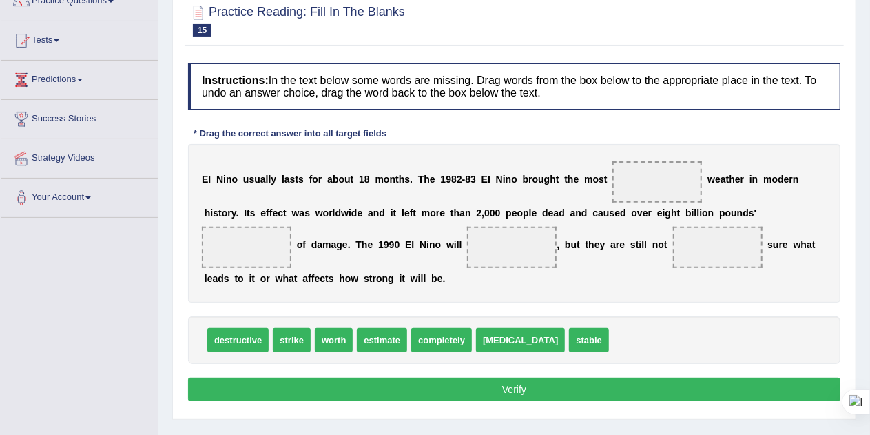
click at [630, 180] on span at bounding box center [657, 181] width 90 height 41
drag, startPoint x: 227, startPoint y: 334, endPoint x: 658, endPoint y: 182, distance: 456.9
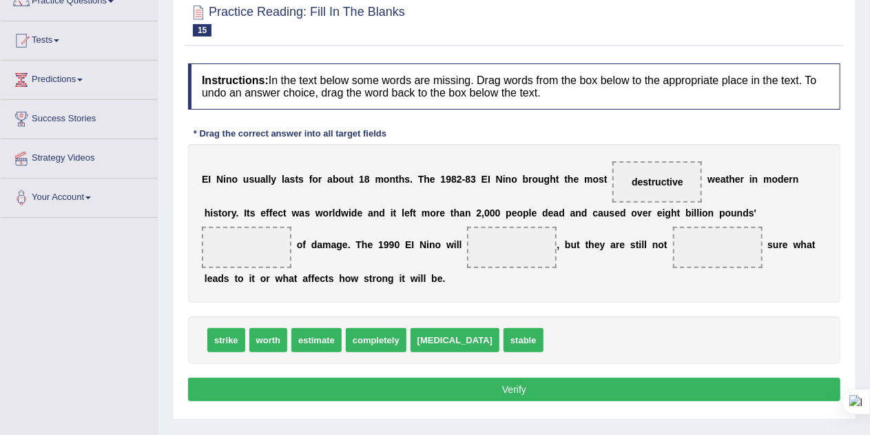
drag, startPoint x: 631, startPoint y: 211, endPoint x: 701, endPoint y: 209, distance: 70.3
click at [701, 209] on div "E I N i n o u s u a l l y l a s t s f o r a b o u t 1 8 m o n t h s . T h e 1 9…" at bounding box center [514, 223] width 652 height 158
drag, startPoint x: 320, startPoint y: 341, endPoint x: 245, endPoint y: 249, distance: 118.5
click at [494, 239] on span at bounding box center [512, 247] width 90 height 41
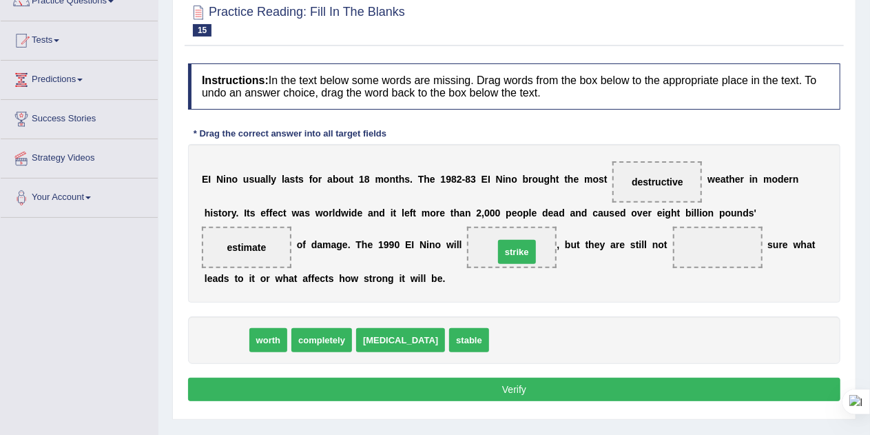
drag, startPoint x: 233, startPoint y: 330, endPoint x: 523, endPoint y: 240, distance: 304.1
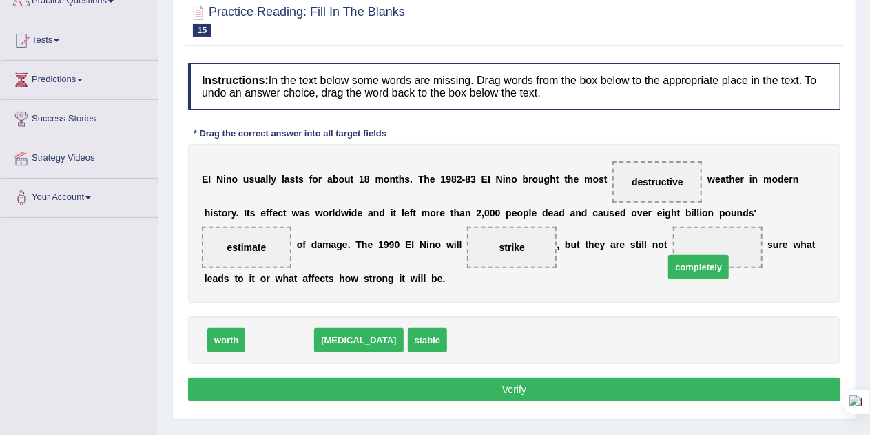
drag, startPoint x: 273, startPoint y: 337, endPoint x: 706, endPoint y: 251, distance: 441.7
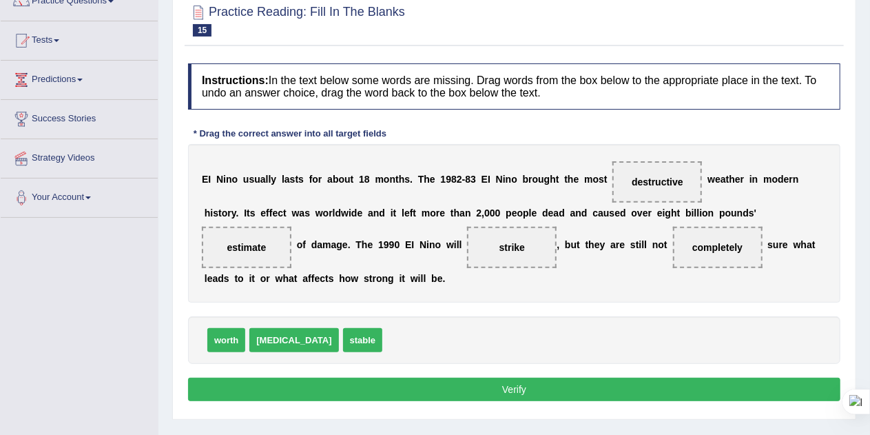
click at [492, 389] on button "Verify" at bounding box center [514, 388] width 652 height 23
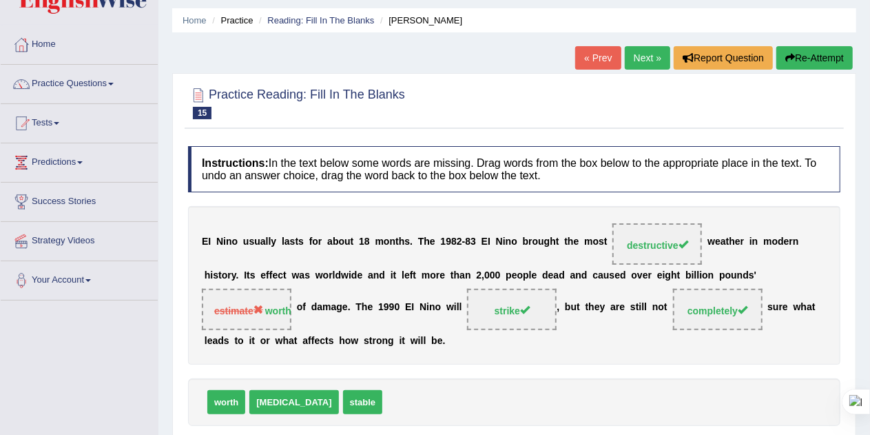
scroll to position [37, 0]
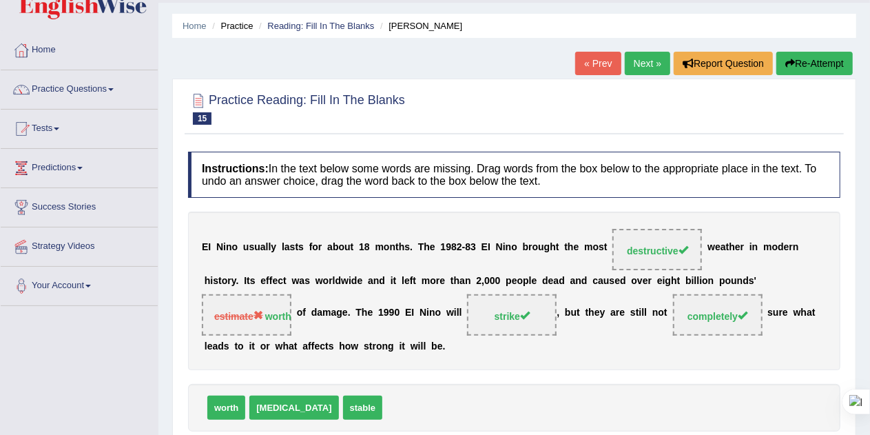
click at [642, 63] on link "Next »" at bounding box center [647, 63] width 45 height 23
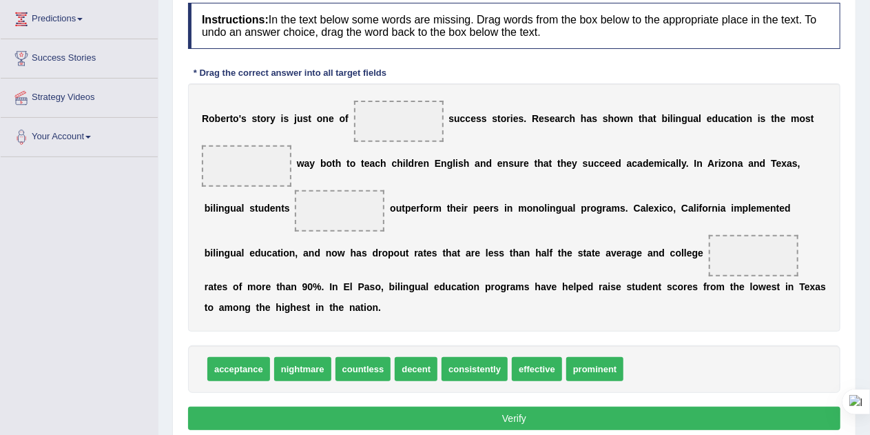
scroll to position [189, 0]
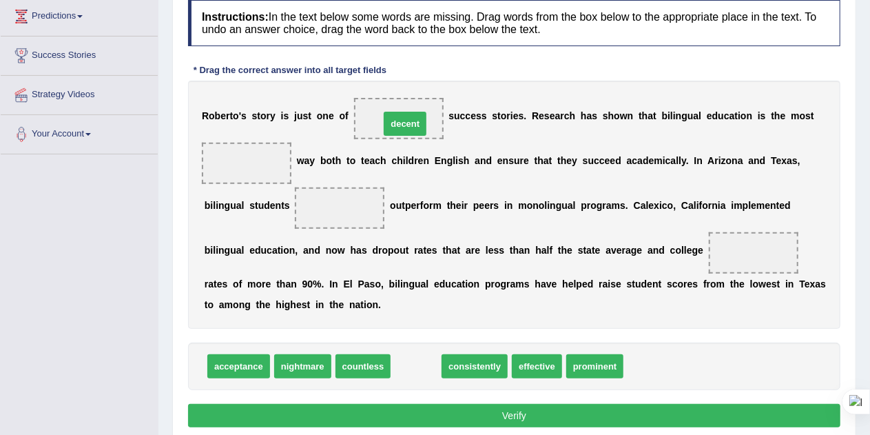
drag, startPoint x: 411, startPoint y: 362, endPoint x: 400, endPoint y: 120, distance: 242.6
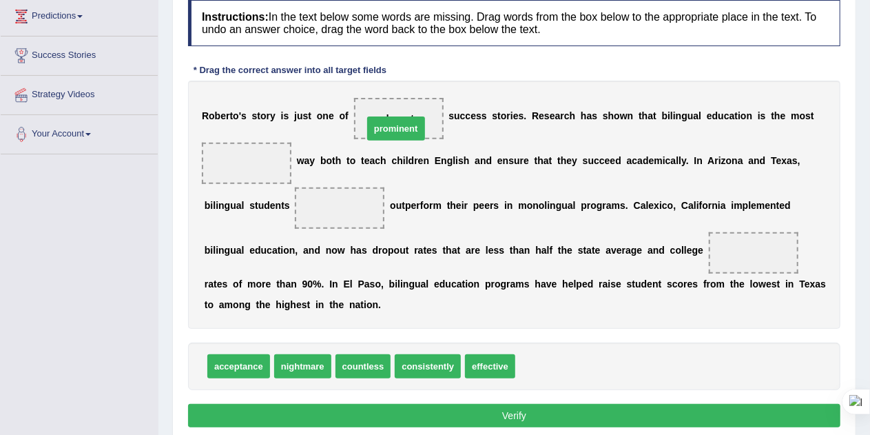
drag, startPoint x: 551, startPoint y: 367, endPoint x: 398, endPoint y: 125, distance: 286.0
drag, startPoint x: 548, startPoint y: 366, endPoint x: 406, endPoint y: 121, distance: 283.8
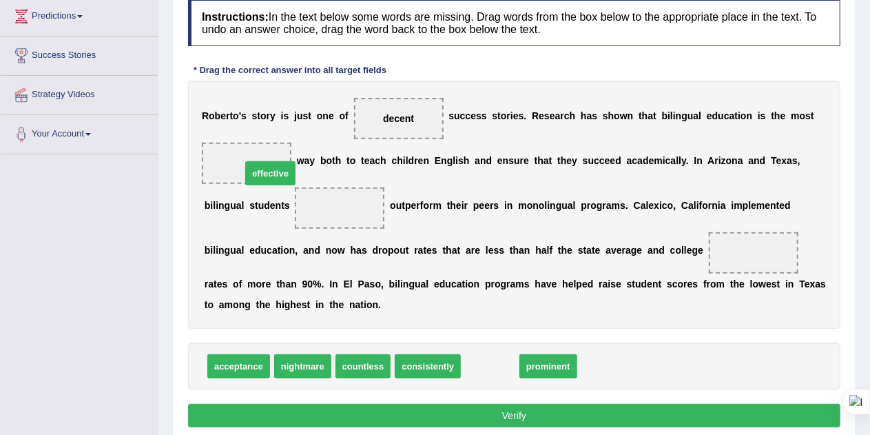
drag, startPoint x: 494, startPoint y: 363, endPoint x: 262, endPoint y: 160, distance: 307.4
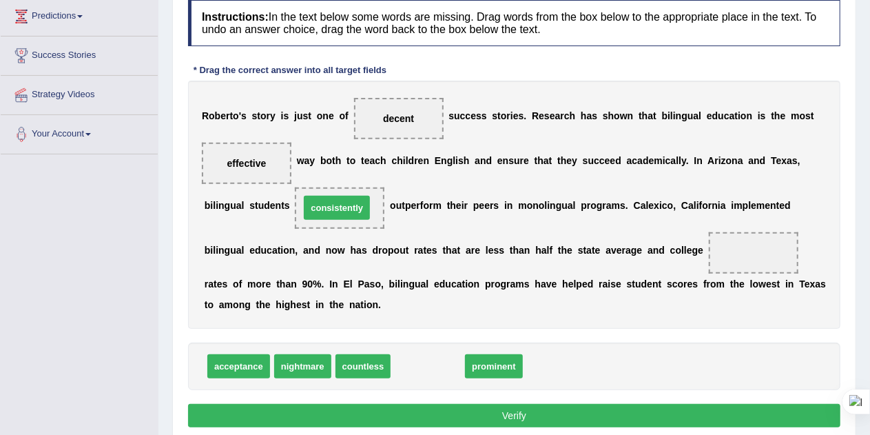
drag, startPoint x: 432, startPoint y: 363, endPoint x: 341, endPoint y: 205, distance: 182.6
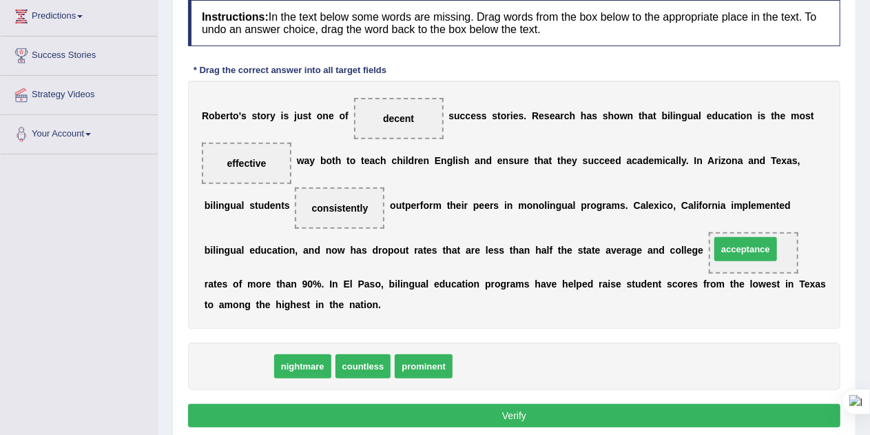
drag, startPoint x: 249, startPoint y: 359, endPoint x: 757, endPoint y: 242, distance: 520.8
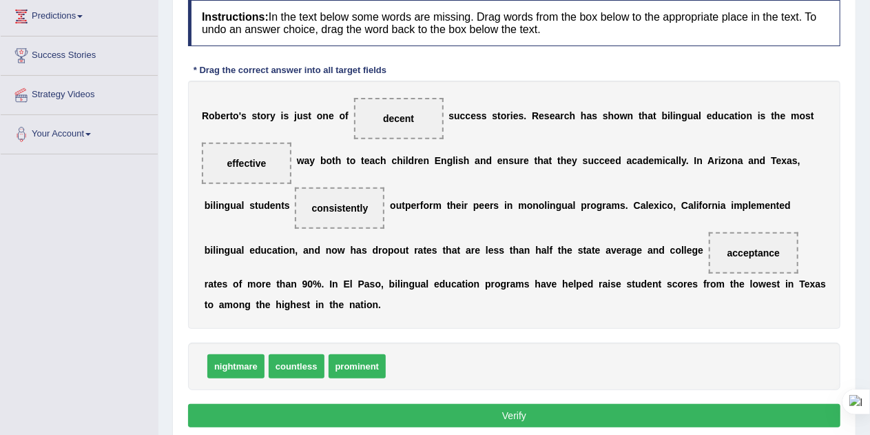
click at [501, 415] on button "Verify" at bounding box center [514, 415] width 652 height 23
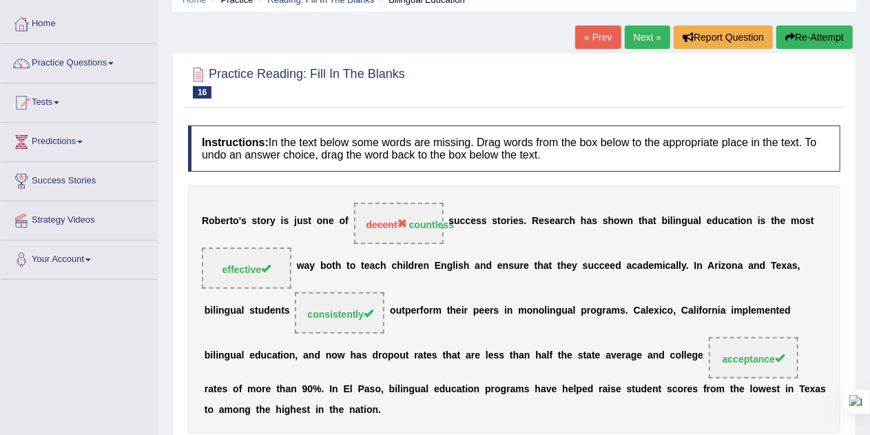
scroll to position [63, 0]
click at [634, 30] on link "Next »" at bounding box center [647, 37] width 45 height 23
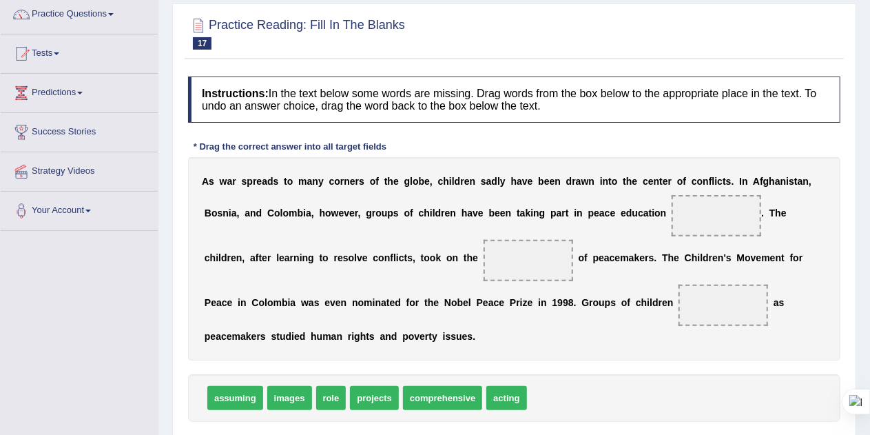
scroll to position [116, 0]
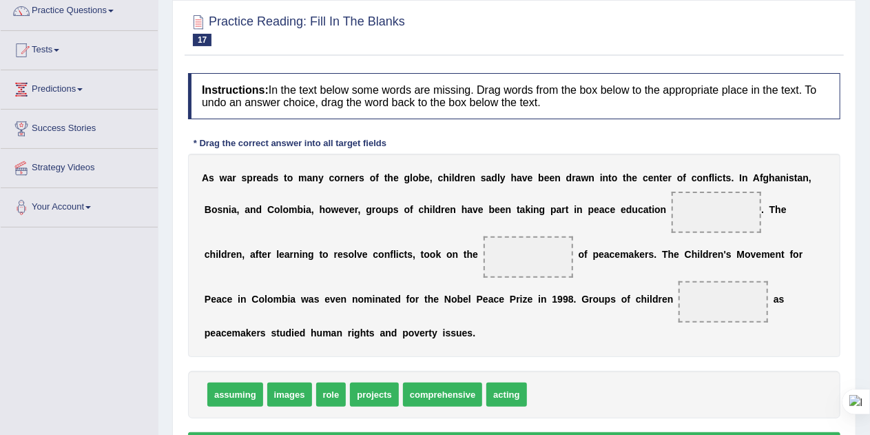
drag, startPoint x: 201, startPoint y: 174, endPoint x: 405, endPoint y: 176, distance: 203.8
click at [405, 176] on div "A s w a r s p r e a d s t o m a n y c o r n e r s o f t h e g l o b e , c h i l…" at bounding box center [514, 255] width 652 height 203
click at [698, 208] on span at bounding box center [716, 211] width 90 height 41
drag, startPoint x: 378, startPoint y: 393, endPoint x: 712, endPoint y: 217, distance: 377.6
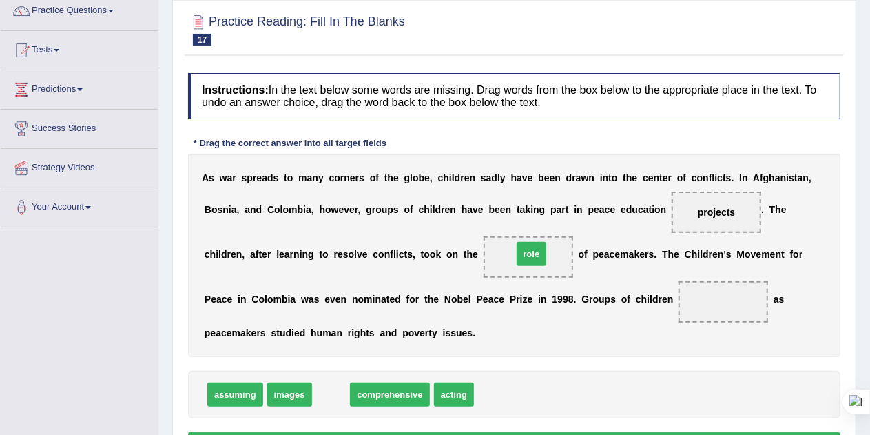
drag, startPoint x: 334, startPoint y: 391, endPoint x: 534, endPoint y: 251, distance: 244.3
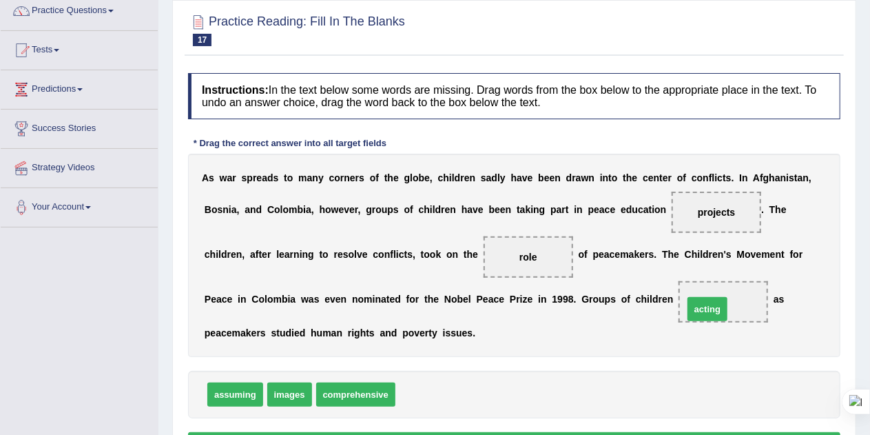
drag, startPoint x: 420, startPoint y: 388, endPoint x: 724, endPoint y: 308, distance: 314.2
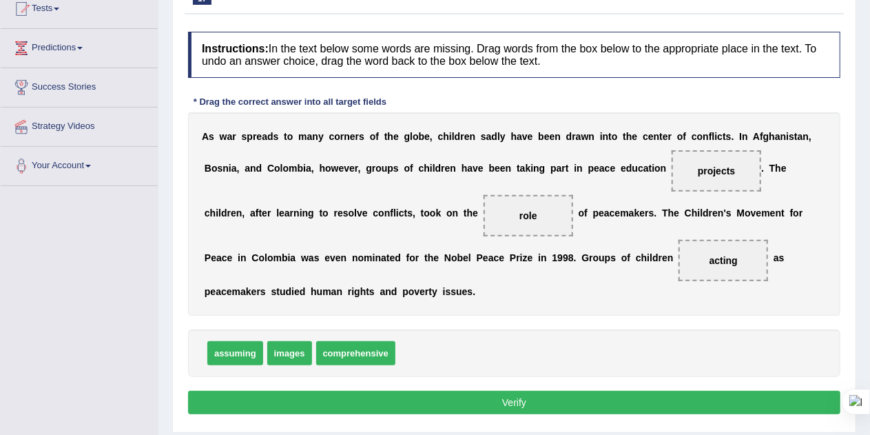
scroll to position [176, 0]
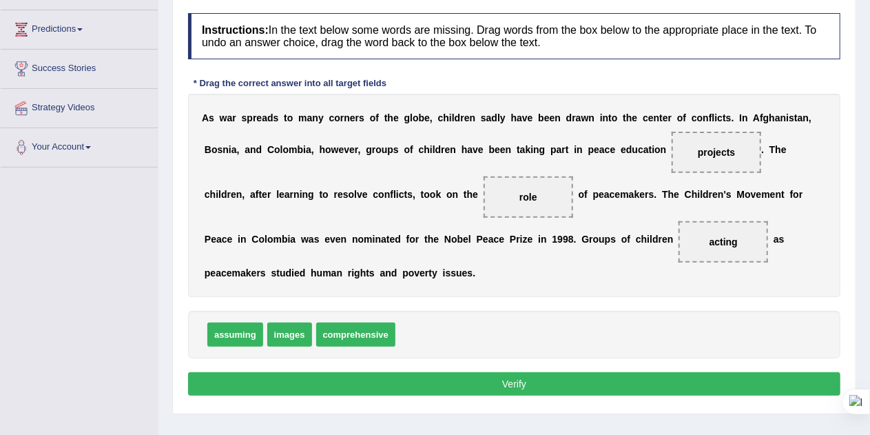
click at [554, 387] on button "Verify" at bounding box center [514, 383] width 652 height 23
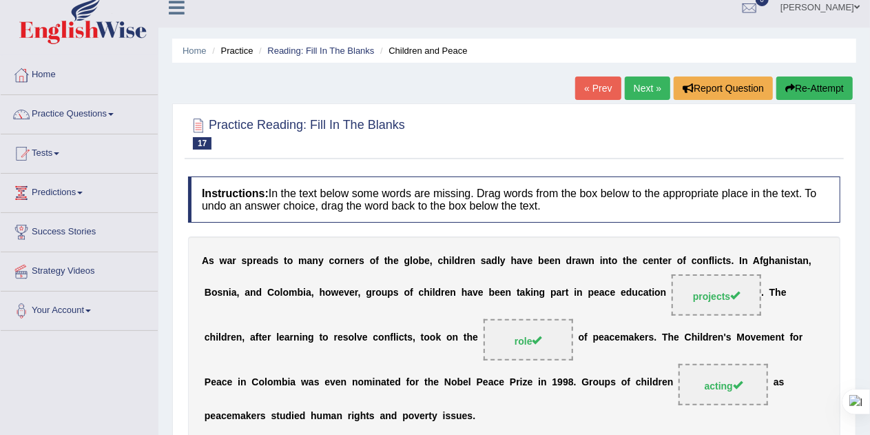
scroll to position [10, 0]
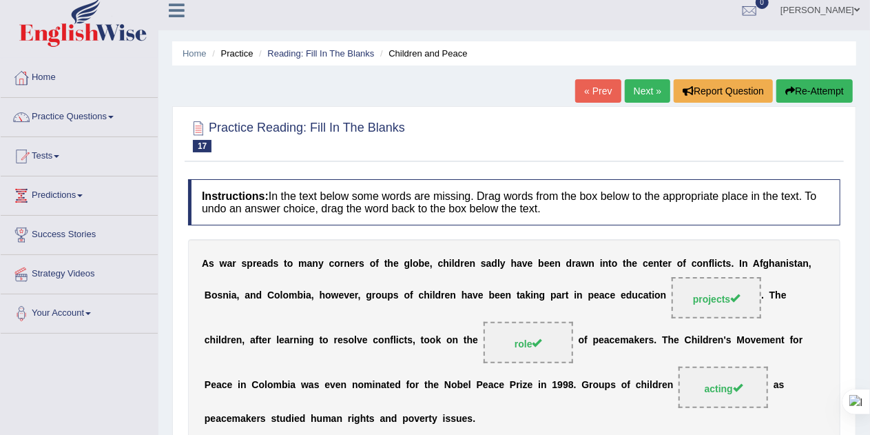
click at [649, 90] on link "Next »" at bounding box center [647, 90] width 45 height 23
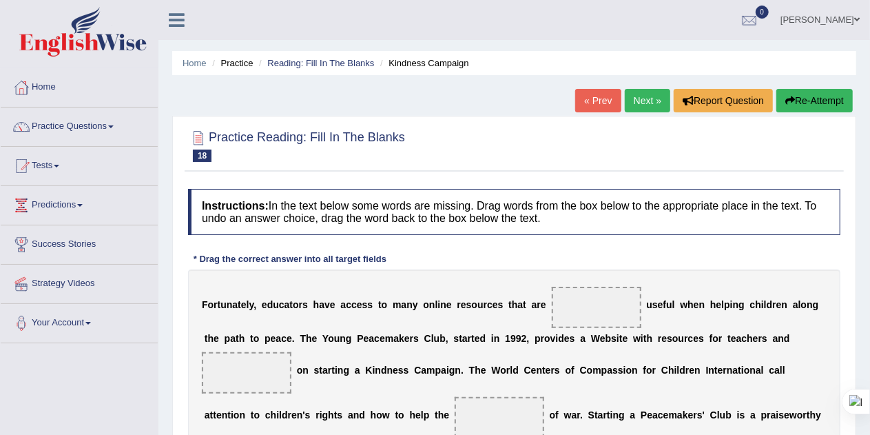
drag, startPoint x: 202, startPoint y: 304, endPoint x: 333, endPoint y: 304, distance: 130.8
click at [333, 304] on div "F o r t u n a t e l y , e d u c a t o r s h a v e a c c e s s t o m a n y o n l…" at bounding box center [514, 393] width 652 height 248
click at [601, 309] on span at bounding box center [597, 306] width 90 height 41
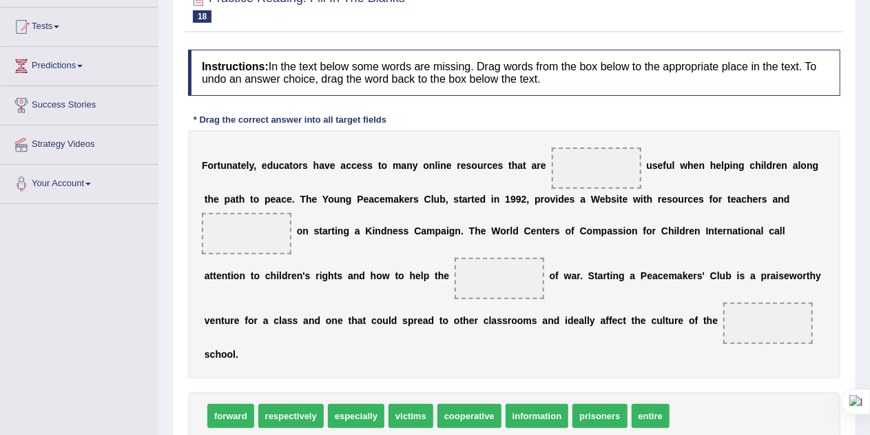
scroll to position [138, 0]
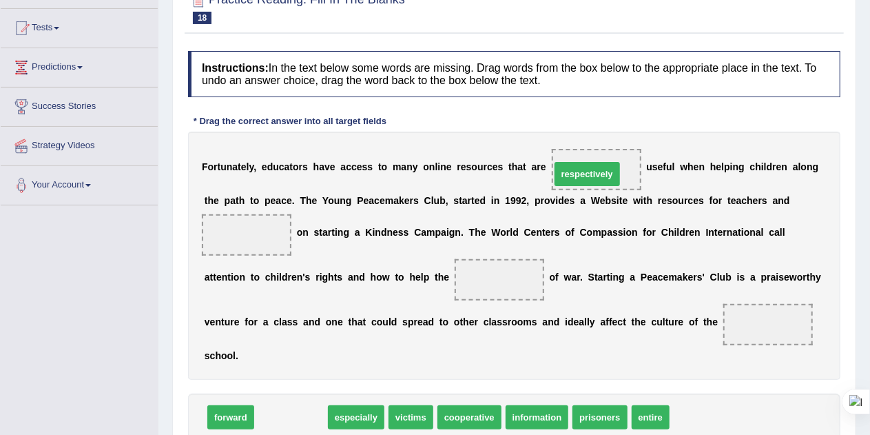
drag, startPoint x: 278, startPoint y: 417, endPoint x: 574, endPoint y: 174, distance: 383.6
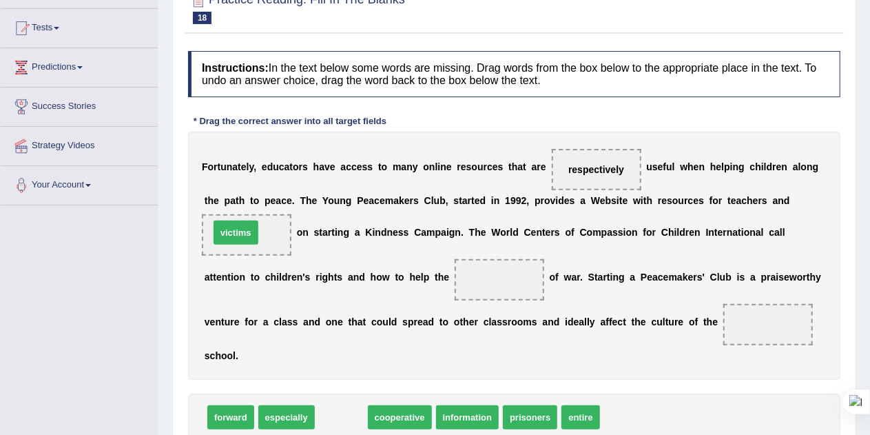
drag, startPoint x: 342, startPoint y: 414, endPoint x: 236, endPoint y: 229, distance: 213.4
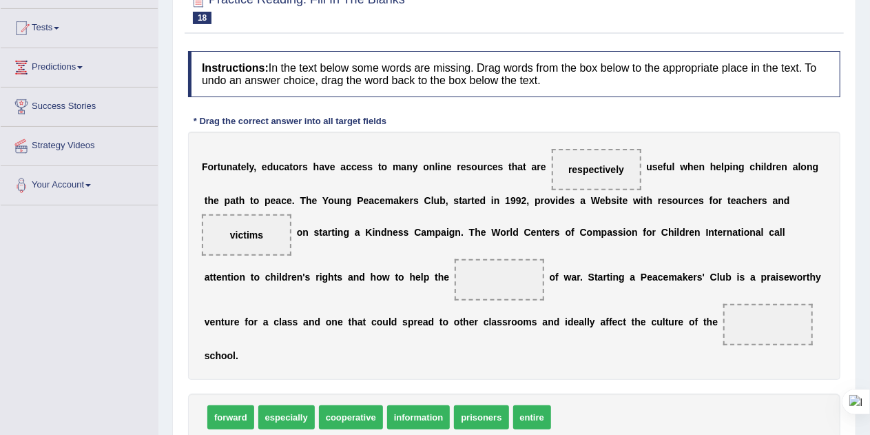
drag, startPoint x: 469, startPoint y: 229, endPoint x: 547, endPoint y: 230, distance: 78.5
click at [547, 230] on div "F o r t u n a t e l y , e d u c a t o r s h a v e a c c e s s t o m a n y o n l…" at bounding box center [514, 256] width 652 height 248
drag, startPoint x: 254, startPoint y: 232, endPoint x: 499, endPoint y: 278, distance: 248.6
drag, startPoint x: 490, startPoint y: 416, endPoint x: 253, endPoint y: 237, distance: 297.5
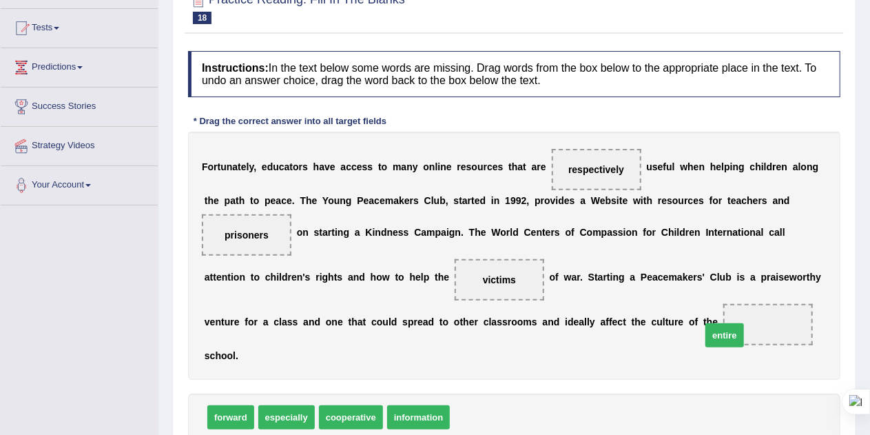
drag, startPoint x: 474, startPoint y: 410, endPoint x: 756, endPoint y: 321, distance: 295.3
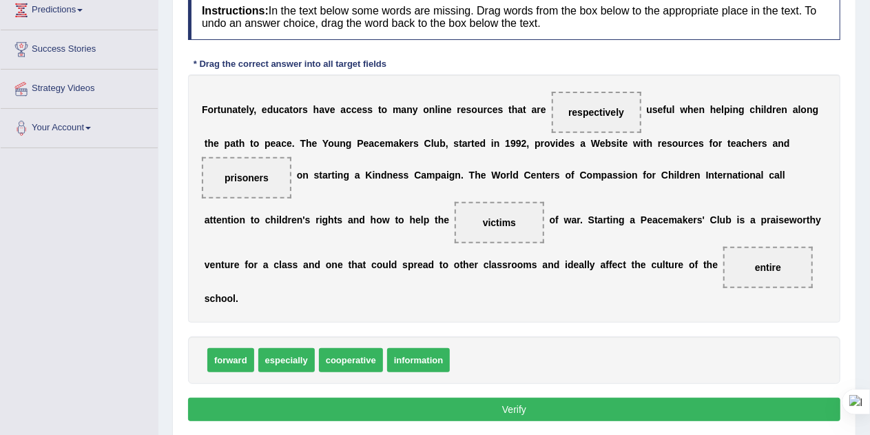
scroll to position [200, 0]
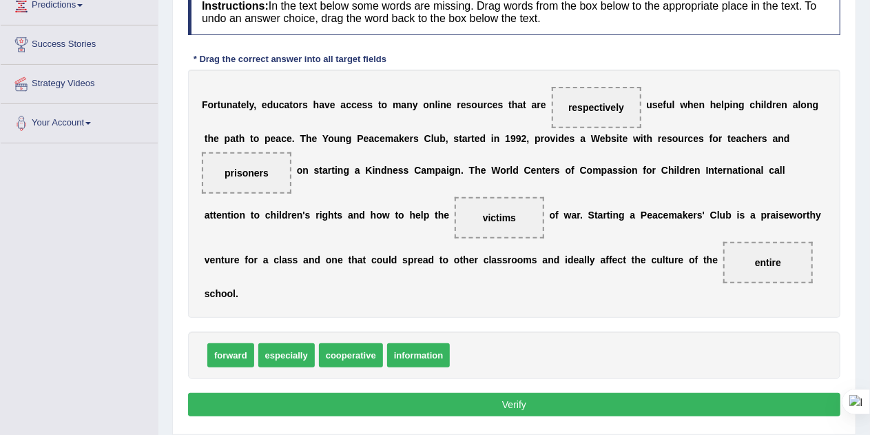
click at [576, 397] on button "Verify" at bounding box center [514, 404] width 652 height 23
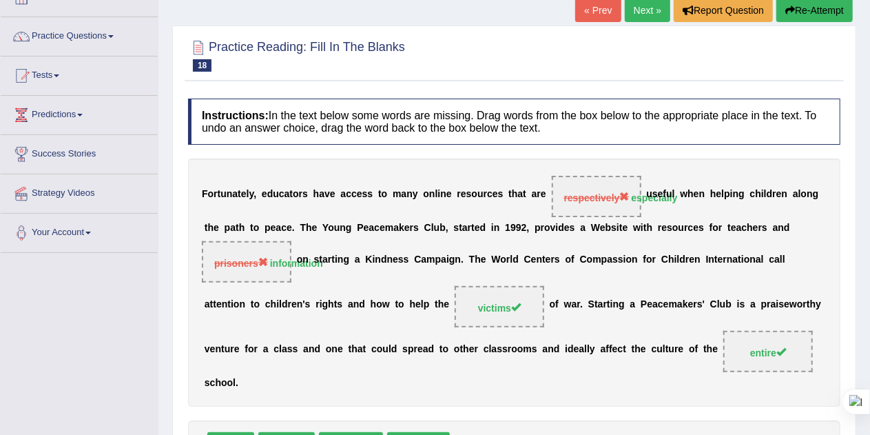
click at [764, 60] on div at bounding box center [514, 55] width 652 height 42
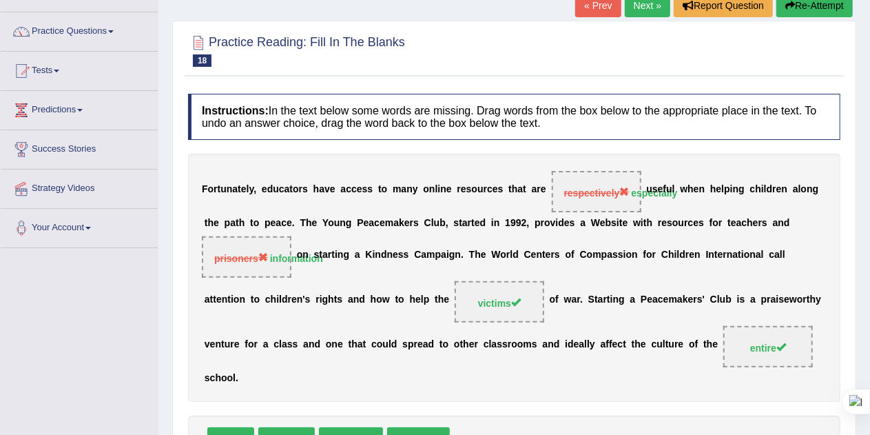
click at [802, 29] on div at bounding box center [514, 50] width 652 height 42
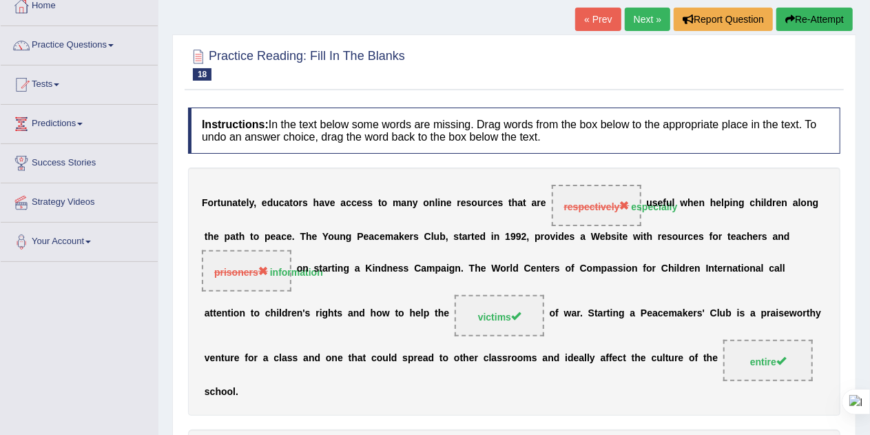
scroll to position [81, 0]
click at [807, 19] on button "Re-Attempt" at bounding box center [814, 19] width 76 height 23
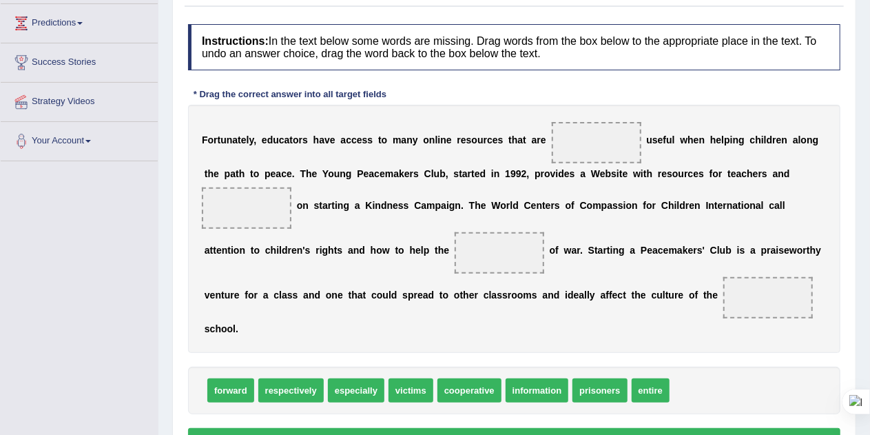
scroll to position [180, 0]
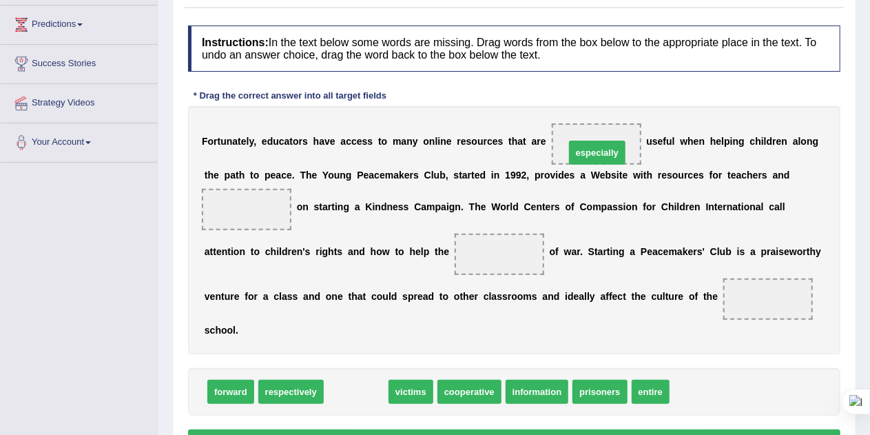
drag, startPoint x: 359, startPoint y: 389, endPoint x: 600, endPoint y: 149, distance: 340.4
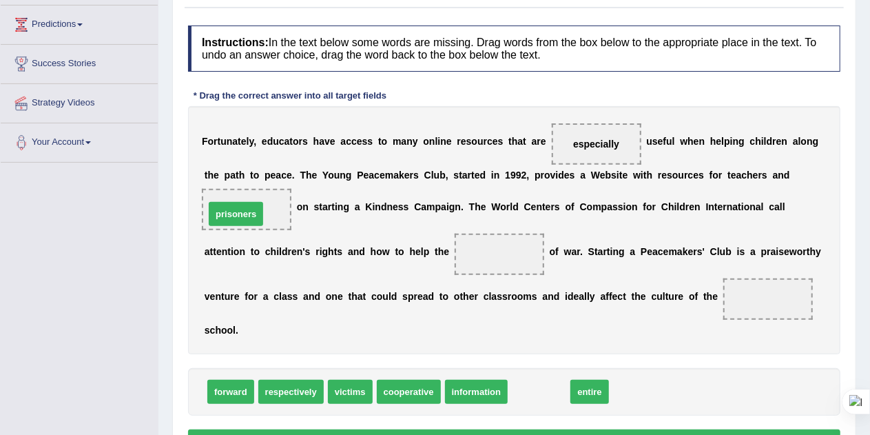
drag, startPoint x: 523, startPoint y: 393, endPoint x: 221, endPoint y: 216, distance: 350.3
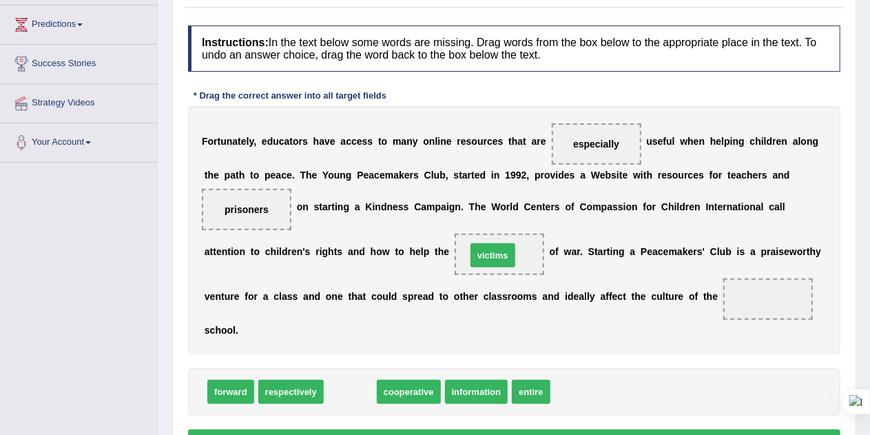
drag, startPoint x: 349, startPoint y: 387, endPoint x: 492, endPoint y: 251, distance: 197.3
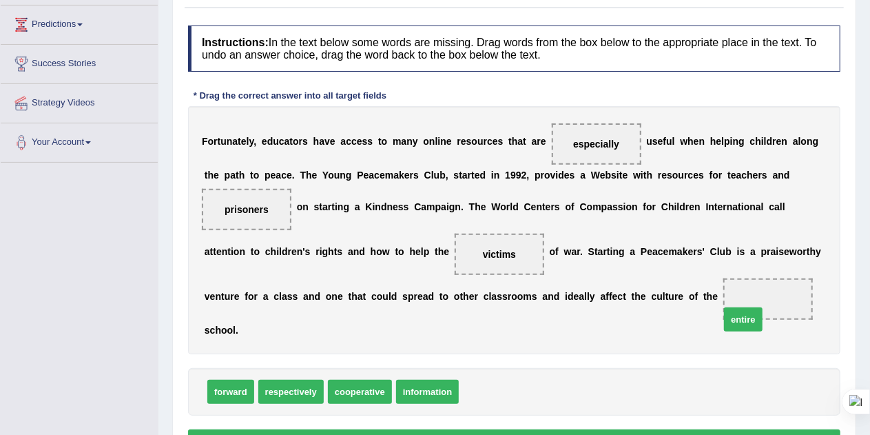
drag, startPoint x: 477, startPoint y: 387, endPoint x: 765, endPoint y: 300, distance: 301.3
click at [656, 430] on button "Verify" at bounding box center [514, 440] width 652 height 23
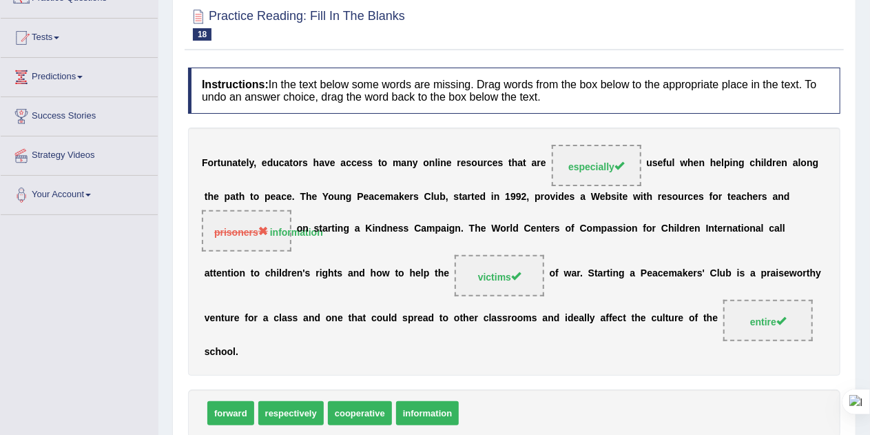
scroll to position [67, 0]
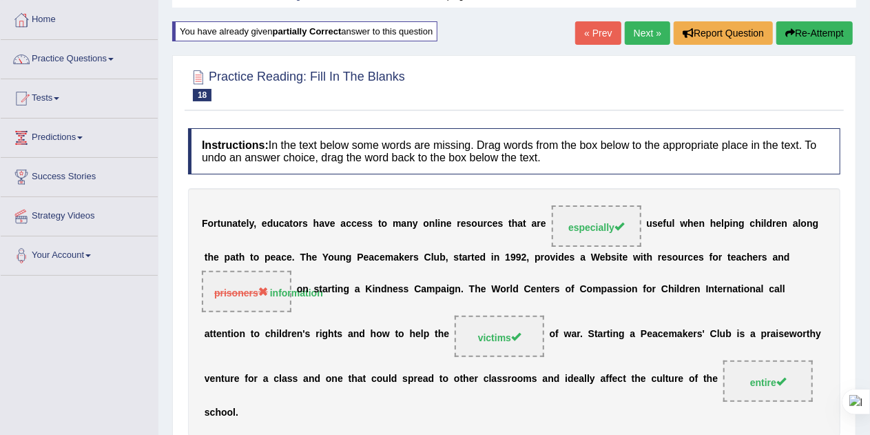
click at [804, 36] on button "Re-Attempt" at bounding box center [814, 32] width 76 height 23
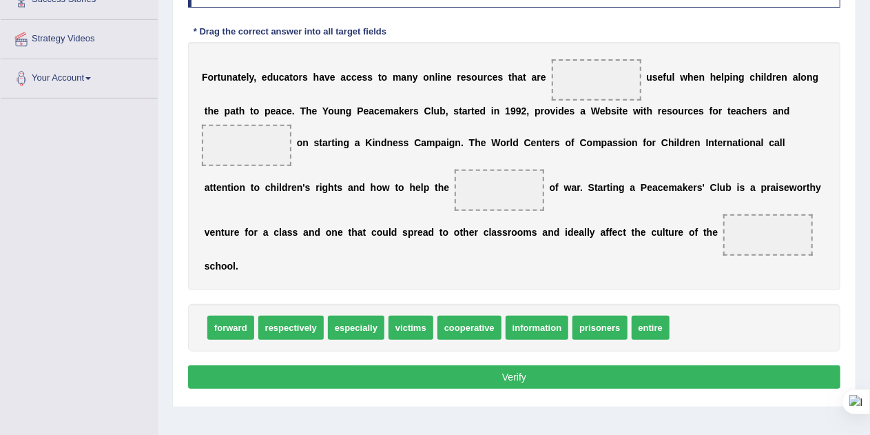
scroll to position [246, 0]
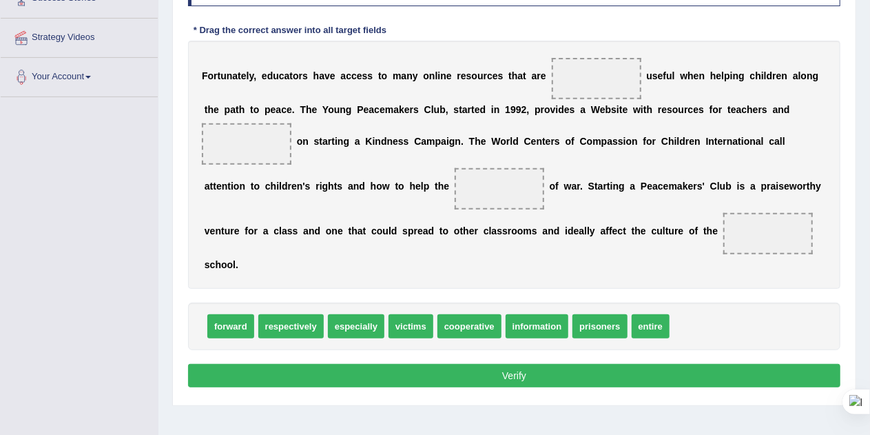
click at [353, 322] on span "especially" at bounding box center [356, 326] width 56 height 24
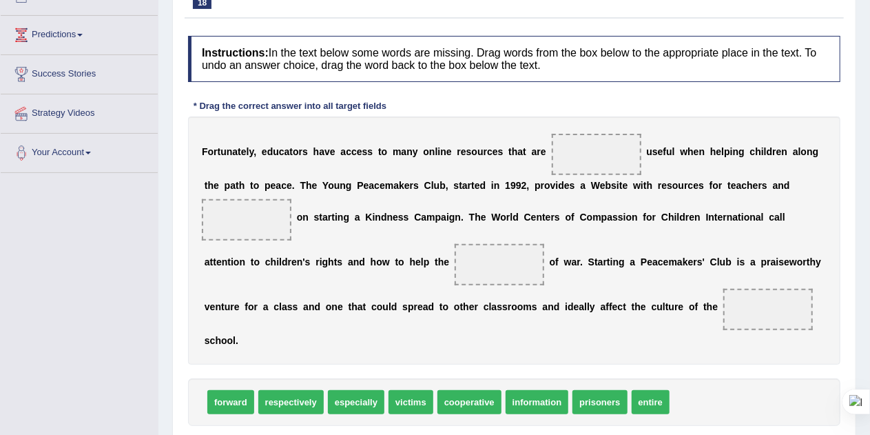
scroll to position [169, 0]
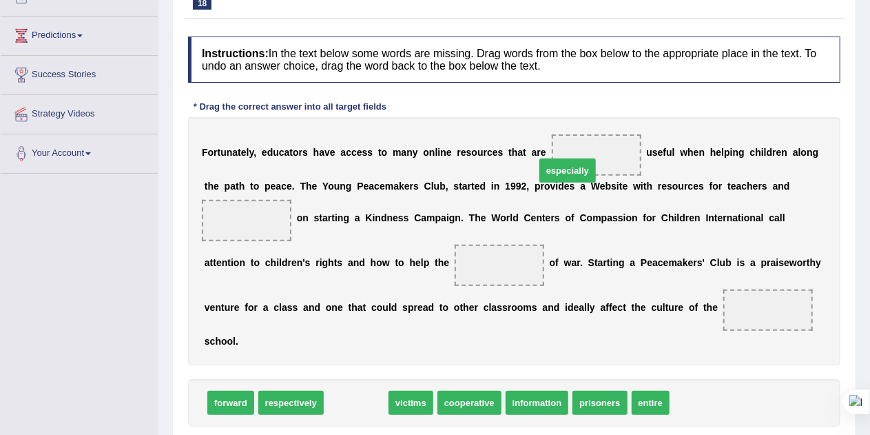
drag, startPoint x: 357, startPoint y: 406, endPoint x: 585, endPoint y: 158, distance: 335.8
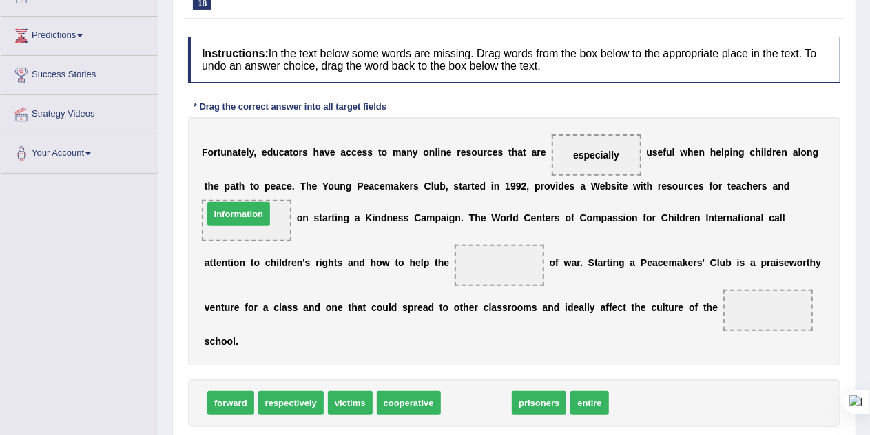
drag, startPoint x: 483, startPoint y: 401, endPoint x: 241, endPoint y: 216, distance: 305.5
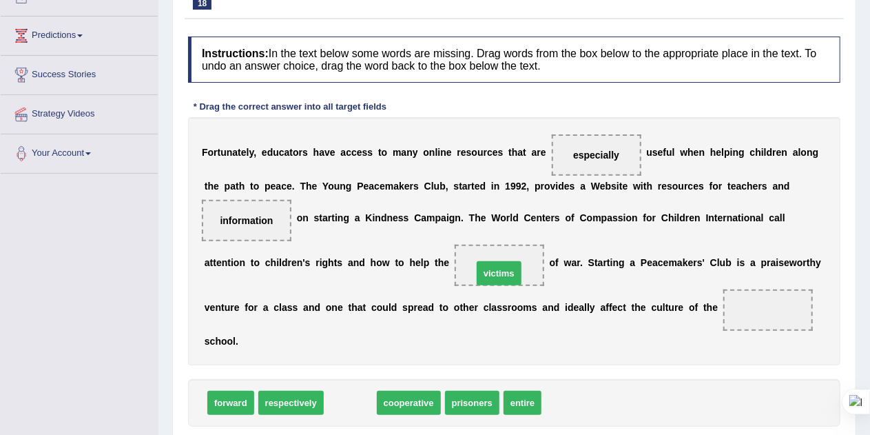
drag, startPoint x: 353, startPoint y: 393, endPoint x: 505, endPoint y: 254, distance: 206.2
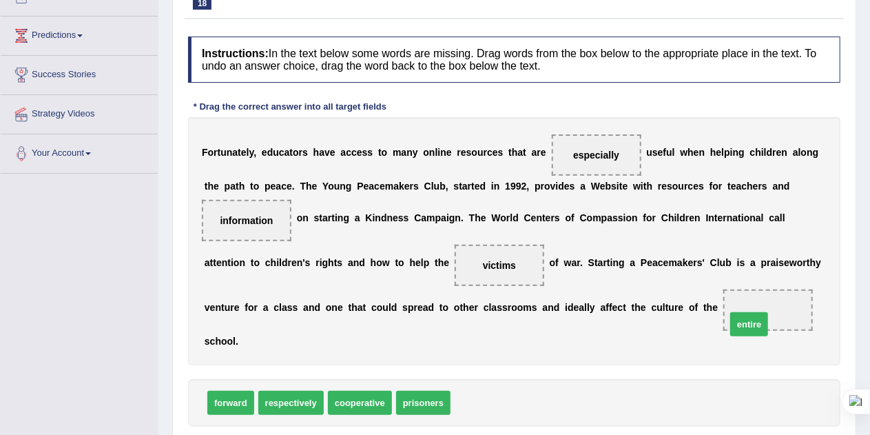
drag, startPoint x: 471, startPoint y: 400, endPoint x: 762, endPoint y: 313, distance: 304.1
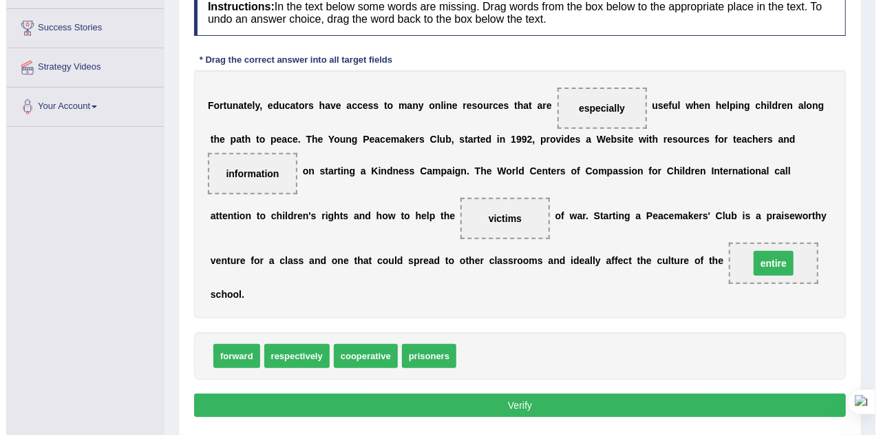
scroll to position [244, 0]
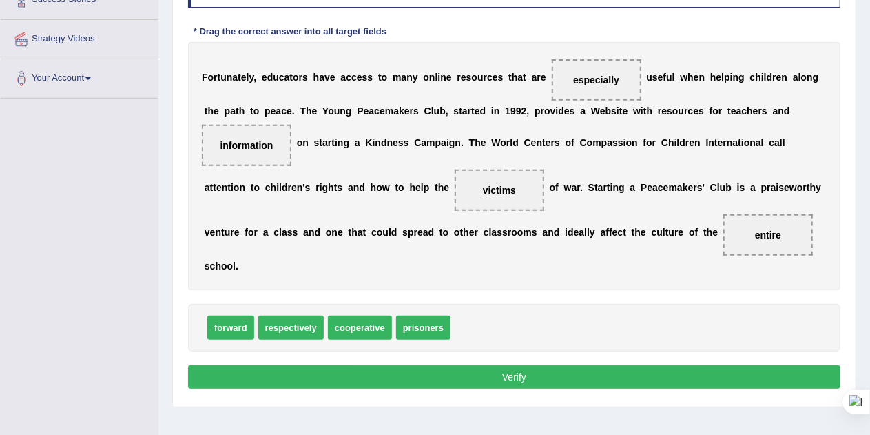
click at [548, 375] on button "Verify" at bounding box center [514, 376] width 652 height 23
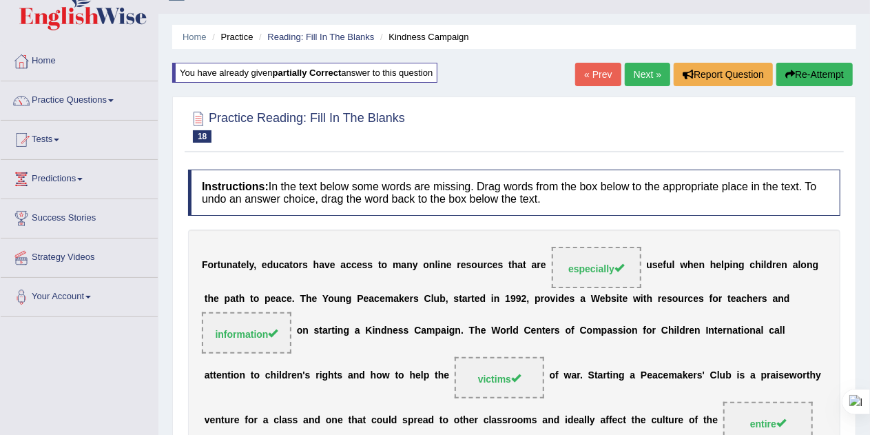
scroll to position [24, 0]
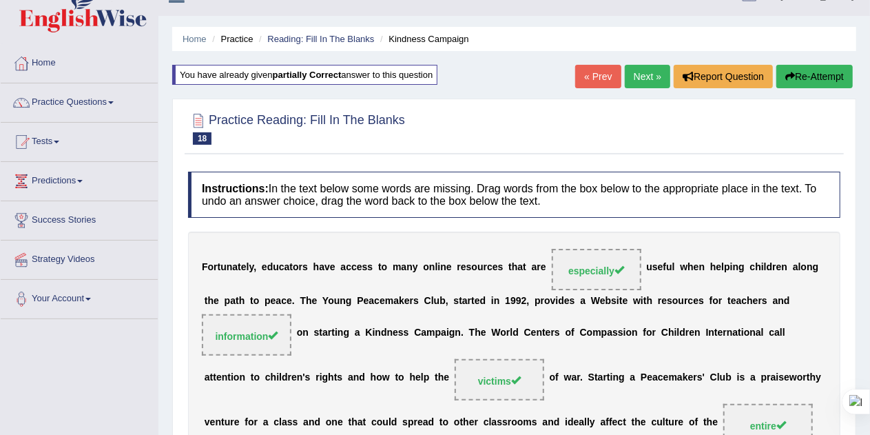
click at [646, 78] on link "Next »" at bounding box center [647, 76] width 45 height 23
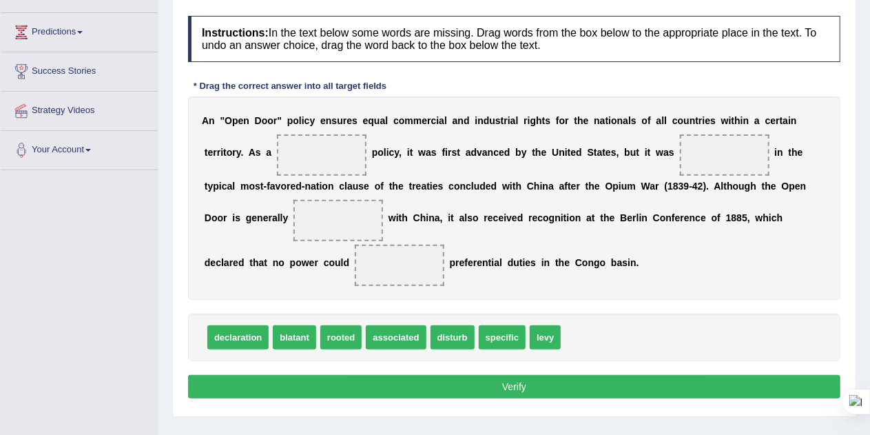
scroll to position [174, 0]
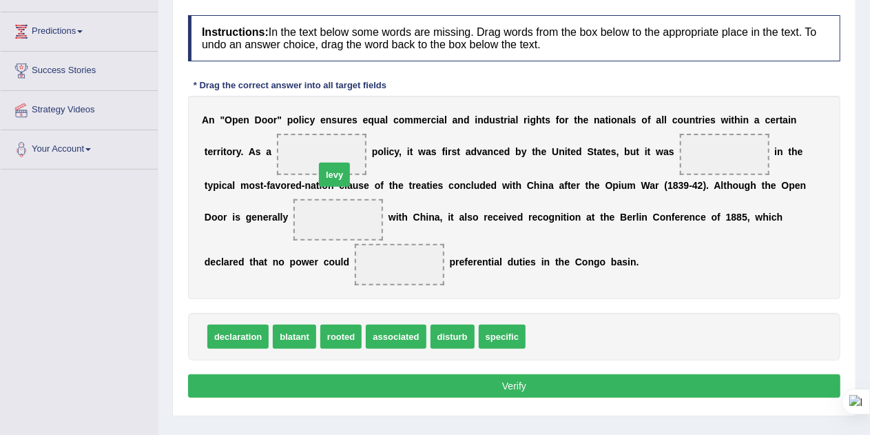
drag, startPoint x: 543, startPoint y: 337, endPoint x: 320, endPoint y: 161, distance: 284.4
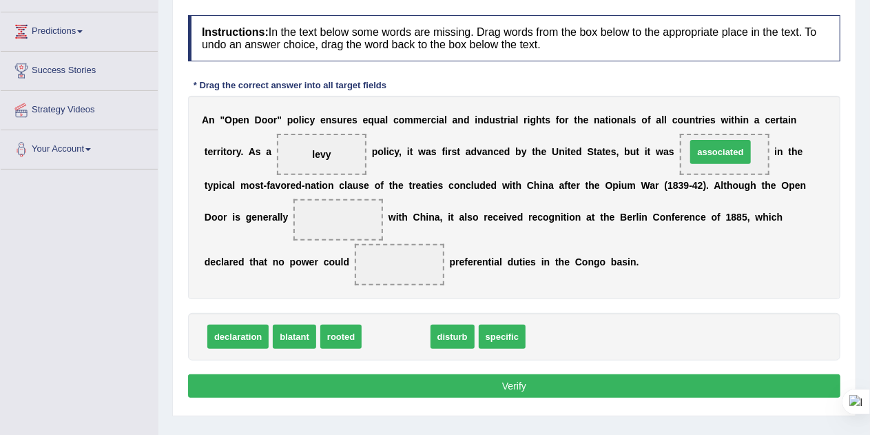
drag, startPoint x: 396, startPoint y: 335, endPoint x: 720, endPoint y: 151, distance: 373.2
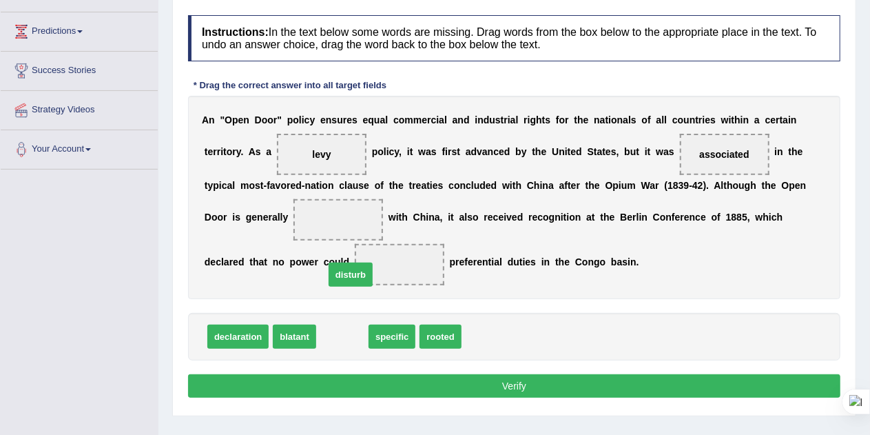
drag, startPoint x: 335, startPoint y: 331, endPoint x: 344, endPoint y: 269, distance: 62.6
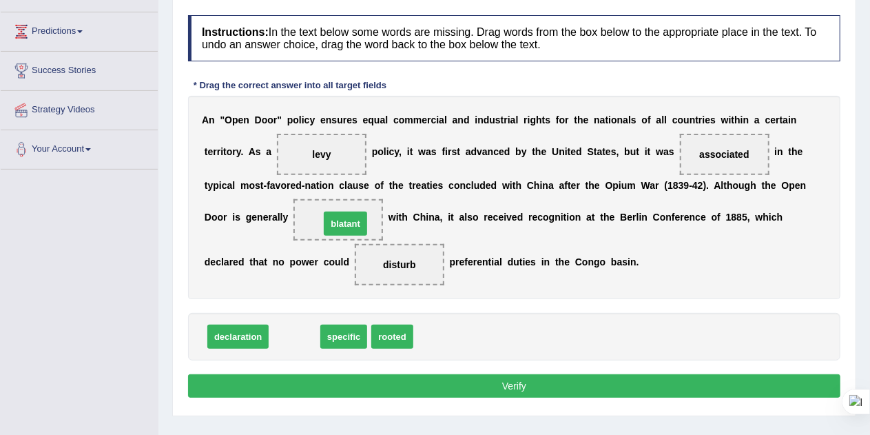
drag, startPoint x: 291, startPoint y: 333, endPoint x: 343, endPoint y: 216, distance: 127.6
click at [440, 381] on button "Verify" at bounding box center [514, 385] width 652 height 23
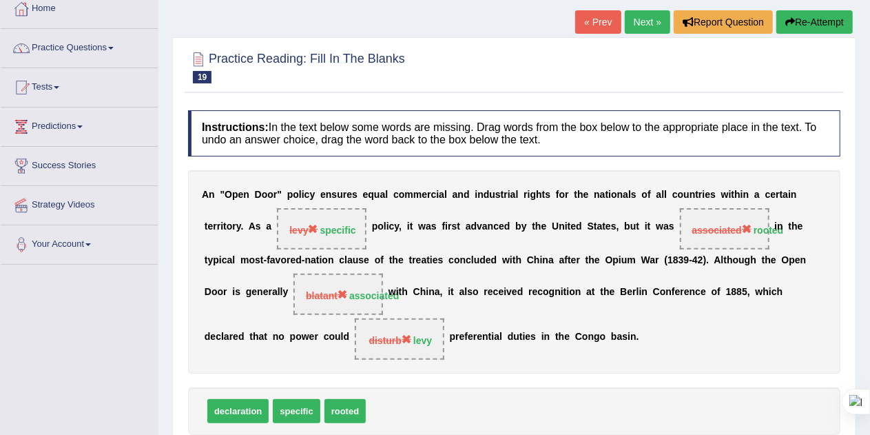
scroll to position [37, 0]
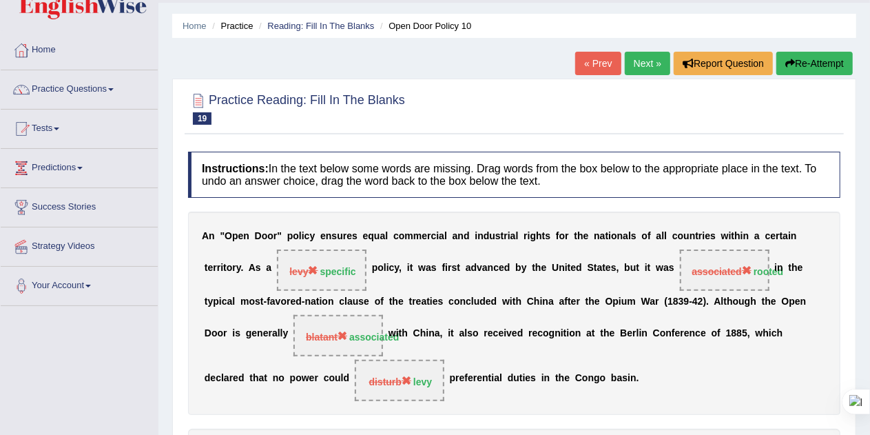
click at [647, 63] on link "Next »" at bounding box center [647, 63] width 45 height 23
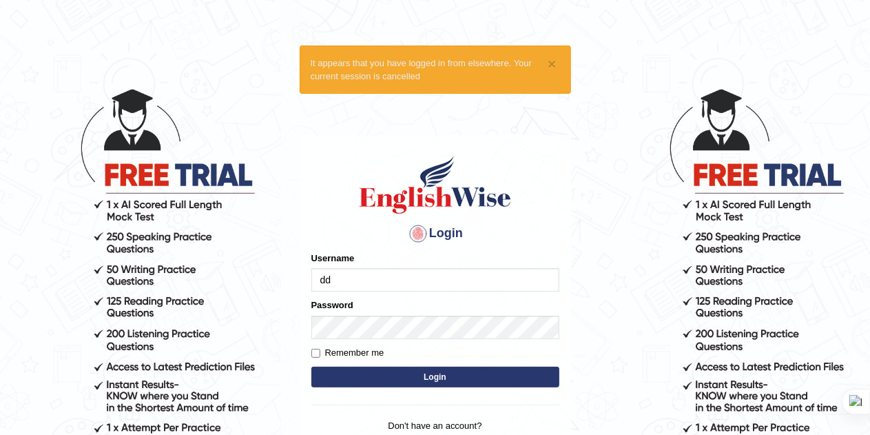
type input "d"
type input "Dina_Hanna"
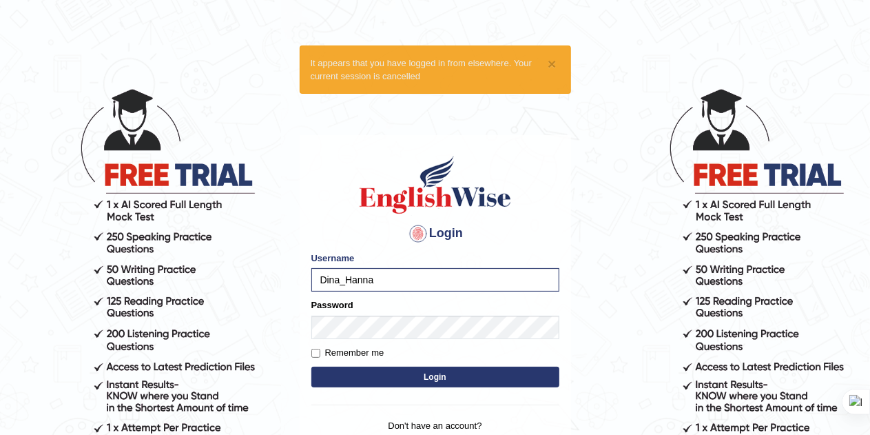
click at [326, 351] on label "Remember me" at bounding box center [347, 353] width 73 height 14
click at [320, 351] on input "Remember me" at bounding box center [315, 352] width 9 height 9
checkbox input "true"
click at [369, 379] on button "Login" at bounding box center [435, 376] width 248 height 21
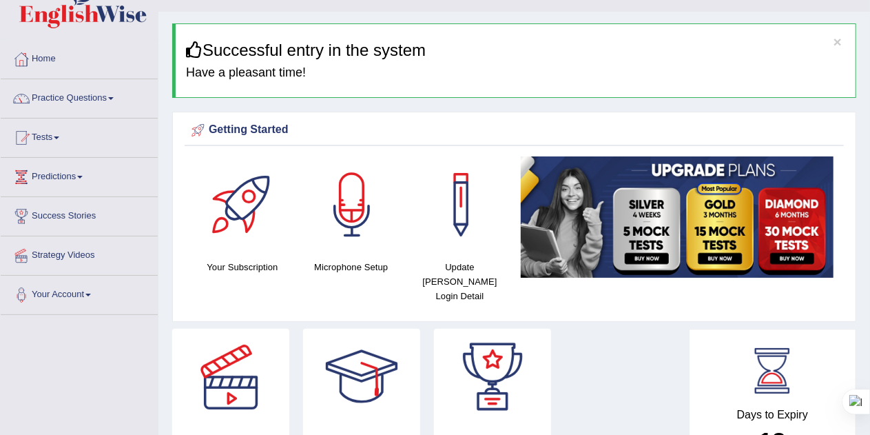
scroll to position [66, 0]
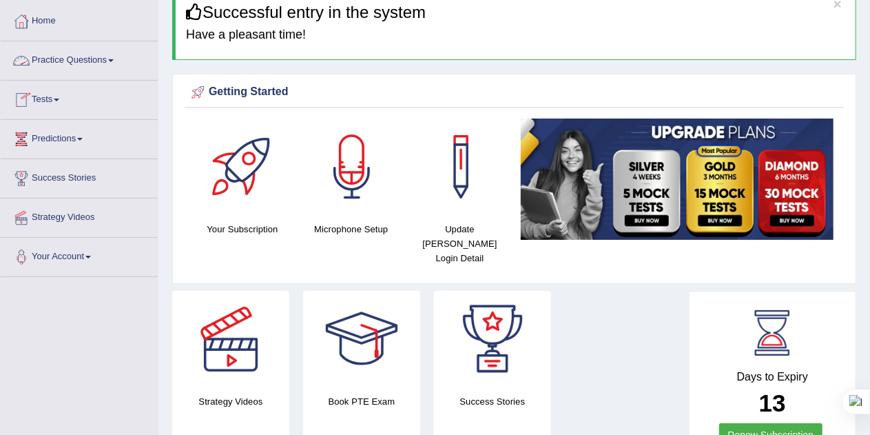
click at [104, 61] on link "Practice Questions" at bounding box center [79, 58] width 157 height 34
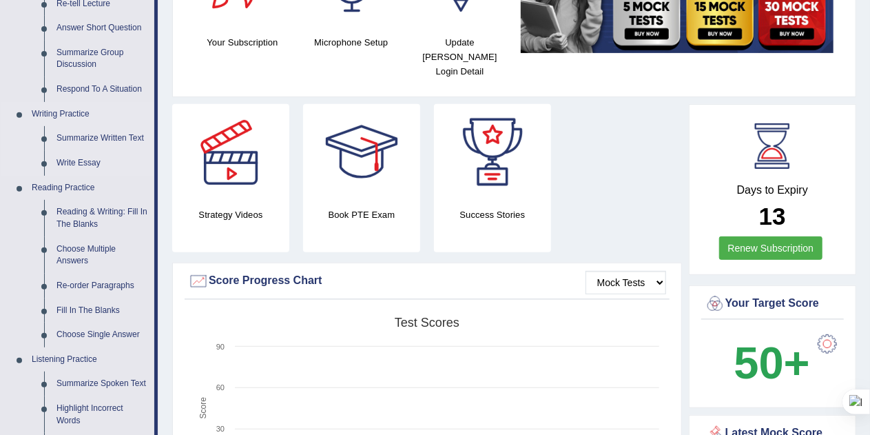
scroll to position [253, 0]
click at [67, 211] on link "Reading & Writing: Fill In The Blanks" at bounding box center [102, 217] width 104 height 36
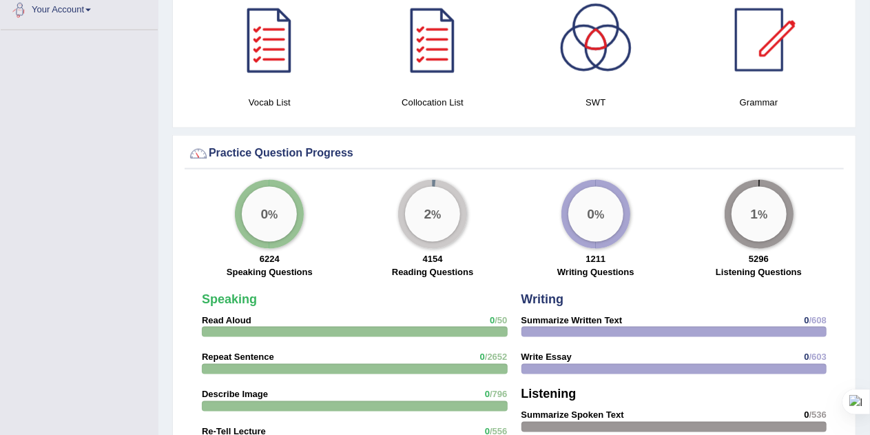
scroll to position [857, 0]
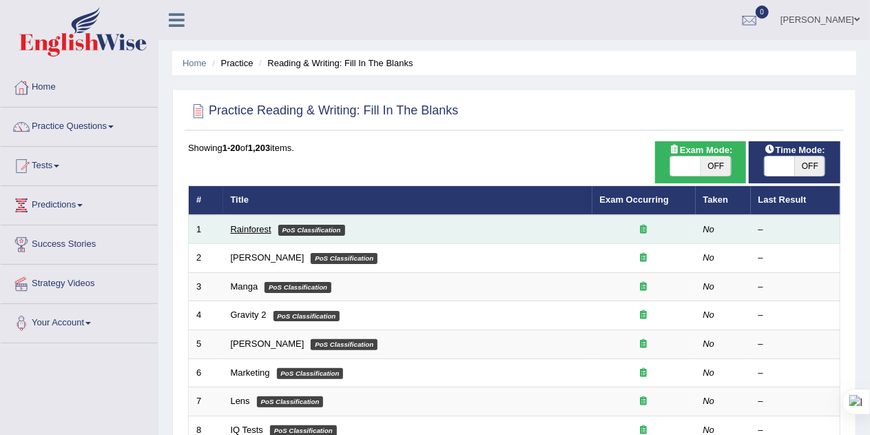
click at [256, 228] on link "Rainforest" at bounding box center [251, 229] width 41 height 10
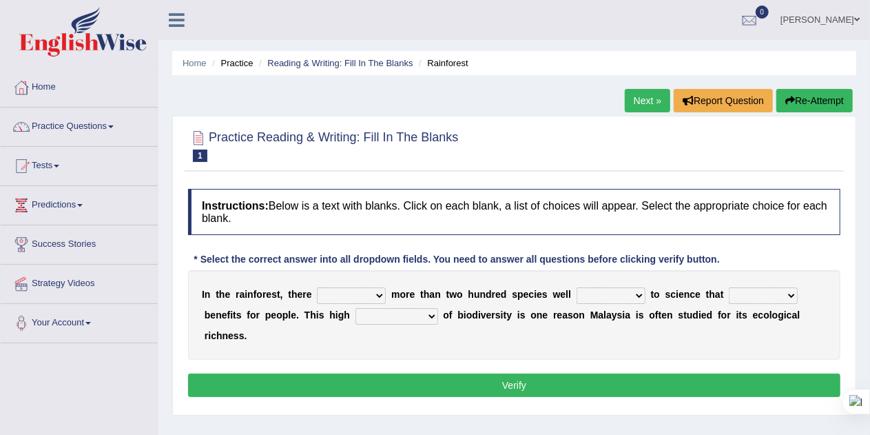
click at [383, 293] on select "have can be has is" at bounding box center [351, 295] width 69 height 17
select select "is"
click at [317, 287] on select "have can be has is" at bounding box center [351, 295] width 69 height 17
click at [639, 294] on select "knowing known knew know" at bounding box center [610, 295] width 69 height 17
select select "known"
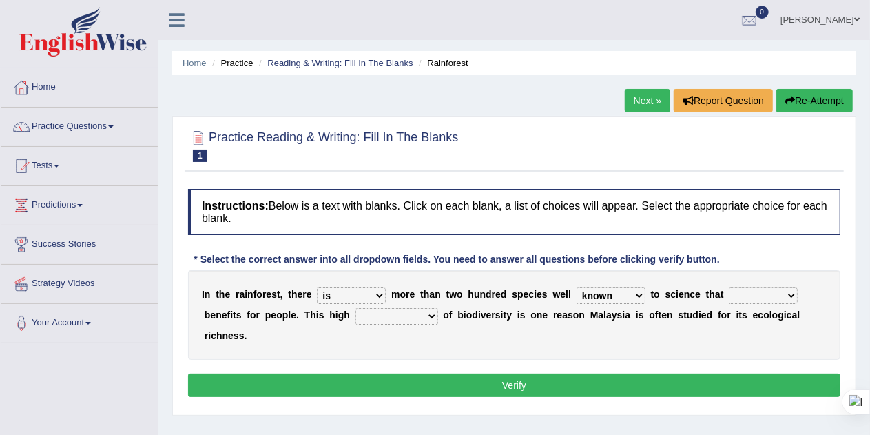
click at [576, 287] on select "knowing known knew know" at bounding box center [610, 295] width 69 height 17
click at [790, 297] on select "contain contained containing contains" at bounding box center [763, 295] width 69 height 17
click at [729, 287] on select "contain contained containing contains" at bounding box center [763, 295] width 69 height 17
click at [794, 294] on select "contain contained containing contains" at bounding box center [763, 295] width 69 height 17
select select "contain"
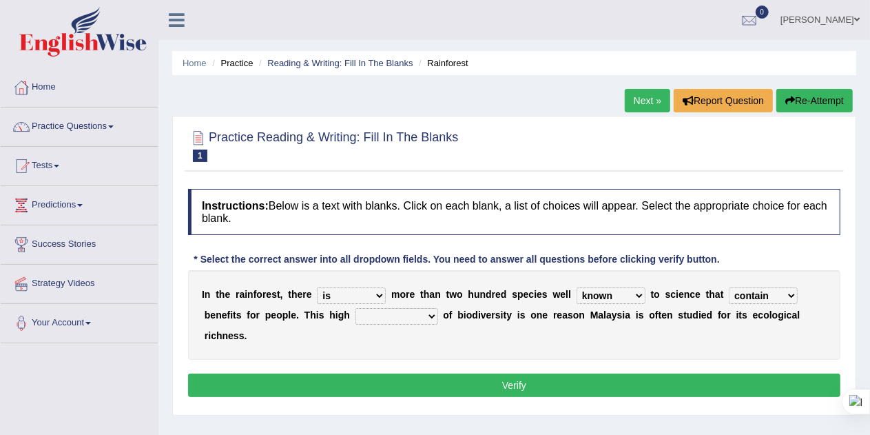
click at [729, 287] on select "contain contained containing contains" at bounding box center [763, 295] width 69 height 17
click at [432, 315] on select "condensation conjunction continuity complexity" at bounding box center [396, 316] width 83 height 17
select select "conjunction"
click at [355, 308] on select "condensation conjunction continuity complexity" at bounding box center [396, 316] width 83 height 17
click at [525, 377] on button "Verify" at bounding box center [514, 384] width 652 height 23
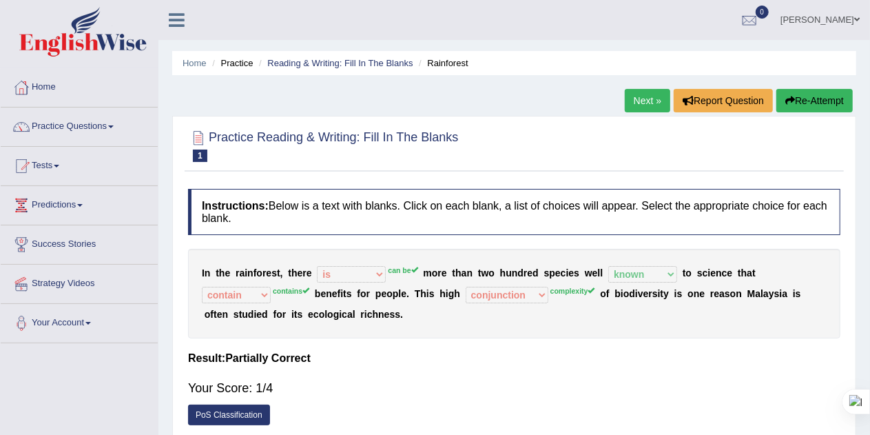
click at [811, 100] on button "Re-Attempt" at bounding box center [814, 100] width 76 height 23
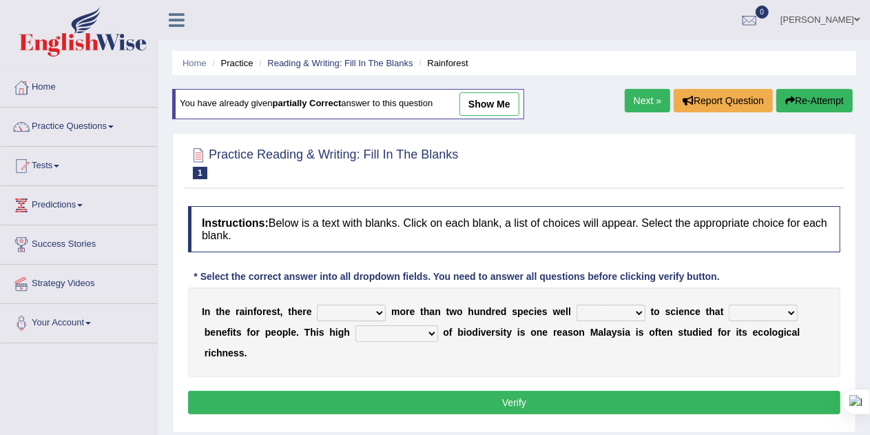
click at [376, 309] on select "have can be has is" at bounding box center [351, 312] width 69 height 17
select select "can be"
click at [317, 304] on select "have can be has is" at bounding box center [351, 312] width 69 height 17
click at [618, 307] on select "knowing known knew know" at bounding box center [610, 312] width 69 height 17
select select "known"
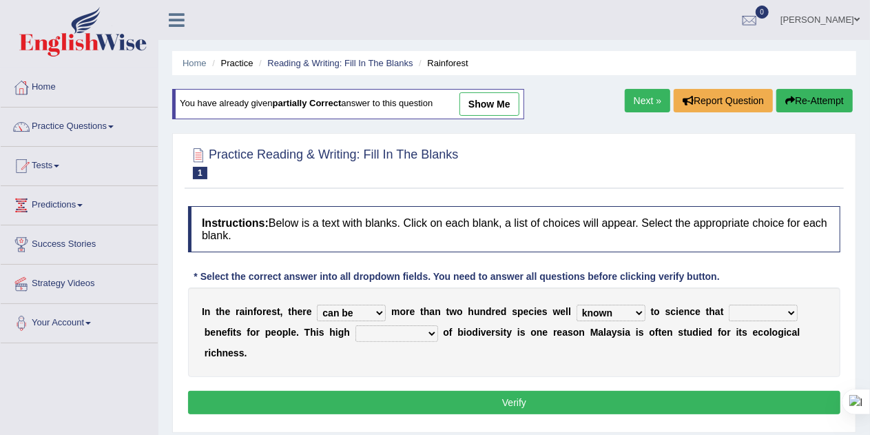
click at [576, 304] on select "knowing known knew know" at bounding box center [610, 312] width 69 height 17
click at [765, 304] on select "contain contained containing contains" at bounding box center [763, 312] width 69 height 17
select select "contains"
click at [729, 304] on select "contain contained containing contains" at bounding box center [763, 312] width 69 height 17
click at [417, 333] on select "condensation conjunction continuity complexity" at bounding box center [396, 333] width 83 height 17
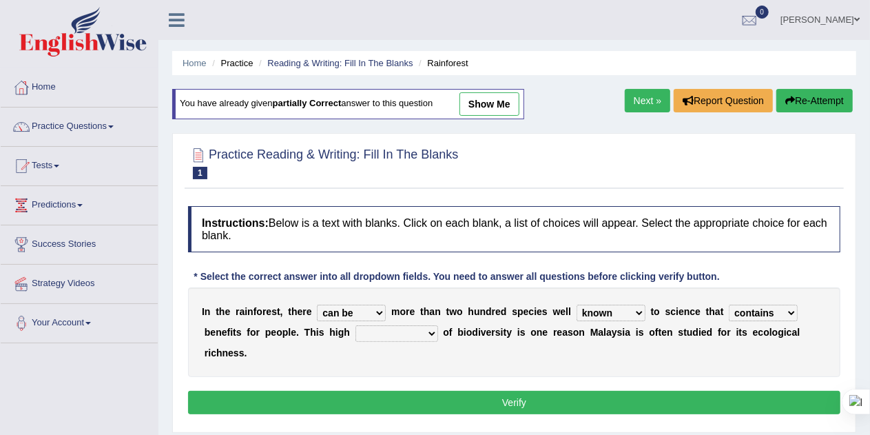
select select "complexity"
click at [355, 325] on select "condensation conjunction continuity complexity" at bounding box center [396, 333] width 83 height 17
click at [537, 395] on button "Verify" at bounding box center [514, 401] width 652 height 23
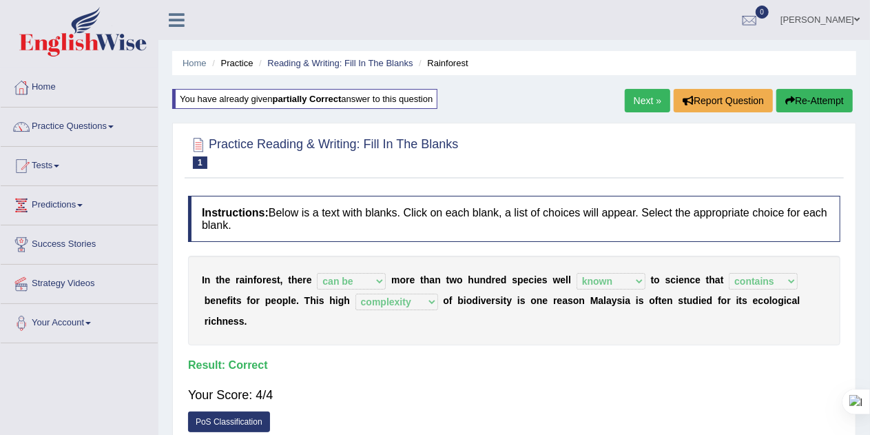
click at [639, 104] on link "Next »" at bounding box center [647, 100] width 45 height 23
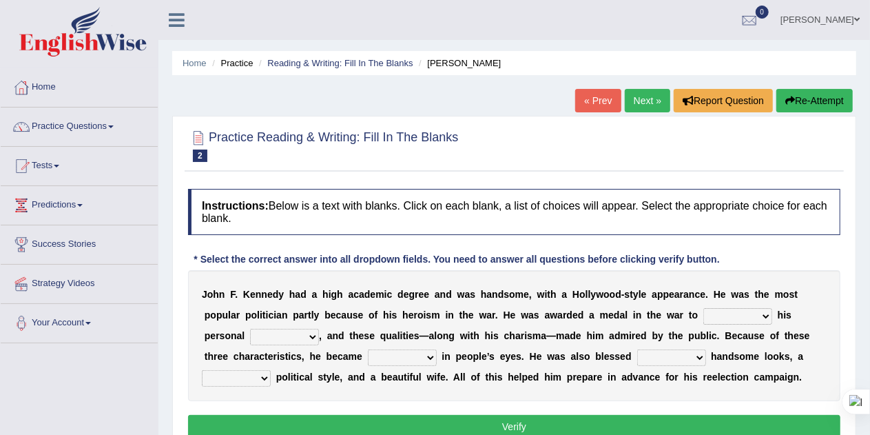
click at [767, 314] on select "prove show evidence upthrow" at bounding box center [737, 316] width 69 height 17
select select "evidence"
click at [703, 308] on select "prove show evidence upthrow" at bounding box center [737, 316] width 69 height 17
click at [313, 337] on select "passion courage charm liking" at bounding box center [284, 336] width 69 height 17
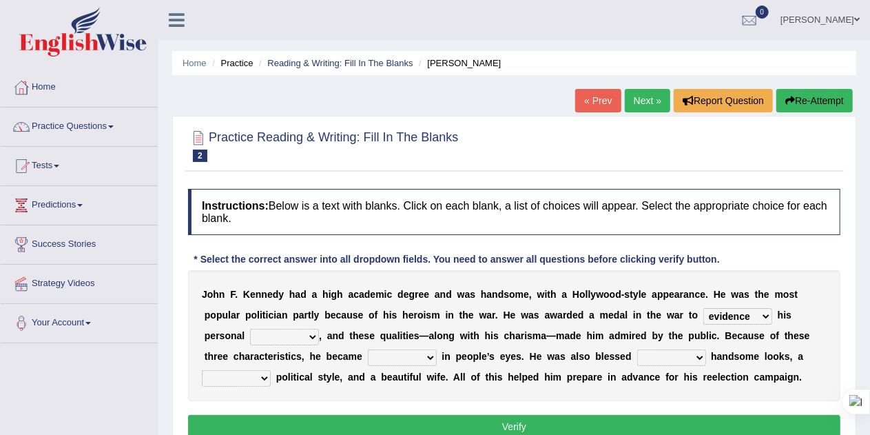
click at [313, 337] on select "passion courage charm liking" at bounding box center [284, 336] width 69 height 17
select select "courage"
click at [250, 328] on select "passion courage charm liking" at bounding box center [284, 336] width 69 height 17
click at [434, 360] on select "iconic ironic identical impotent" at bounding box center [402, 357] width 69 height 17
select select "iconic"
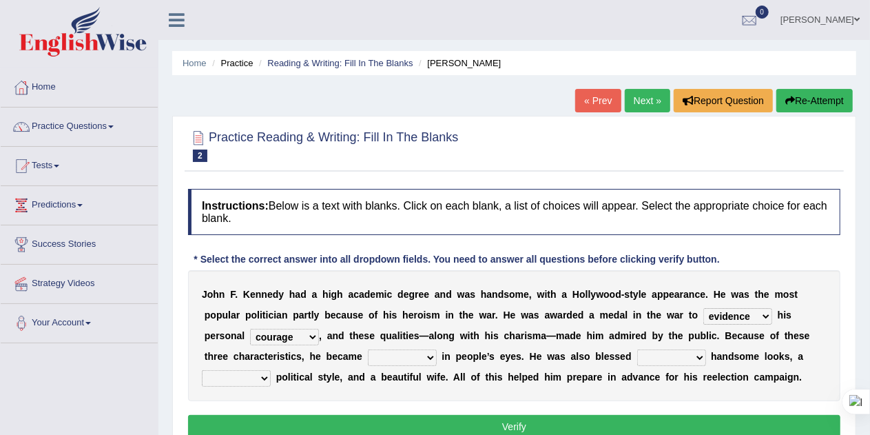
click at [368, 349] on select "iconic ironic identical impotent" at bounding box center [402, 357] width 69 height 17
click at [699, 355] on select "with in upon to" at bounding box center [671, 357] width 69 height 17
select select "with"
click at [637, 349] on select "with in upon to" at bounding box center [671, 357] width 69 height 17
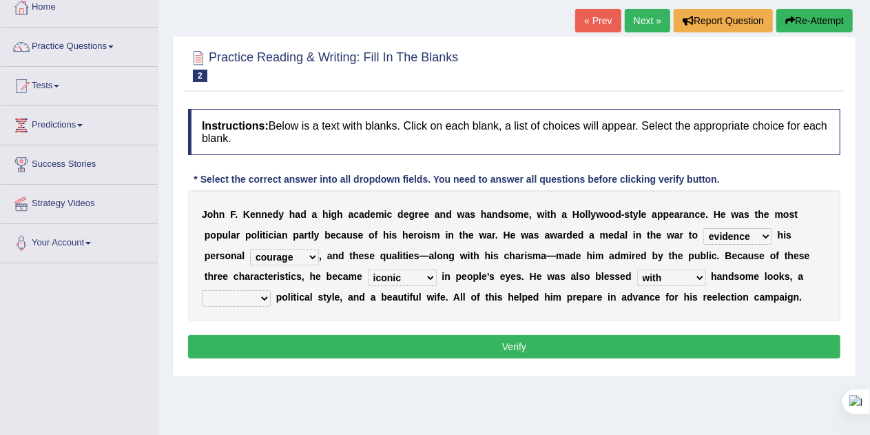
scroll to position [83, 0]
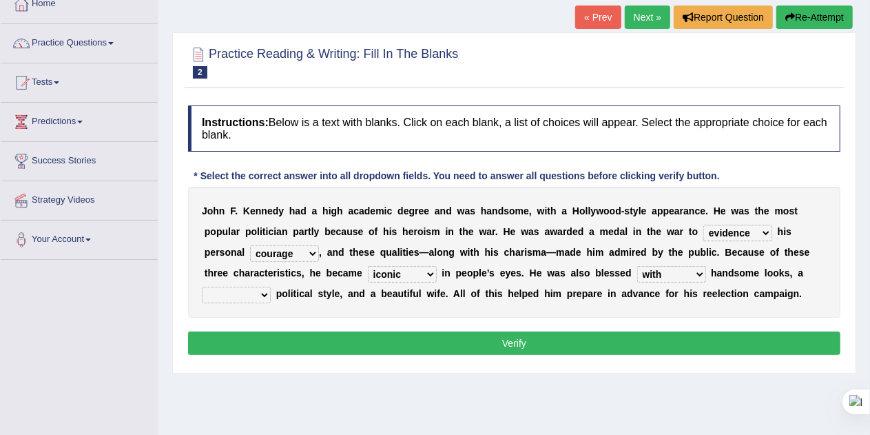
click at [259, 293] on select "mending mends mended mend" at bounding box center [236, 294] width 69 height 17
click at [202, 286] on select "mending mends mended mend" at bounding box center [236, 294] width 69 height 17
click at [258, 295] on select "mending mends mended mend" at bounding box center [236, 294] width 69 height 17
select select "mending"
click at [202, 286] on select "mending mends mended mend" at bounding box center [236, 294] width 69 height 17
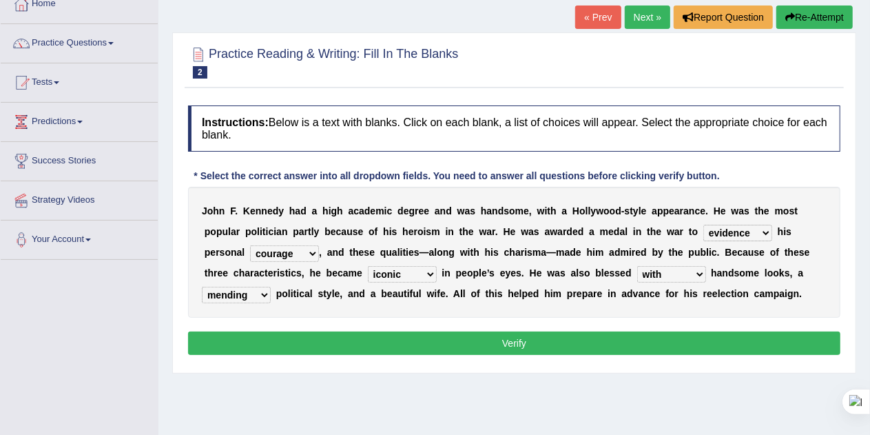
click at [578, 348] on button "Verify" at bounding box center [514, 342] width 652 height 23
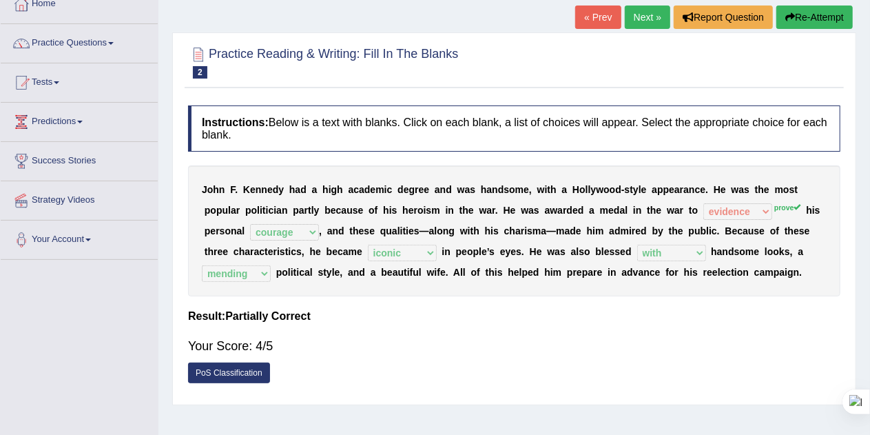
click at [643, 17] on link "Next »" at bounding box center [647, 17] width 45 height 23
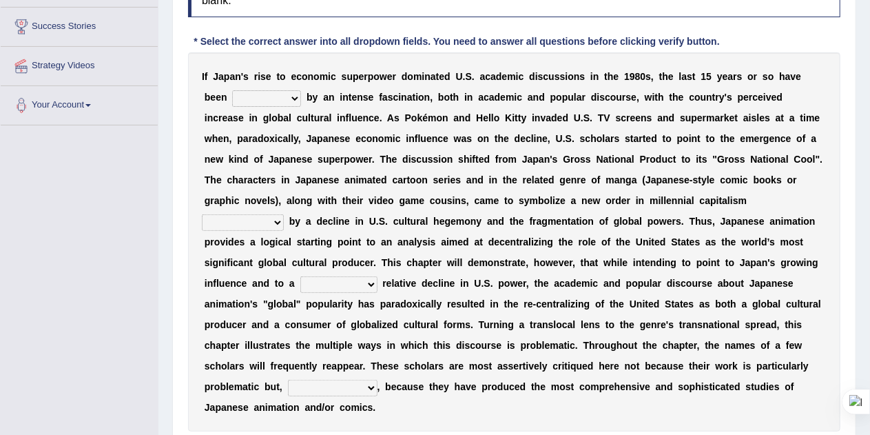
scroll to position [217, 0]
click at [290, 98] on select "marked dedicated made inspired" at bounding box center [266, 99] width 69 height 17
select select "inspired"
click at [232, 91] on select "marked dedicated made inspired" at bounding box center [266, 99] width 69 height 17
click at [284, 215] on select "pocessed characterized opposed tangled" at bounding box center [243, 223] width 82 height 17
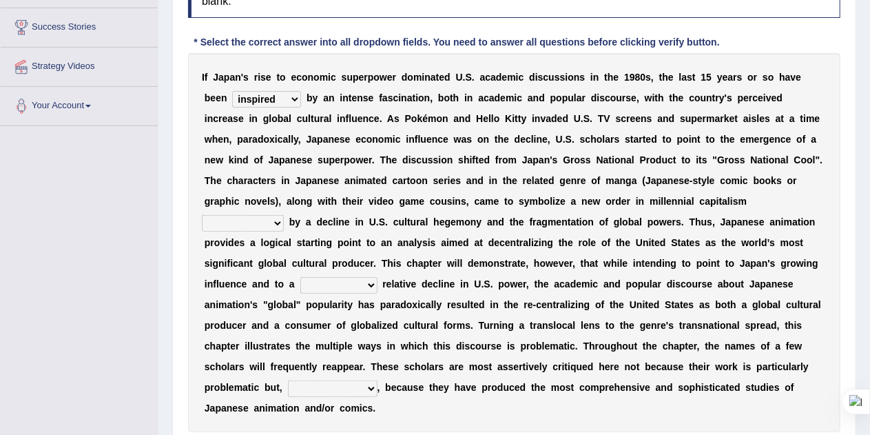
select select "characterized"
click at [284, 215] on select "pocessed characterized opposed tangled" at bounding box center [243, 223] width 82 height 17
click at [300, 284] on select "concomitant discrete proportional legitimate" at bounding box center [338, 285] width 77 height 17
select select "discrete"
click at [300, 277] on select "concomitant discrete proportional legitimate" at bounding box center [338, 285] width 77 height 17
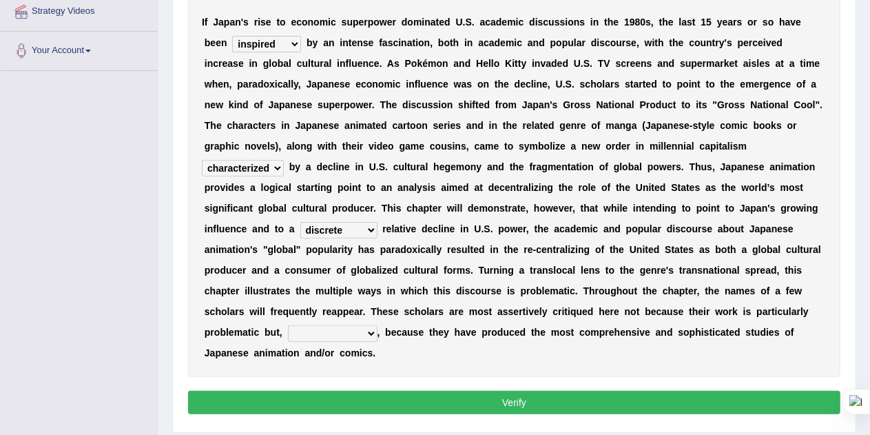
scroll to position [313, 0]
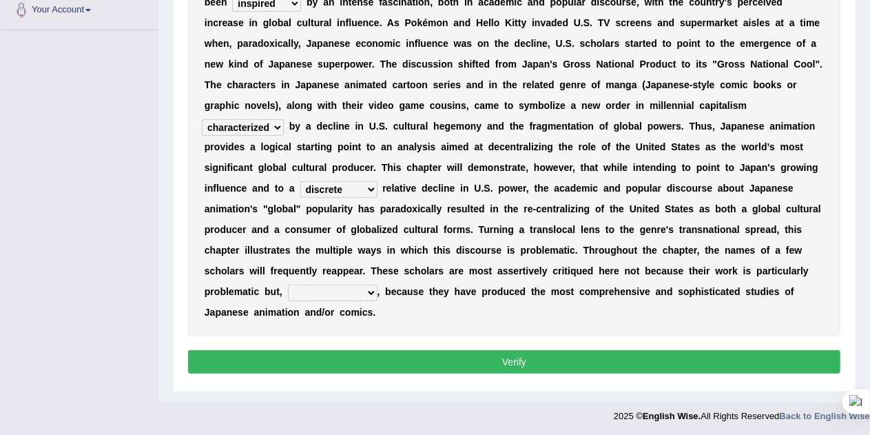
click at [289, 294] on select "however on the contrary in addition on the whole" at bounding box center [333, 292] width 90 height 17
select select "on the contrary"
click at [288, 284] on select "however on the contrary in addition on the whole" at bounding box center [333, 292] width 90 height 17
click at [285, 359] on button "Verify" at bounding box center [514, 361] width 652 height 23
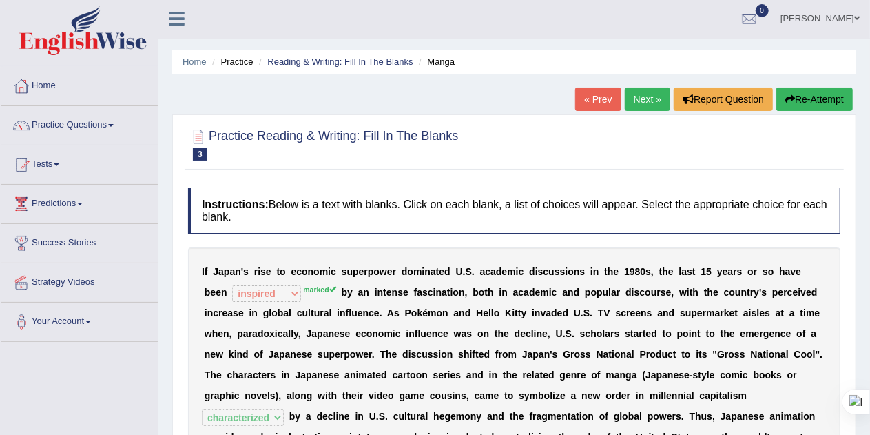
scroll to position [0, 0]
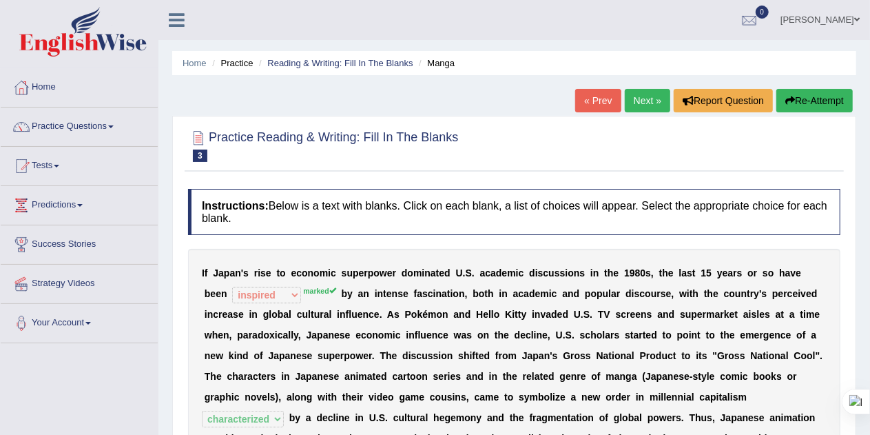
click at [652, 102] on link "Next »" at bounding box center [647, 100] width 45 height 23
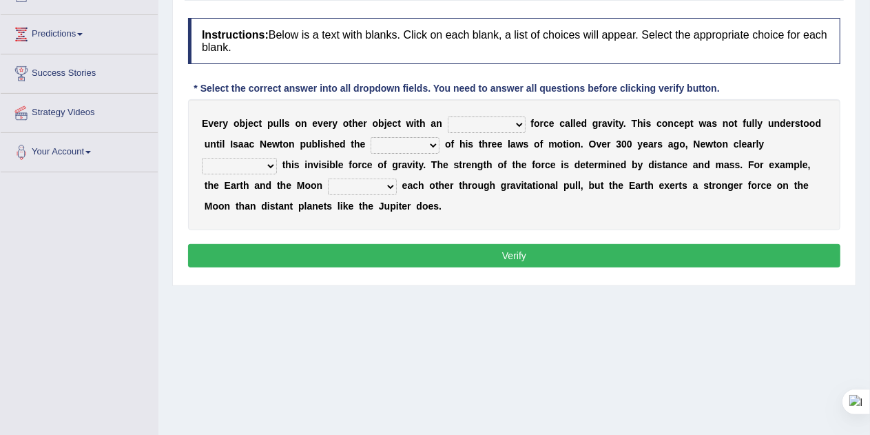
scroll to position [172, 0]
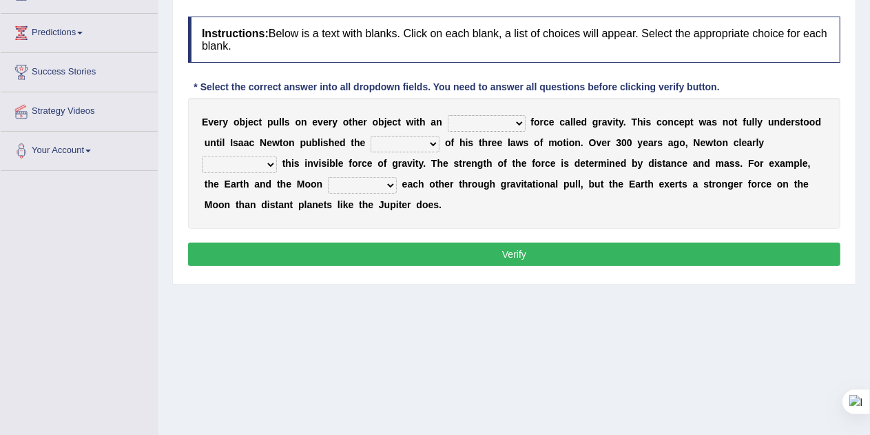
click at [522, 123] on select "invisible unknown unbelievable inconsistent" at bounding box center [487, 123] width 78 height 17
select select "invisible"
click at [448, 115] on select "invisible unknown unbelievable inconsistent" at bounding box center [487, 123] width 78 height 17
click at [435, 144] on select "concept theory method argument" at bounding box center [404, 144] width 69 height 17
select select "theory"
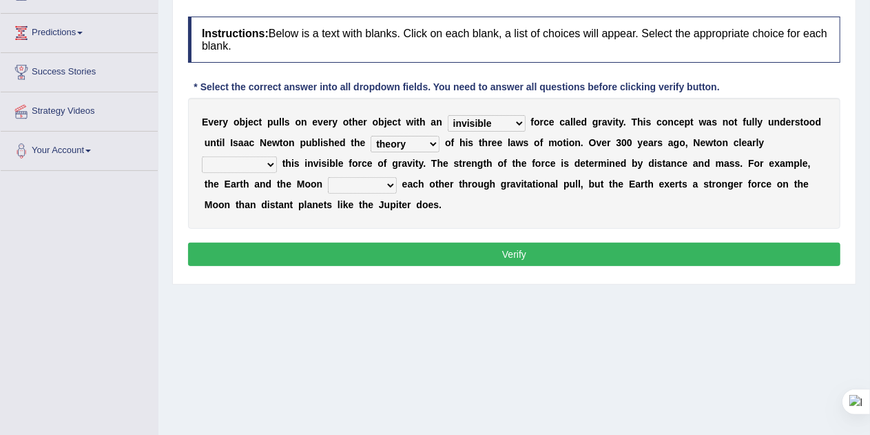
click at [370, 136] on select "concept theory method argument" at bounding box center [404, 144] width 69 height 17
click at [266, 165] on select "explained undermined overturned realized" at bounding box center [239, 164] width 75 height 17
select select "explained"
click at [202, 156] on select "explained undermined overturned realized" at bounding box center [239, 164] width 75 height 17
click at [390, 182] on select "affect spin evade span" at bounding box center [362, 185] width 69 height 17
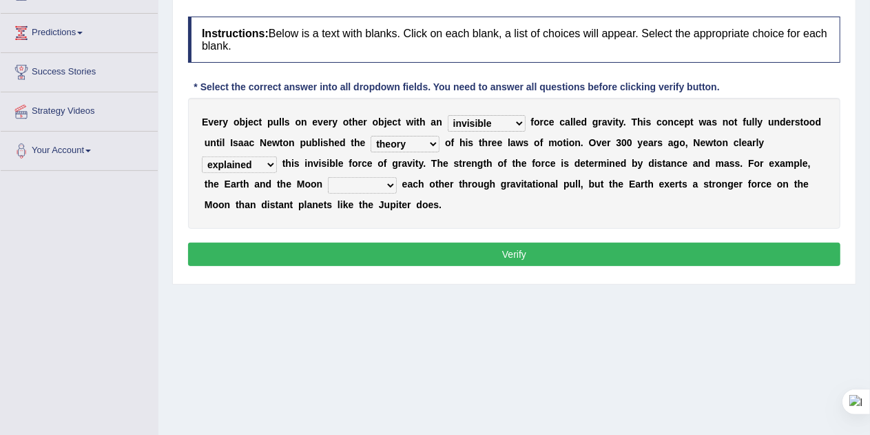
select select "affect"
click at [328, 177] on select "affect spin evade span" at bounding box center [362, 185] width 69 height 17
click at [518, 251] on button "Verify" at bounding box center [514, 253] width 652 height 23
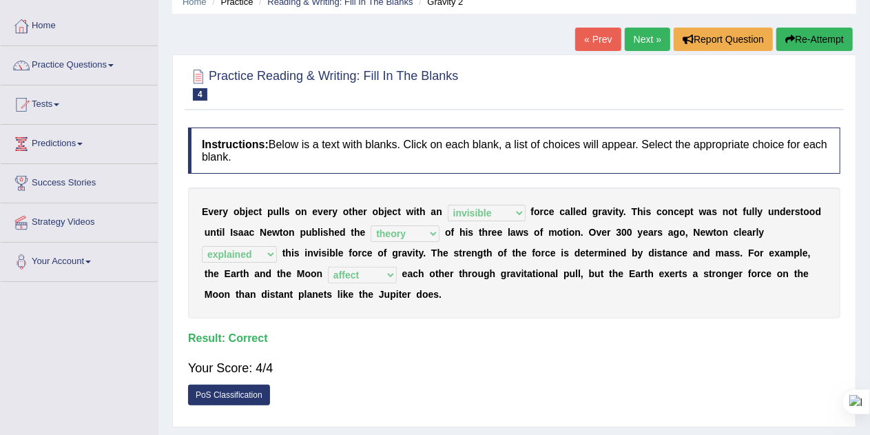
scroll to position [62, 0]
click at [639, 38] on link "Next »" at bounding box center [647, 38] width 45 height 23
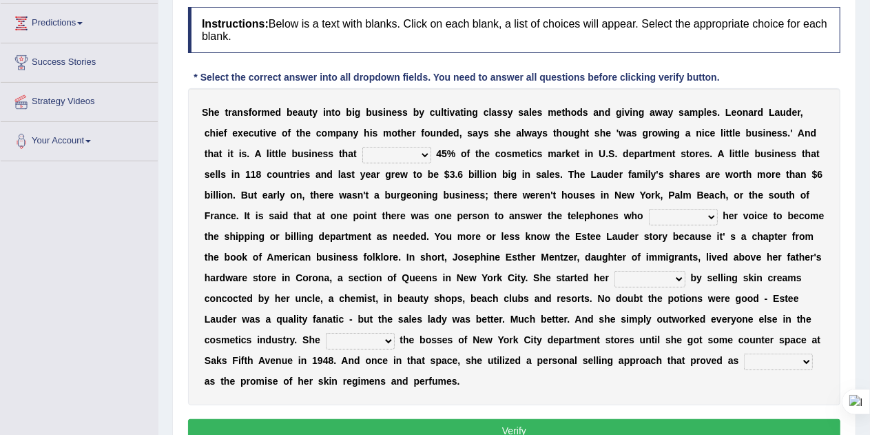
scroll to position [182, 0]
click at [422, 151] on select "has controls makes maintains" at bounding box center [396, 155] width 69 height 17
select select "controls"
click at [362, 147] on select "has controls makes maintains" at bounding box center [396, 155] width 69 height 17
click at [707, 216] on select "switched changed raised used" at bounding box center [683, 217] width 69 height 17
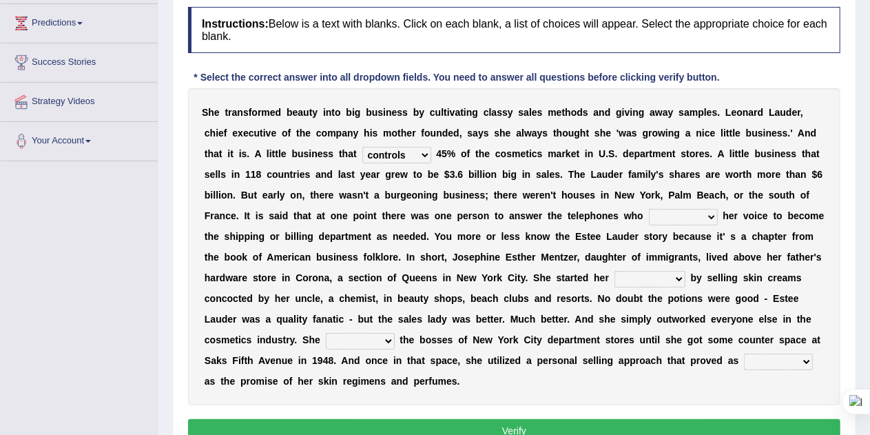
select select "changed"
click at [649, 209] on select "switched changed raised used" at bounding box center [683, 217] width 69 height 17
click at [682, 279] on select "job institute companion enterprise" at bounding box center [649, 279] width 71 height 17
select select "enterprise"
click at [614, 271] on select "job institute companion enterprise" at bounding box center [649, 279] width 71 height 17
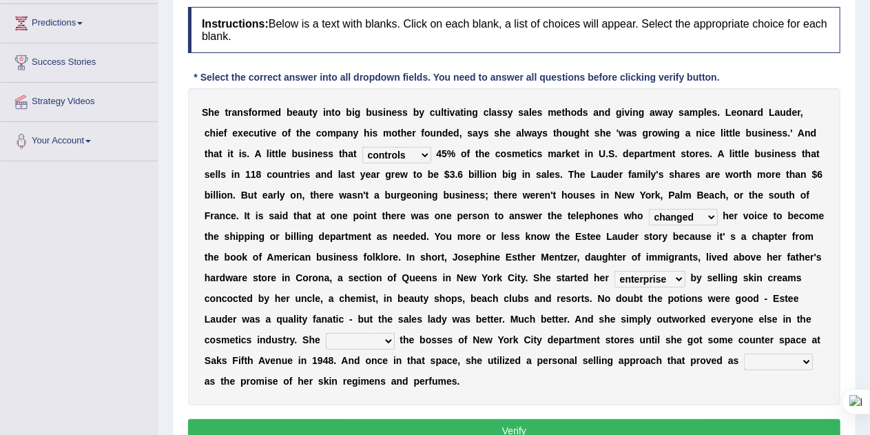
click at [390, 341] on select "stated bridged stalked heaved" at bounding box center [360, 341] width 69 height 17
select select "stated"
click at [326, 333] on select "stated bridged stalked heaved" at bounding box center [360, 341] width 69 height 17
click at [802, 361] on select "potent ruthless potential expensive" at bounding box center [778, 361] width 69 height 17
select select "expensive"
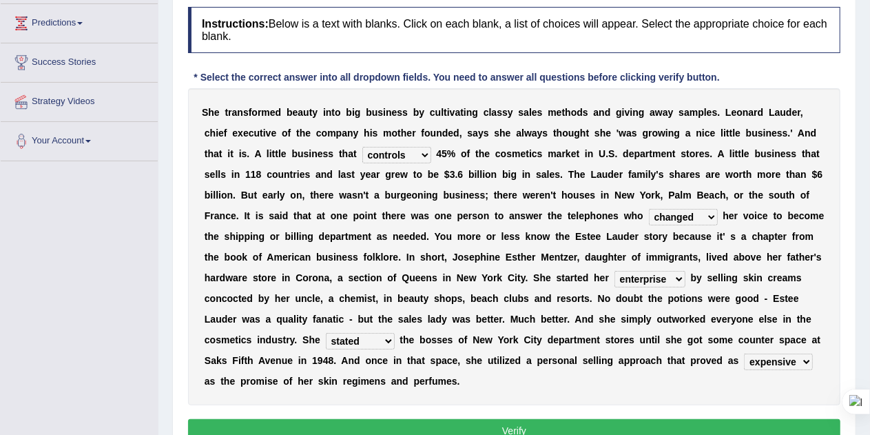
click at [744, 353] on select "potent ruthless potential expensive" at bounding box center [778, 361] width 69 height 17
click at [583, 426] on button "Verify" at bounding box center [514, 430] width 652 height 23
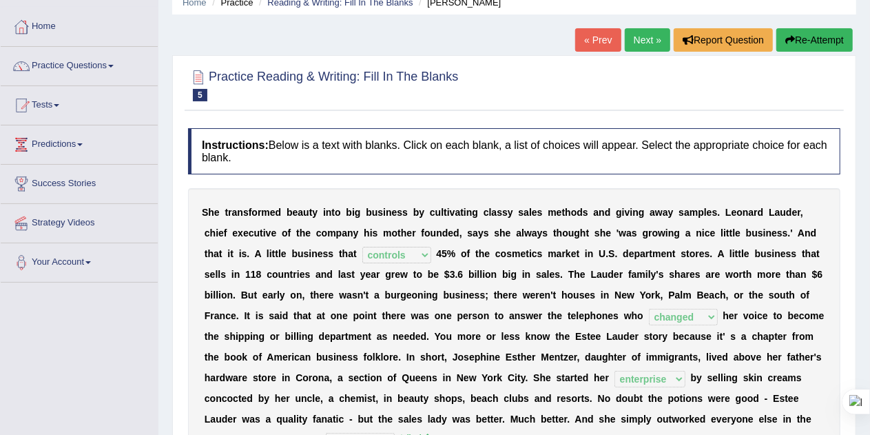
scroll to position [50, 0]
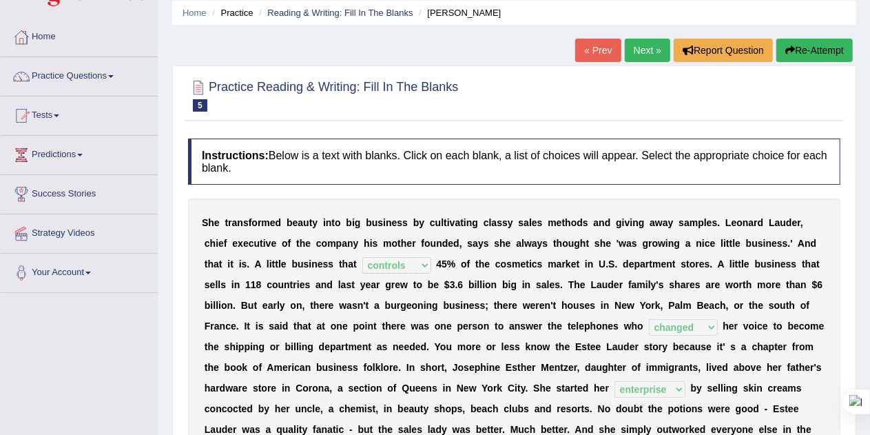
click at [647, 49] on link "Next »" at bounding box center [647, 50] width 45 height 23
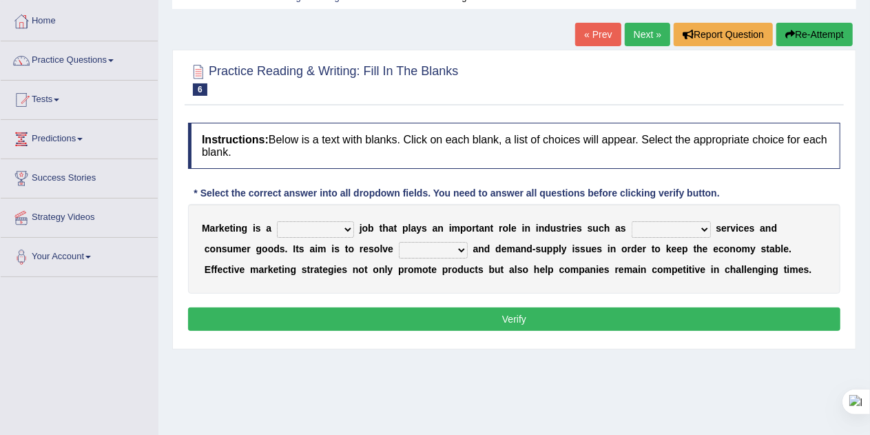
scroll to position [92, 0]
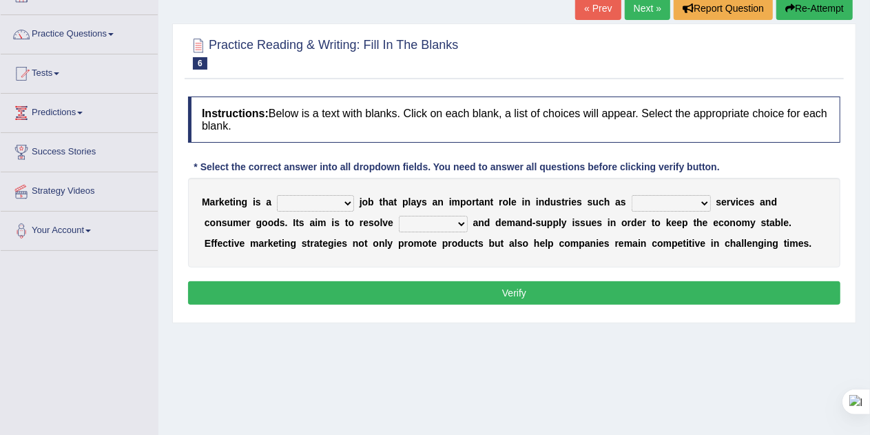
click at [347, 202] on select "professional flexible parochial descriptive" at bounding box center [315, 203] width 77 height 17
select select "professional"
click at [277, 195] on select "professional flexible parochial descriptive" at bounding box center [315, 203] width 77 height 17
click at [707, 202] on select "civil financial conventional foremost" at bounding box center [670, 203] width 79 height 17
select select "financial"
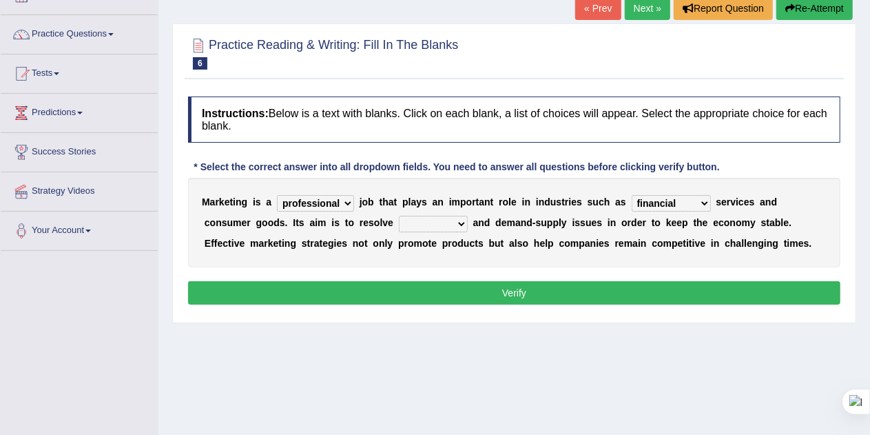
click at [631, 195] on select "civil financial conventional foremost" at bounding box center [670, 203] width 79 height 17
click at [459, 220] on select "imbalance excess symmetry budget" at bounding box center [433, 224] width 69 height 17
click at [399, 216] on select "imbalance excess symmetry budget" at bounding box center [433, 224] width 69 height 17
click at [459, 216] on select "imbalance excess symmetry budget" at bounding box center [433, 224] width 69 height 17
select select "excess"
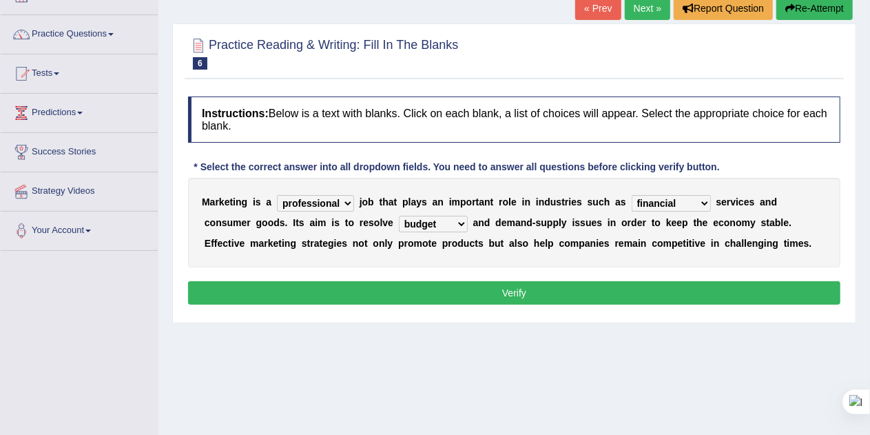
click at [399, 216] on select "imbalance excess symmetry budget" at bounding box center [433, 224] width 69 height 17
click at [535, 291] on button "Verify" at bounding box center [514, 292] width 652 height 23
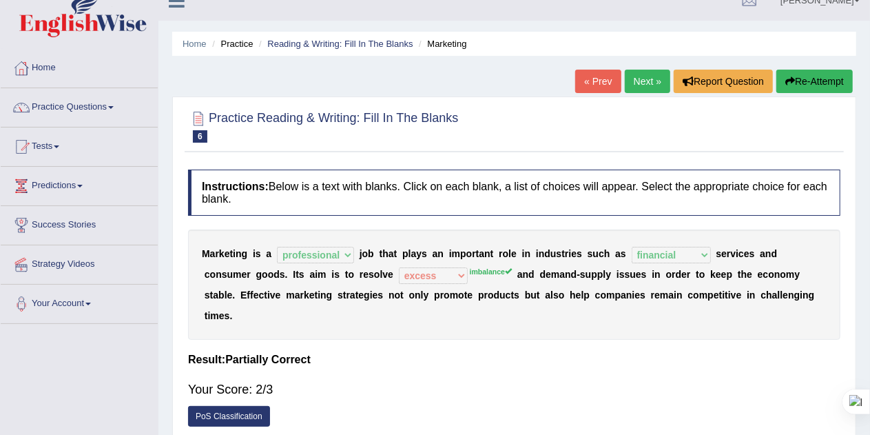
scroll to position [15, 0]
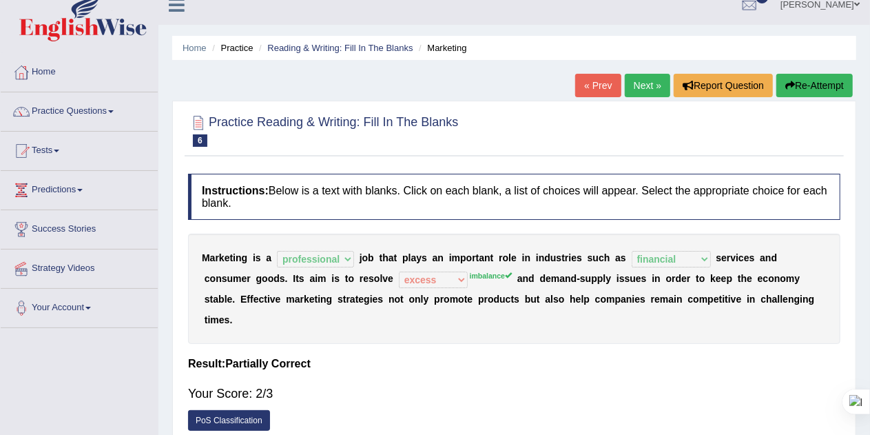
click at [642, 86] on link "Next »" at bounding box center [647, 85] width 45 height 23
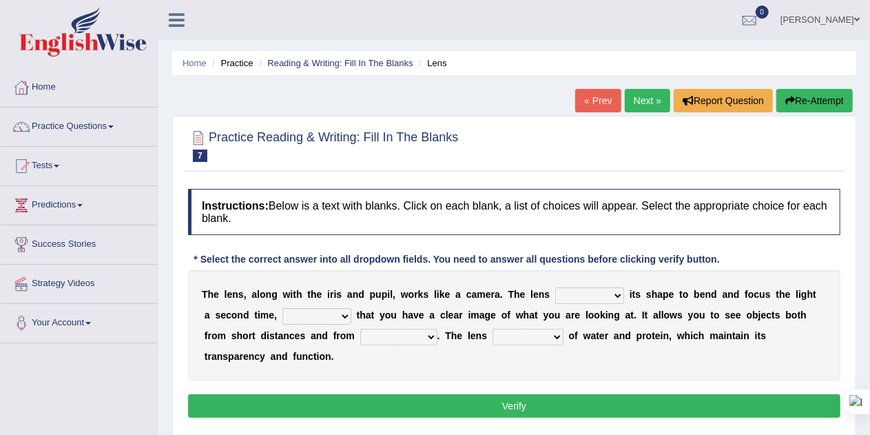
click at [618, 293] on select "adjusts shows selects presents" at bounding box center [589, 295] width 69 height 17
select select "adjusts"
click at [555, 287] on select "adjusts shows selects presents" at bounding box center [589, 295] width 69 height 17
click at [334, 315] on select "ensures to ensure ensure ensured" at bounding box center [316, 316] width 69 height 17
click at [282, 308] on select "ensures to ensure ensure ensured" at bounding box center [316, 316] width 69 height 17
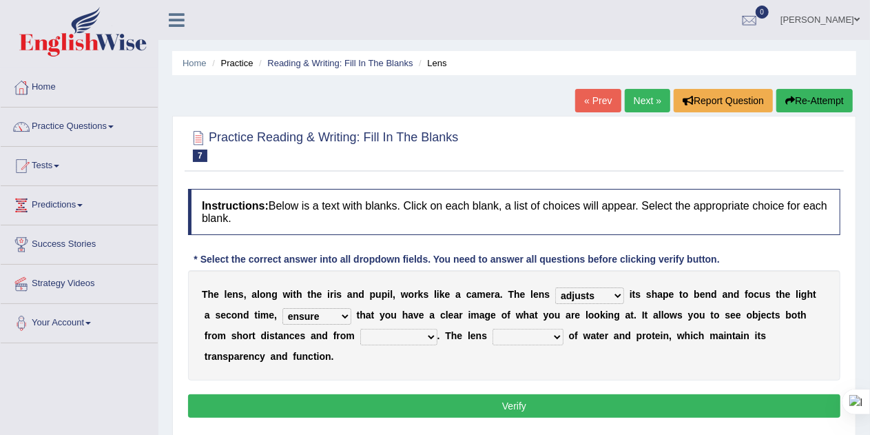
click at [322, 311] on select "ensures to ensure ensure ensured" at bounding box center [316, 316] width 69 height 17
select select "to ensure"
click at [282, 308] on select "ensures to ensure ensure ensured" at bounding box center [316, 316] width 69 height 17
click at [408, 335] on select "far away in between further apart all along" at bounding box center [398, 336] width 77 height 17
select select "far away"
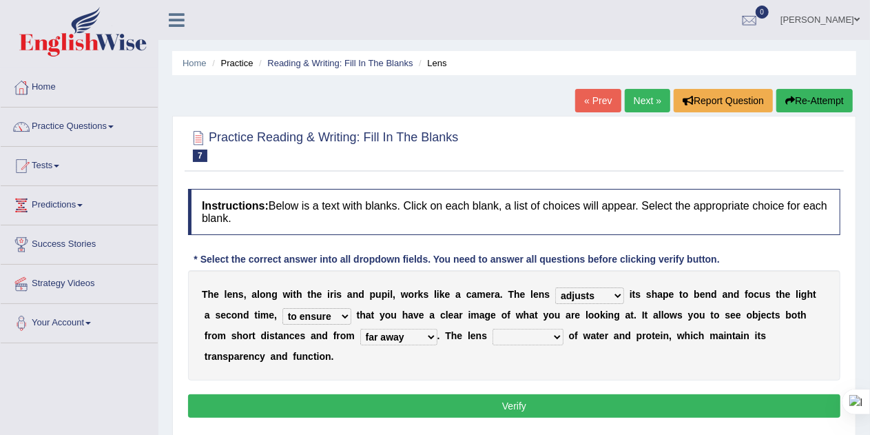
click at [360, 328] on select "far away in between further apart all along" at bounding box center [398, 336] width 77 height 17
click at [530, 333] on select "constitutes comprises composes consists" at bounding box center [527, 336] width 71 height 17
select select "consists"
click at [492, 328] on select "constitutes comprises composes consists" at bounding box center [527, 336] width 71 height 17
click at [567, 409] on button "Verify" at bounding box center [514, 405] width 652 height 23
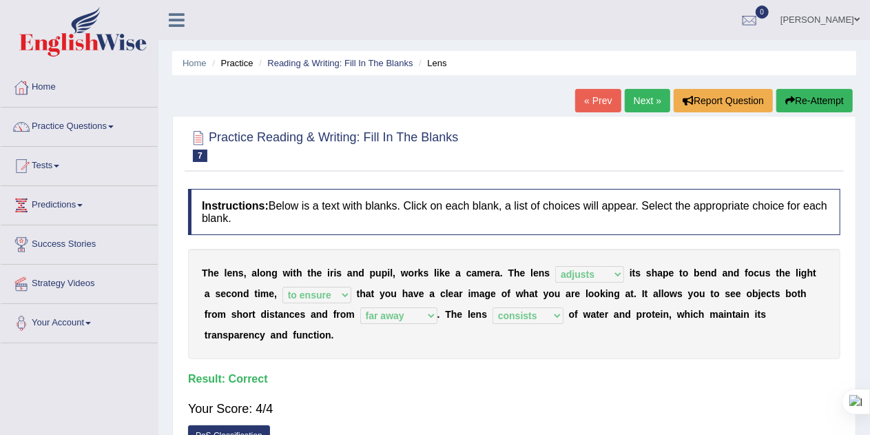
click at [634, 98] on link "Next »" at bounding box center [647, 100] width 45 height 23
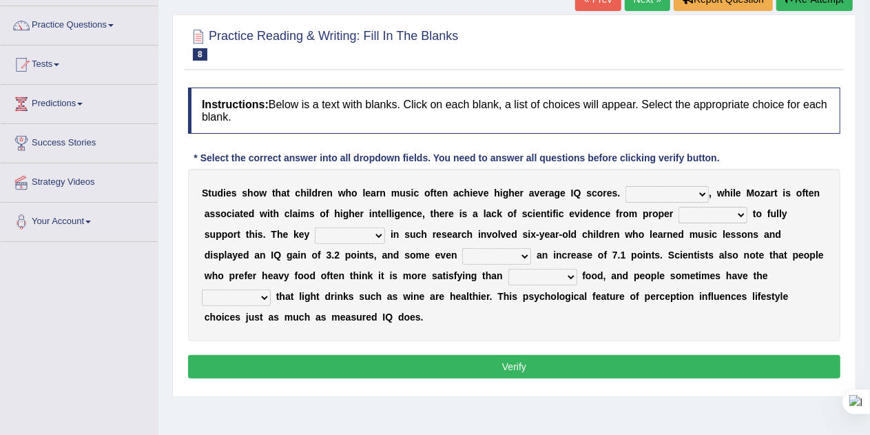
scroll to position [110, 0]
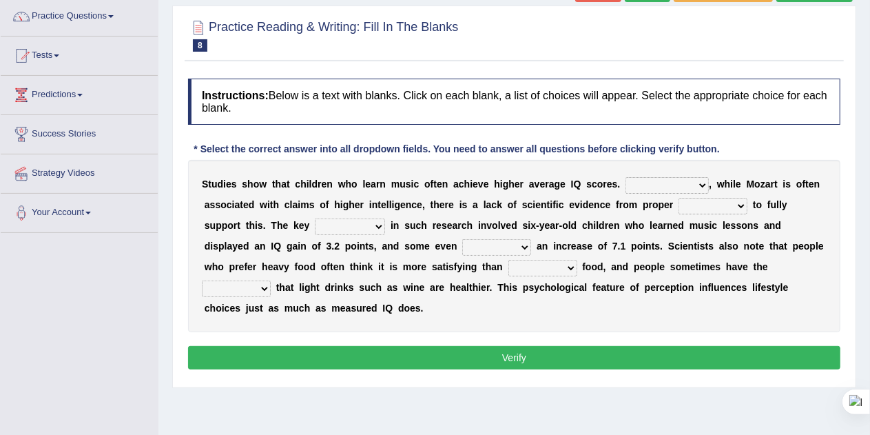
click at [702, 181] on select "However Therefore Consequently While" at bounding box center [666, 185] width 83 height 17
select select "However"
click at [625, 177] on select "However Therefore Consequently While" at bounding box center [666, 185] width 83 height 17
click at [744, 202] on select "test tests testing tested" at bounding box center [712, 206] width 69 height 17
select select "tests"
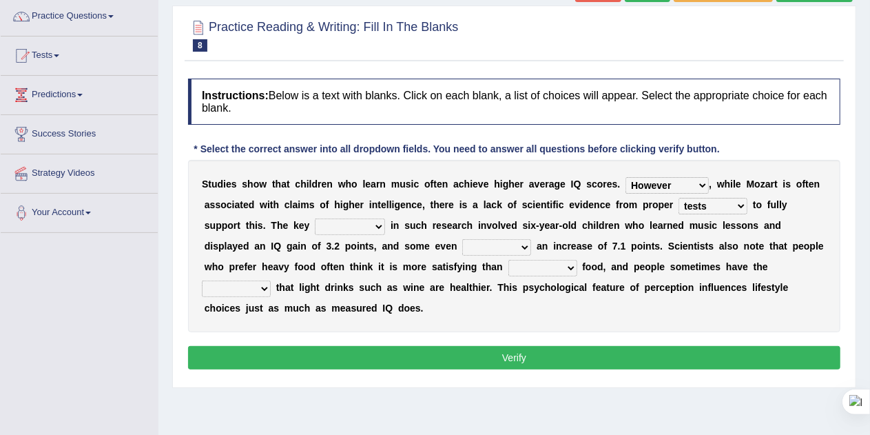
click at [678, 198] on select "test tests testing tested" at bounding box center [712, 206] width 69 height 17
click at [378, 225] on select "process goal implication odd" at bounding box center [350, 226] width 70 height 17
select select "goal"
click at [315, 218] on select "process goal implication odd" at bounding box center [350, 226] width 70 height 17
click at [525, 244] on select "exhibited taught learned threatened" at bounding box center [496, 247] width 69 height 17
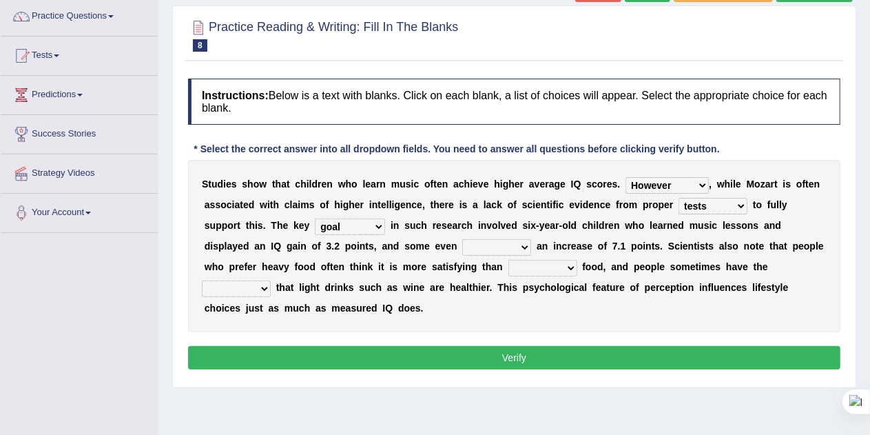
drag, startPoint x: 525, startPoint y: 244, endPoint x: 518, endPoint y: 253, distance: 10.8
click at [518, 253] on select "exhibited taught learned threatened" at bounding box center [496, 247] width 69 height 17
click at [523, 249] on select "exhibited taught learned threatened" at bounding box center [496, 247] width 69 height 17
select select "exhibited"
click at [462, 239] on select "exhibited taught learned threatened" at bounding box center [496, 247] width 69 height 17
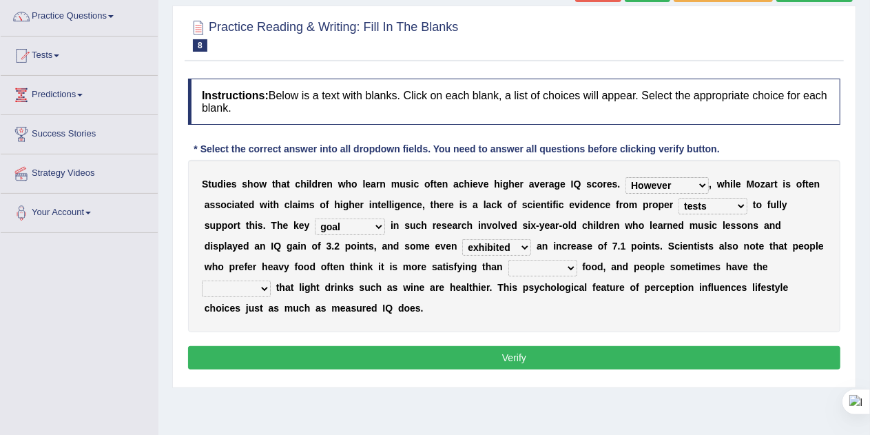
click at [568, 264] on select "choosy lighter cushiony spooky" at bounding box center [542, 268] width 69 height 17
select select "cushiony"
click at [508, 260] on select "choosy lighter cushiony spooky" at bounding box center [542, 268] width 69 height 17
click at [569, 356] on button "Verify" at bounding box center [514, 357] width 652 height 23
click at [266, 289] on select "illusion sight anecdote intention" at bounding box center [236, 288] width 69 height 17
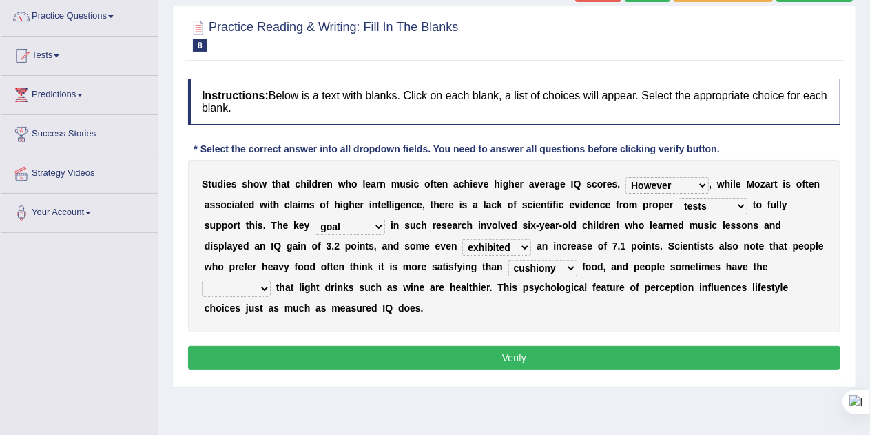
select select "illusion"
click at [202, 280] on select "illusion sight anecdote intention" at bounding box center [236, 288] width 69 height 17
click at [262, 351] on button "Verify" at bounding box center [514, 357] width 652 height 23
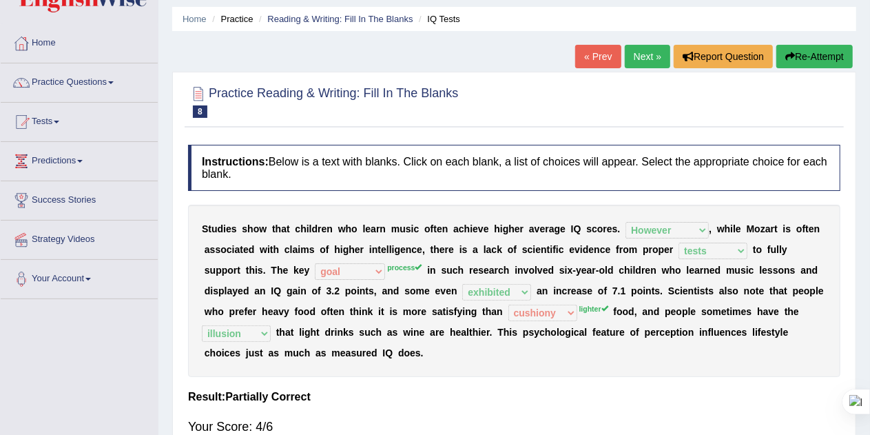
scroll to position [8, 0]
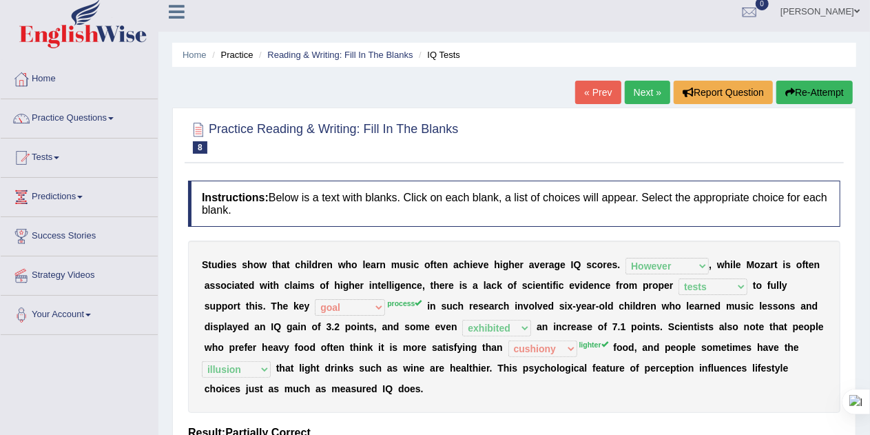
click at [643, 92] on link "Next »" at bounding box center [647, 92] width 45 height 23
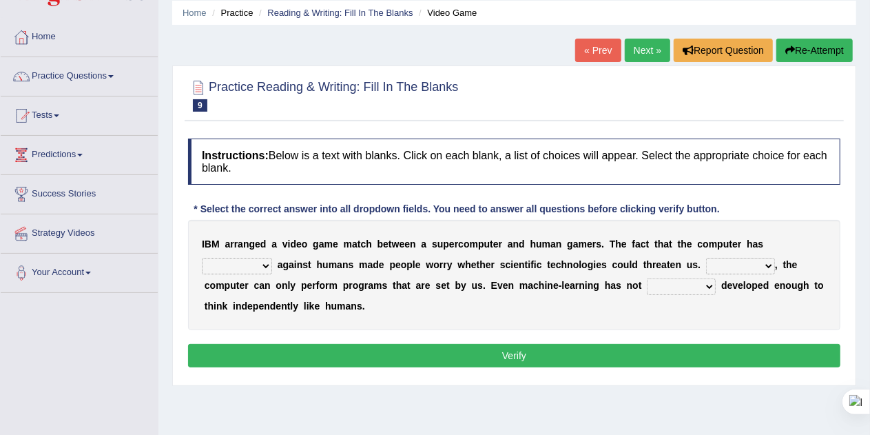
scroll to position [55, 0]
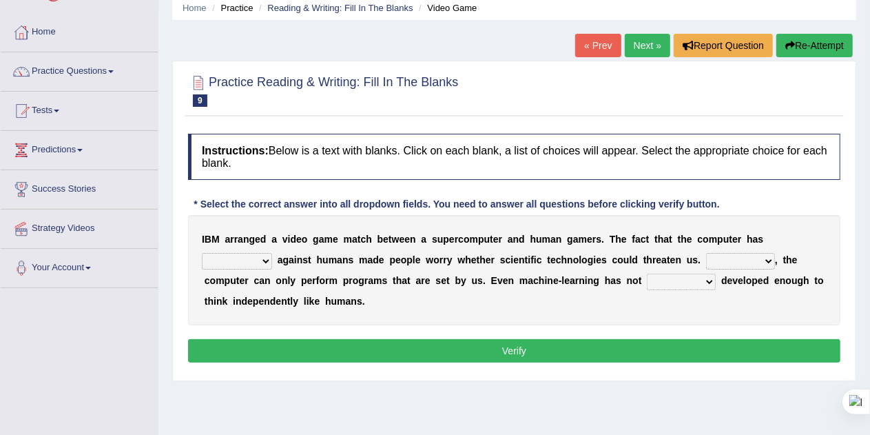
click at [266, 262] on select "competed fought acted challenged" at bounding box center [237, 261] width 70 height 17
select select "fought"
click at [202, 253] on select "competed fought acted challenged" at bounding box center [237, 261] width 70 height 17
click at [767, 261] on select "Moreover However Thus So" at bounding box center [740, 261] width 69 height 17
select select "However"
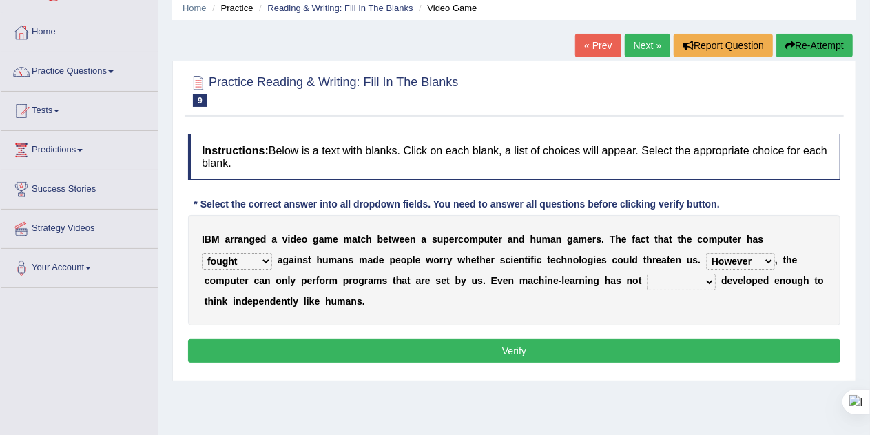
click at [706, 253] on select "Moreover However Thus So" at bounding box center [740, 261] width 69 height 17
click at [713, 282] on select "yet still only just" at bounding box center [681, 281] width 69 height 17
select select "yet"
click at [647, 273] on select "yet still only just" at bounding box center [681, 281] width 69 height 17
click at [594, 355] on button "Verify" at bounding box center [514, 350] width 652 height 23
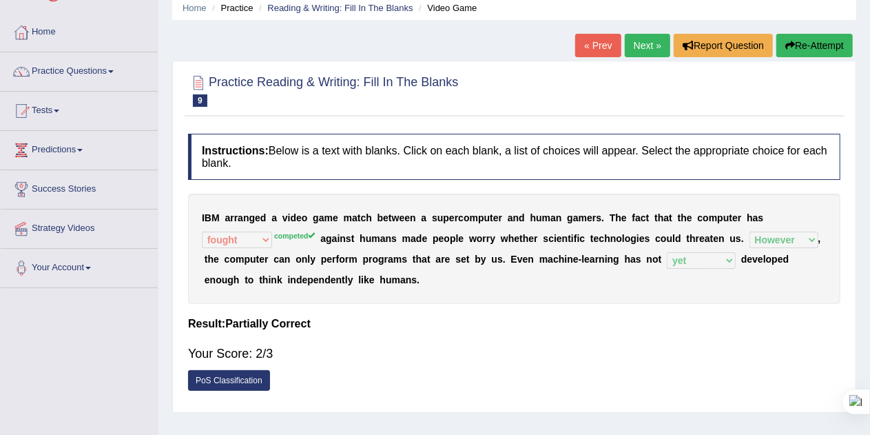
click at [798, 46] on button "Re-Attempt" at bounding box center [814, 45] width 76 height 23
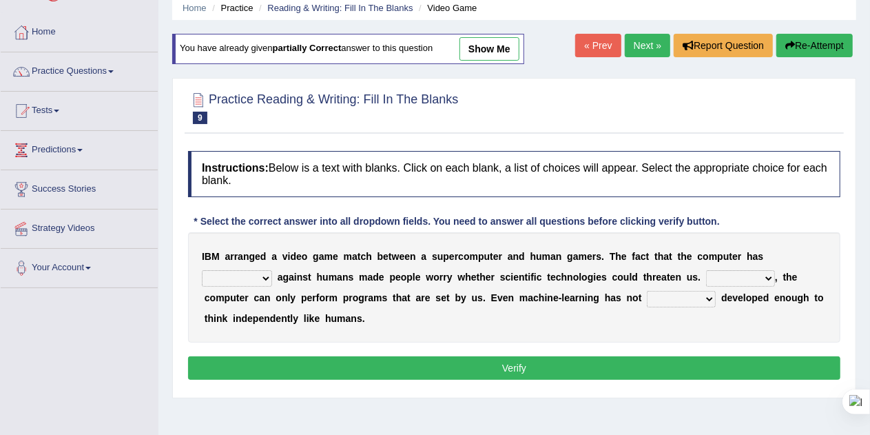
click at [266, 277] on select "competed fought acted challenged" at bounding box center [237, 278] width 70 height 17
select select "competed"
click at [202, 270] on select "competed fought acted challenged" at bounding box center [237, 278] width 70 height 17
click at [772, 277] on select "Moreover However Thus So" at bounding box center [740, 278] width 69 height 17
select select "However"
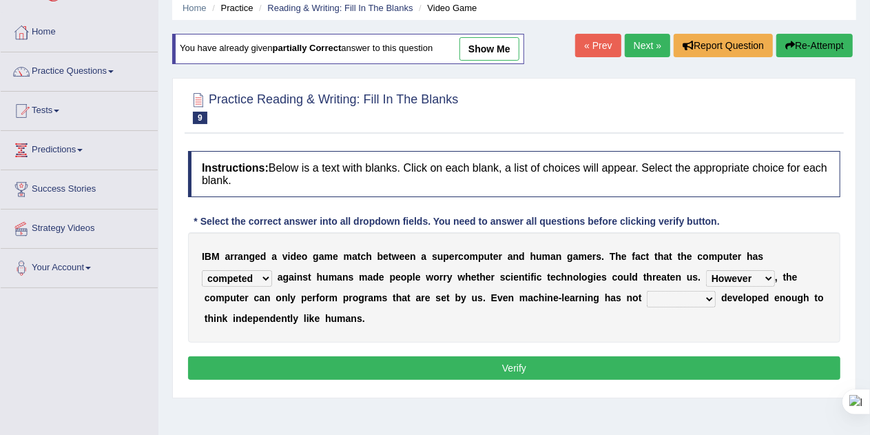
click at [706, 270] on select "Moreover However Thus So" at bounding box center [740, 278] width 69 height 17
click at [702, 297] on select "yet still only just" at bounding box center [681, 299] width 69 height 17
select select "yet"
click at [647, 291] on select "yet still only just" at bounding box center [681, 299] width 69 height 17
click at [623, 365] on button "Verify" at bounding box center [514, 367] width 652 height 23
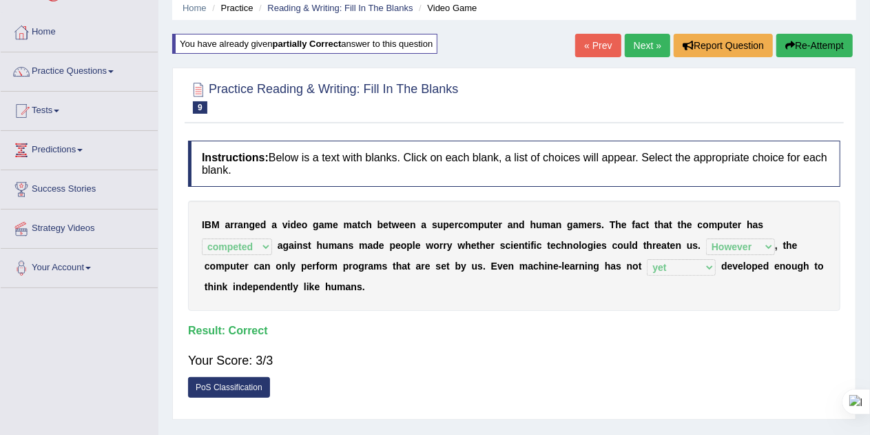
click at [644, 45] on link "Next »" at bounding box center [647, 45] width 45 height 23
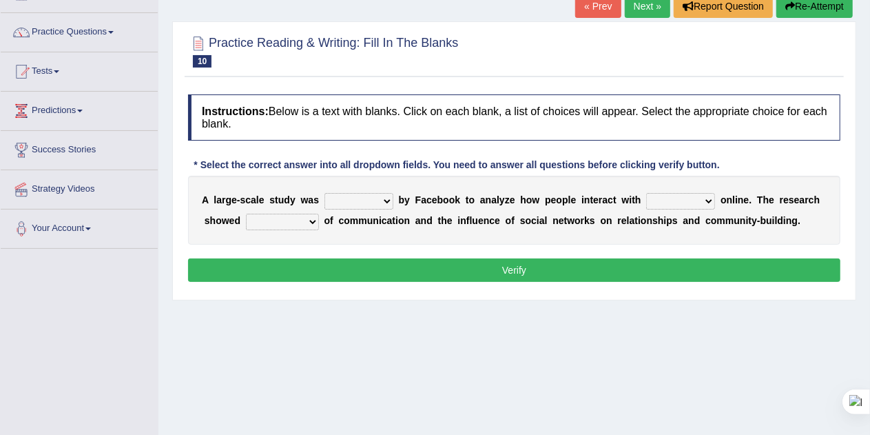
scroll to position [94, 0]
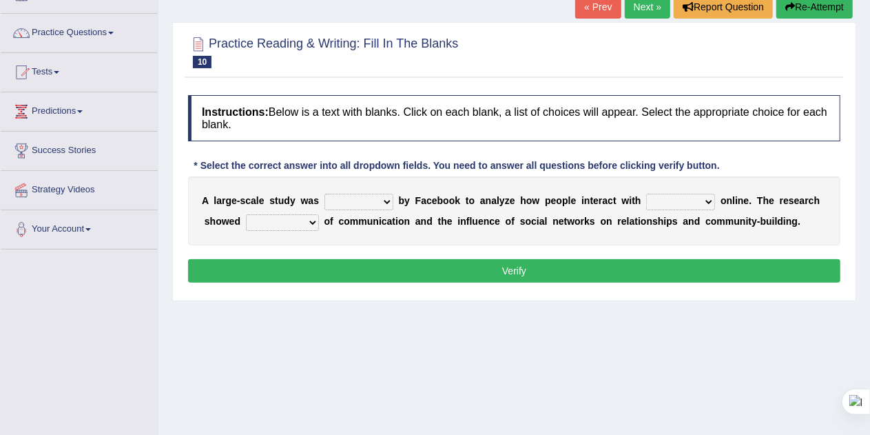
click at [384, 198] on select "surveyed had asked made" at bounding box center [358, 202] width 69 height 17
select select "made"
click at [324, 194] on select "surveyed had asked made" at bounding box center [358, 202] width 69 height 17
drag, startPoint x: 526, startPoint y: 196, endPoint x: 702, endPoint y: 202, distance: 176.4
click at [702, 202] on div "A l a r g e - s c a l e s t u d y w a s surveyed had asked made b y F a c e b o…" at bounding box center [514, 210] width 652 height 69
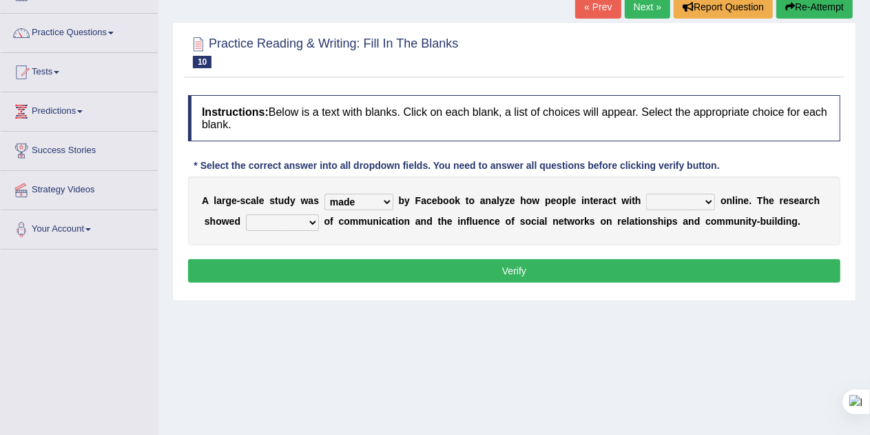
click at [702, 202] on select "together all each other another" at bounding box center [680, 202] width 69 height 17
select select "each other"
click at [646, 194] on select "together all each other another" at bounding box center [680, 202] width 69 height 17
click at [709, 197] on select "together all each other another" at bounding box center [680, 202] width 69 height 17
click at [782, 206] on div "A l a r g e - s c a l e s t u d y w a s surveyed had asked made b y F a c e b o…" at bounding box center [514, 210] width 652 height 69
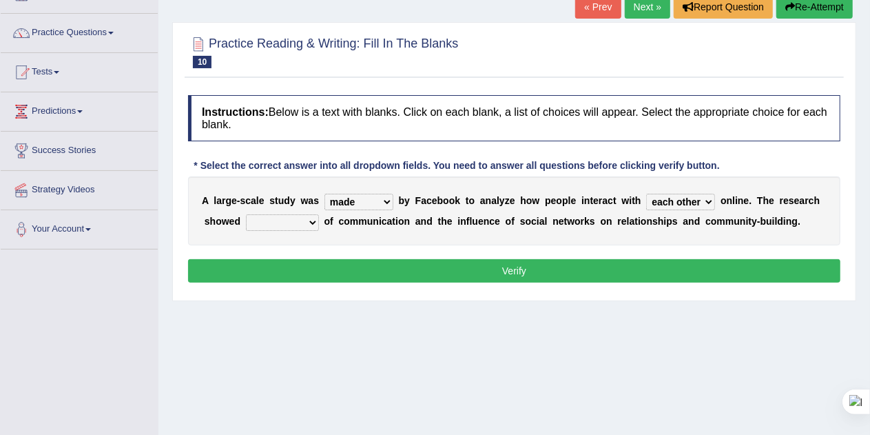
click at [309, 221] on select "advantages standards fellowships patterns" at bounding box center [282, 222] width 73 height 17
select select "patterns"
click at [246, 214] on select "advantages standards fellowships patterns" at bounding box center [282, 222] width 73 height 17
click at [335, 275] on button "Verify" at bounding box center [514, 270] width 652 height 23
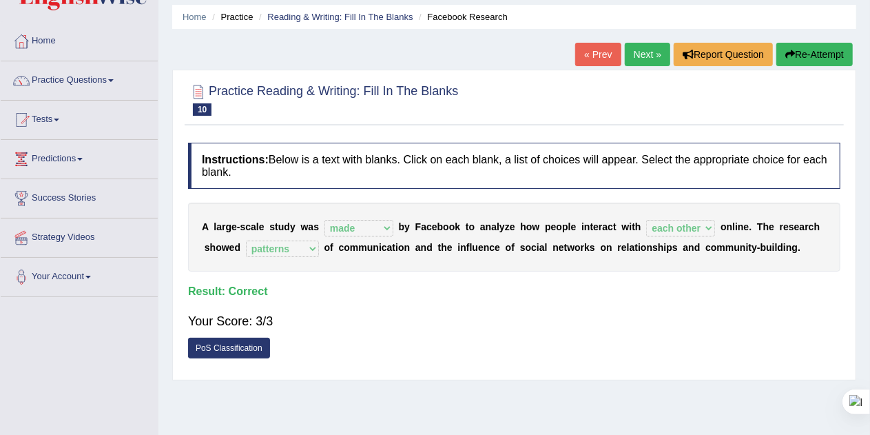
scroll to position [21, 0]
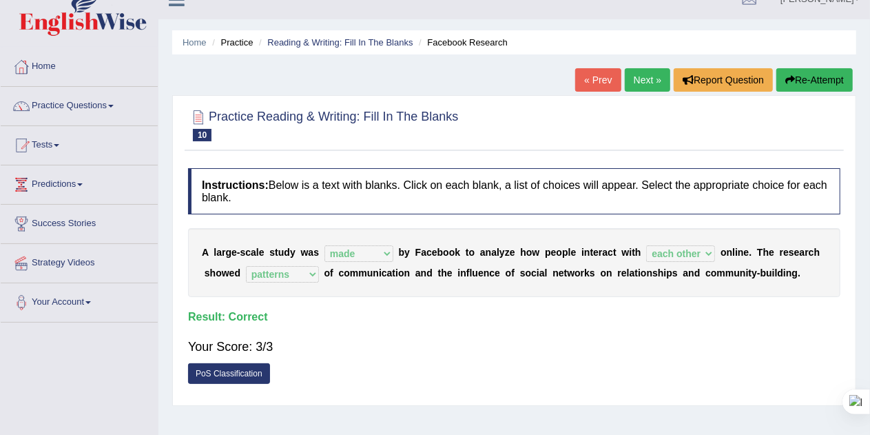
click at [638, 78] on link "Next »" at bounding box center [647, 79] width 45 height 23
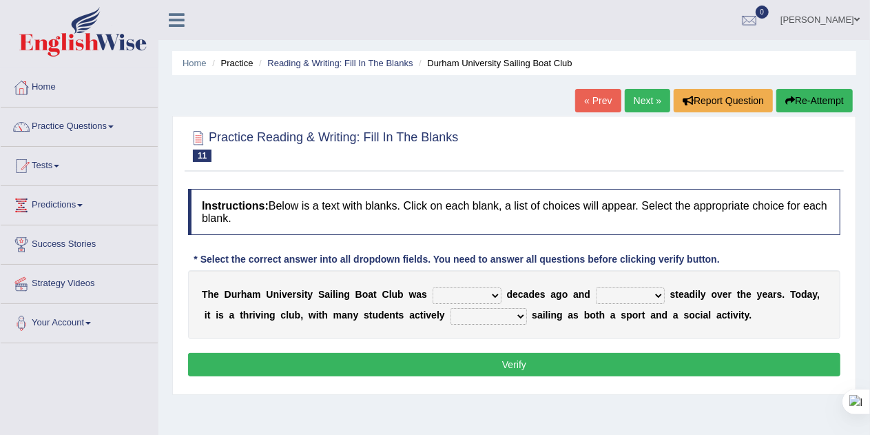
click at [489, 291] on select "found fund founded find" at bounding box center [466, 295] width 69 height 17
select select "found"
click at [432, 287] on select "found fund founded find" at bounding box center [466, 295] width 69 height 17
click at [658, 296] on select "grow growing has grown grown" at bounding box center [630, 295] width 69 height 17
select select "has grown"
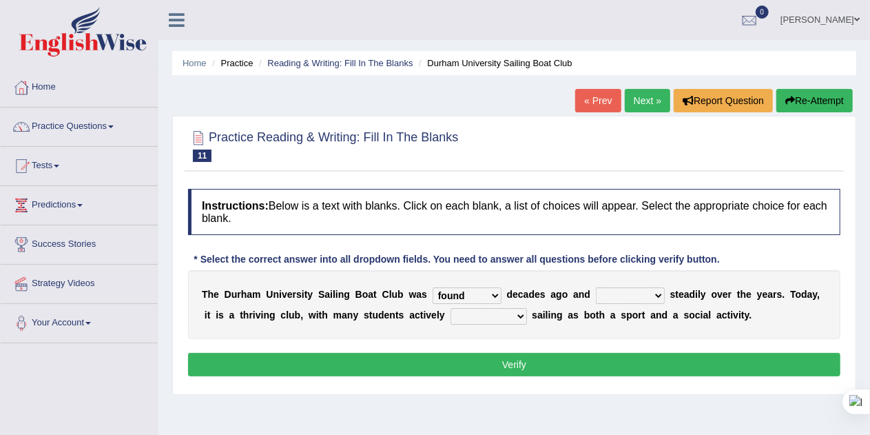
click at [596, 287] on select "grow growing has grown grown" at bounding box center [630, 295] width 69 height 17
click at [519, 316] on select "enjoy enjoyed are enjoying enjoying" at bounding box center [488, 316] width 76 height 17
select select "enjoy"
click at [450, 308] on select "enjoy enjoyed are enjoying enjoying" at bounding box center [488, 316] width 76 height 17
click at [509, 371] on button "Verify" at bounding box center [514, 364] width 652 height 23
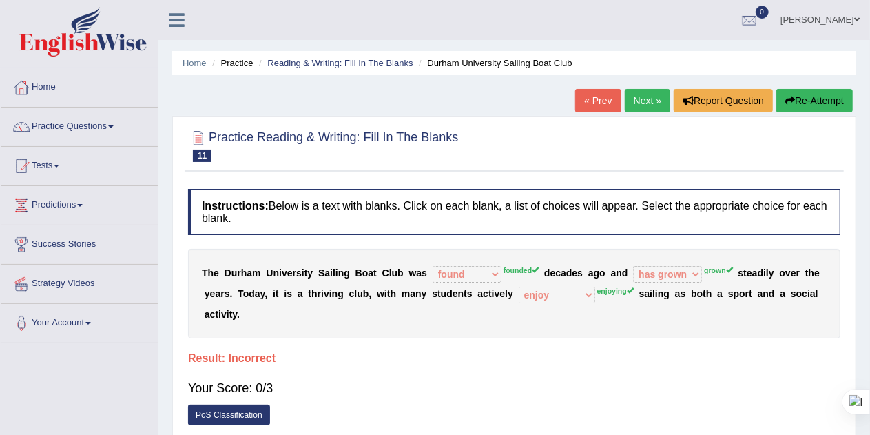
click at [797, 103] on button "Re-Attempt" at bounding box center [814, 100] width 76 height 23
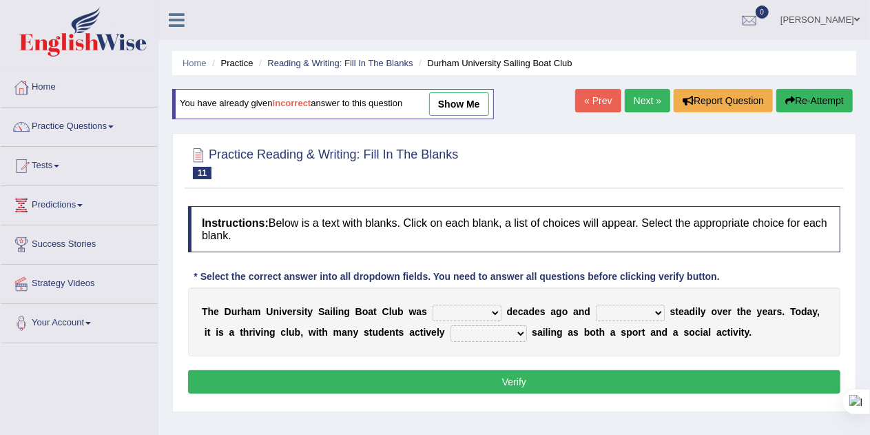
click at [489, 311] on select "found fund founded find" at bounding box center [466, 312] width 69 height 17
select select "found"
click at [432, 304] on select "found fund founded find" at bounding box center [466, 312] width 69 height 17
click at [657, 313] on select "grow growing has grown grown" at bounding box center [630, 312] width 69 height 17
select select "grown"
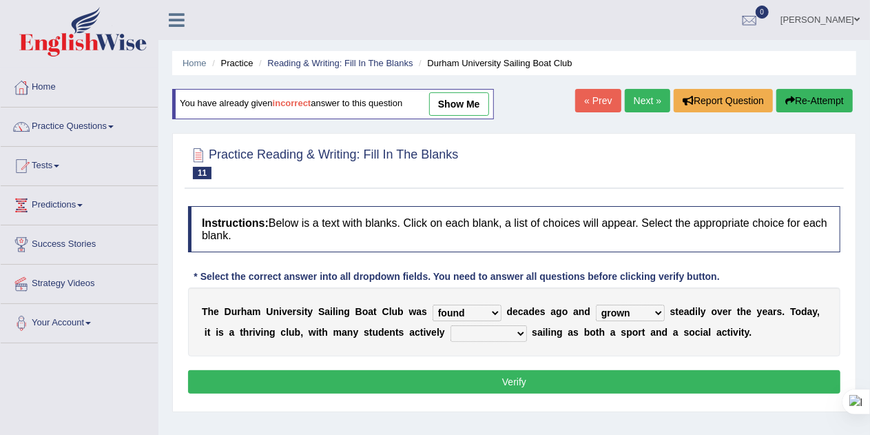
click at [596, 304] on select "grow growing has grown grown" at bounding box center [630, 312] width 69 height 17
click at [519, 330] on select "enjoy enjoyed are enjoying enjoying" at bounding box center [488, 333] width 76 height 17
select select "enjoying"
click at [450, 325] on select "enjoy enjoyed are enjoying enjoying" at bounding box center [488, 333] width 76 height 17
click at [552, 373] on button "Verify" at bounding box center [514, 381] width 652 height 23
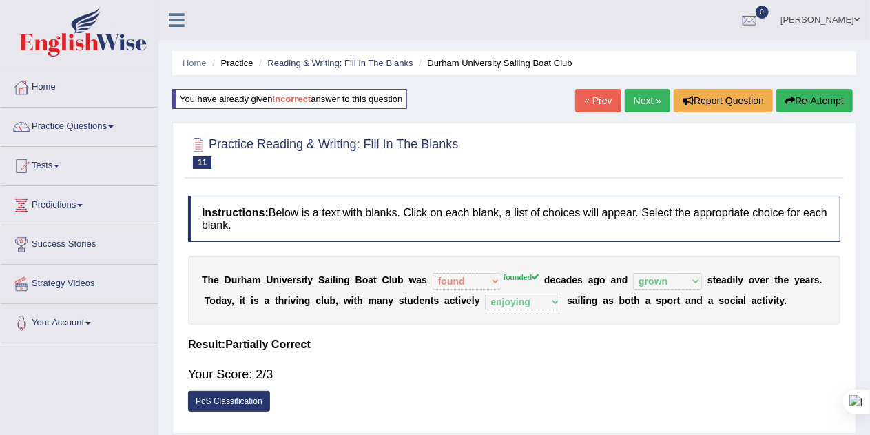
click at [647, 105] on link "Next »" at bounding box center [647, 100] width 45 height 23
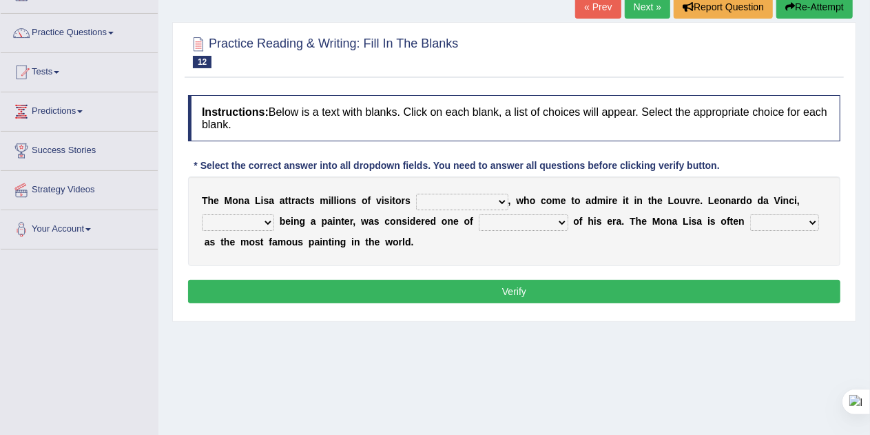
scroll to position [95, 0]
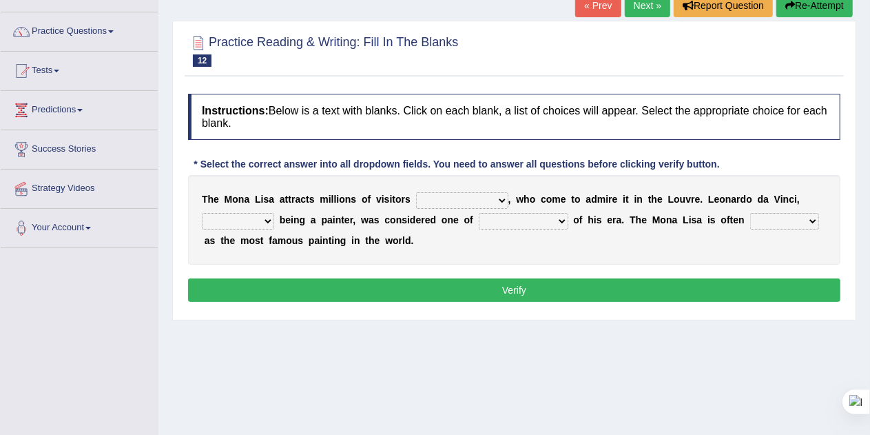
click at [501, 196] on select "around the year the all year all year round per year" at bounding box center [462, 200] width 92 height 17
select select "per year"
click at [416, 192] on select "around the year the all year all year round per year" at bounding box center [462, 200] width 92 height 17
click at [266, 220] on select "rather than as much as as well as as long as" at bounding box center [238, 221] width 72 height 17
select select "as well as"
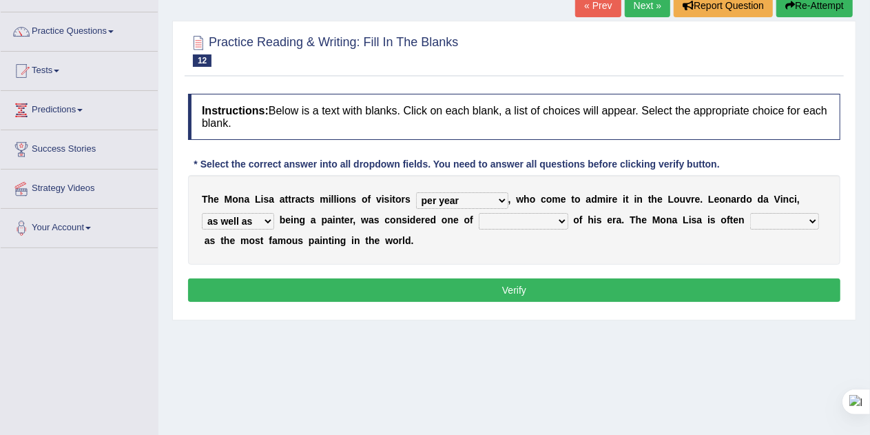
click at [202, 213] on select "rather than as much as as well as as long as" at bounding box center [238, 221] width 72 height 17
click at [562, 219] on select "better artists artist the better artist the best artists" at bounding box center [524, 221] width 90 height 17
select select "the best artists"
click at [479, 213] on select "better artists artist the better artist the best artists" at bounding box center [524, 221] width 90 height 17
click at [813, 217] on select "classified suggested predicted described" at bounding box center [784, 221] width 69 height 17
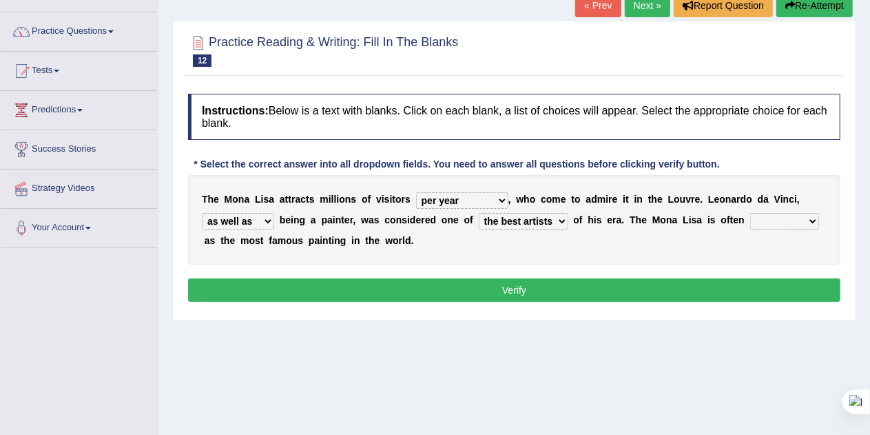
select select "classified"
click at [751, 213] on select "classified suggested predicted described" at bounding box center [784, 221] width 69 height 17
click at [649, 278] on button "Verify" at bounding box center [514, 289] width 652 height 23
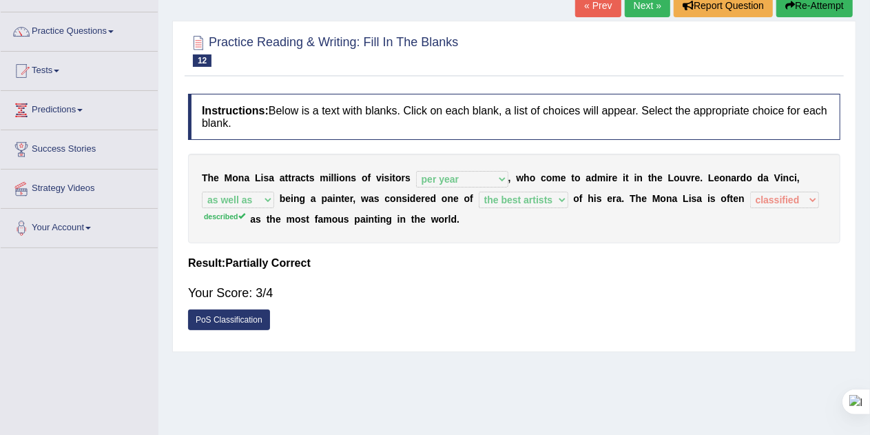
click at [638, 6] on link "Next »" at bounding box center [647, 5] width 45 height 23
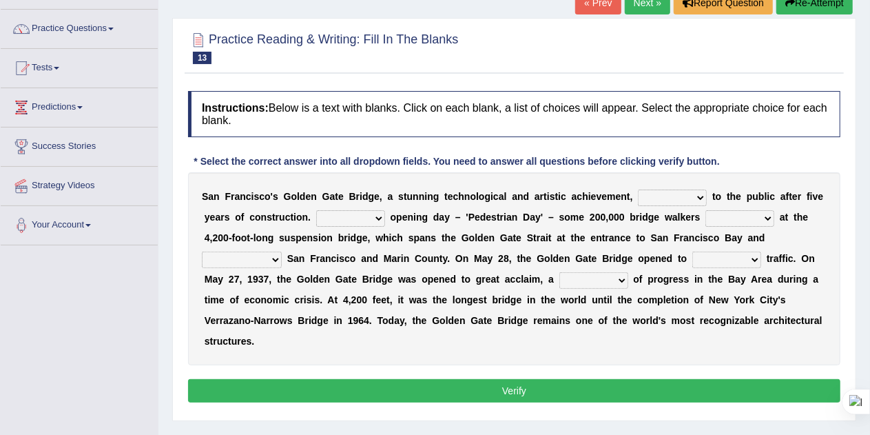
scroll to position [100, 0]
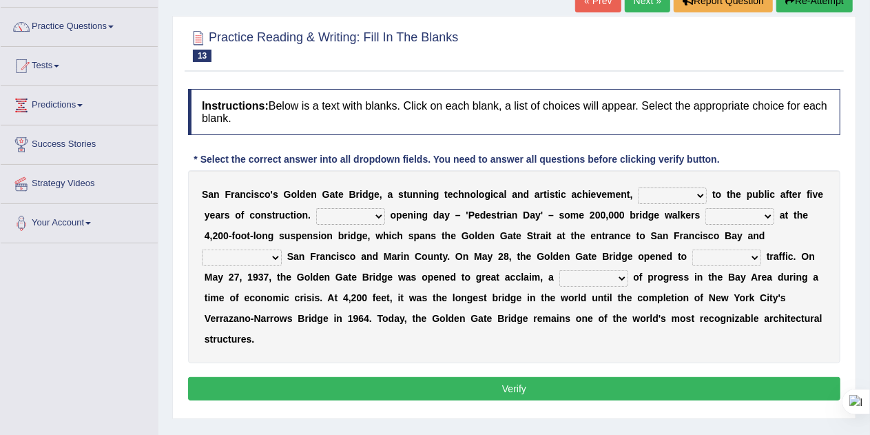
click at [105, 21] on link "Practice Questions" at bounding box center [79, 25] width 157 height 34
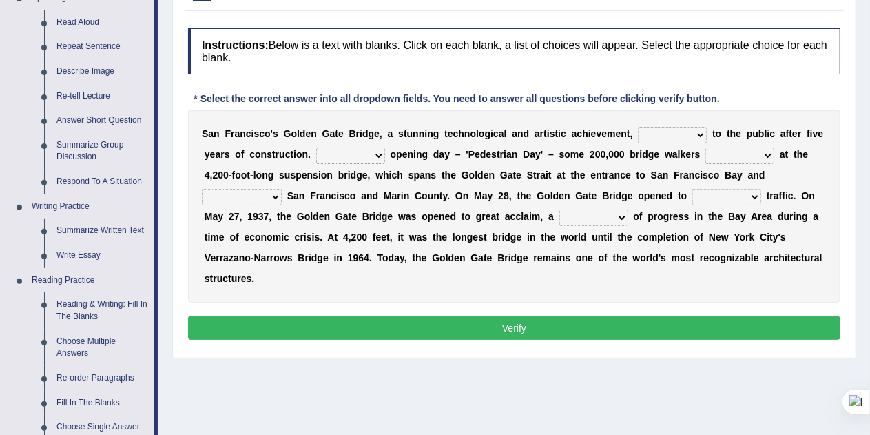
scroll to position [172, 0]
